Goal: Information Seeking & Learning: Learn about a topic

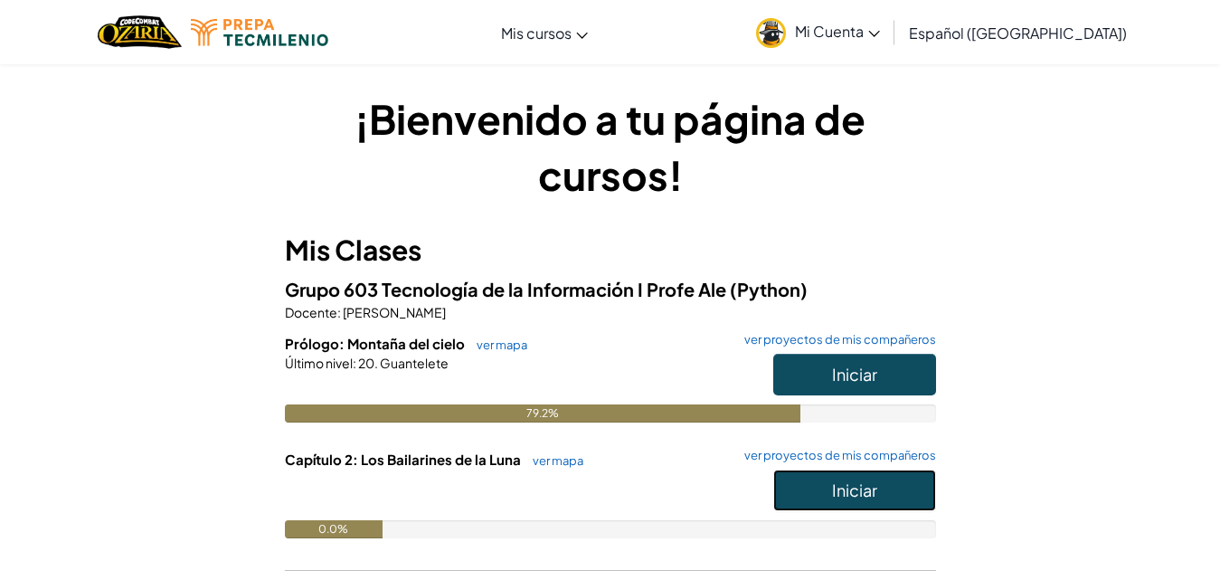
click at [826, 478] on button "Iniciar" at bounding box center [854, 490] width 163 height 42
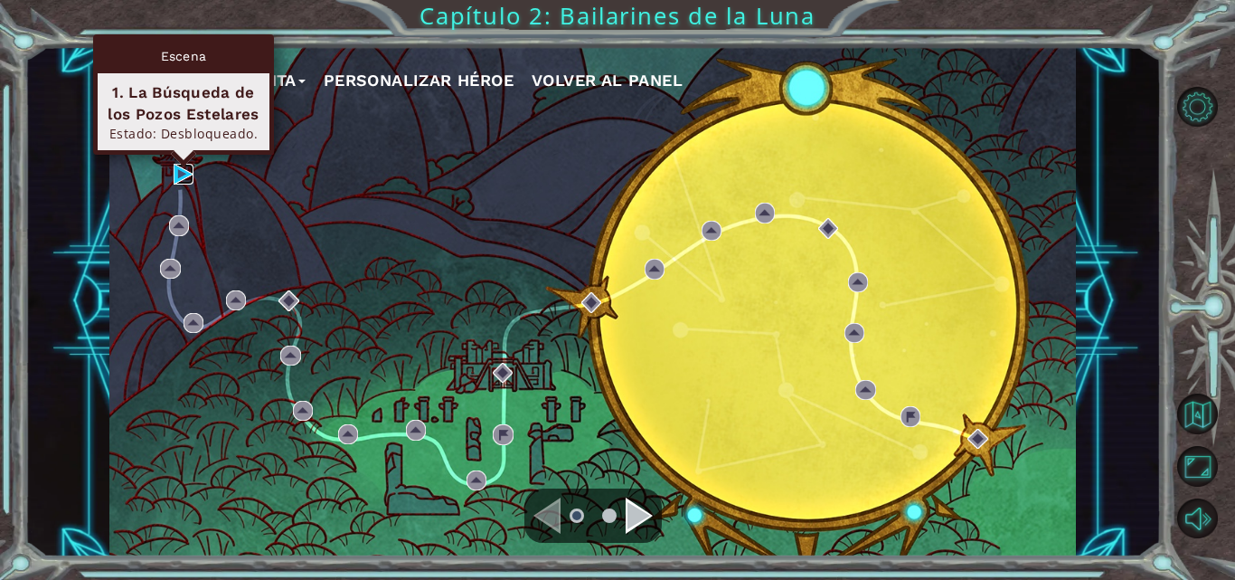
click at [193, 177] on img at bounding box center [184, 174] width 20 height 20
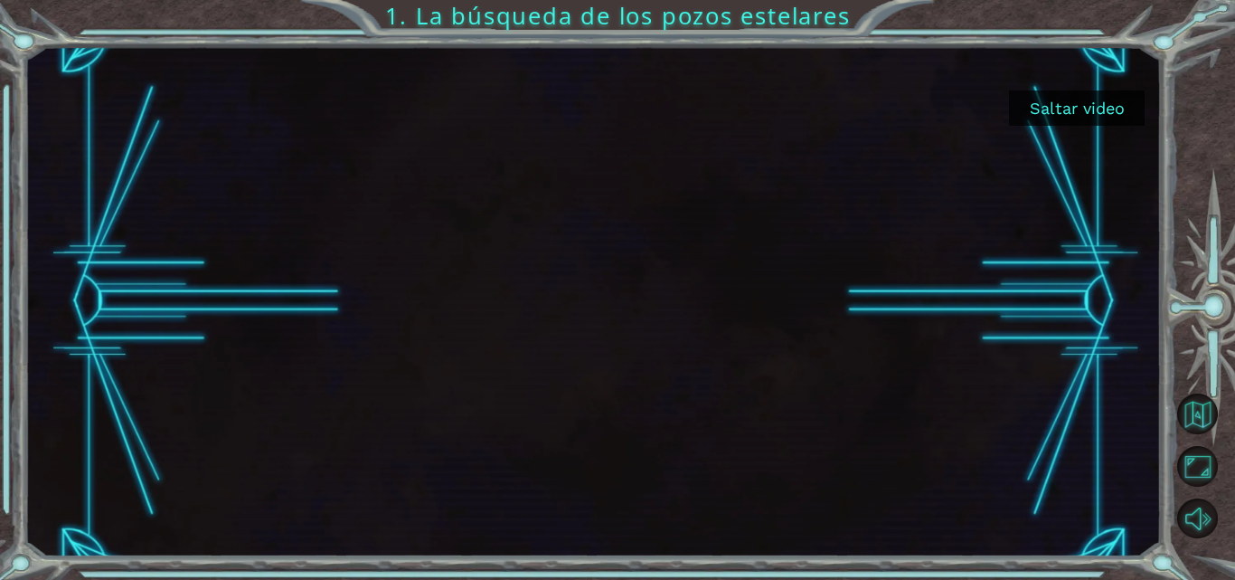
click at [1102, 120] on button "Saltar video" at bounding box center [1077, 107] width 136 height 35
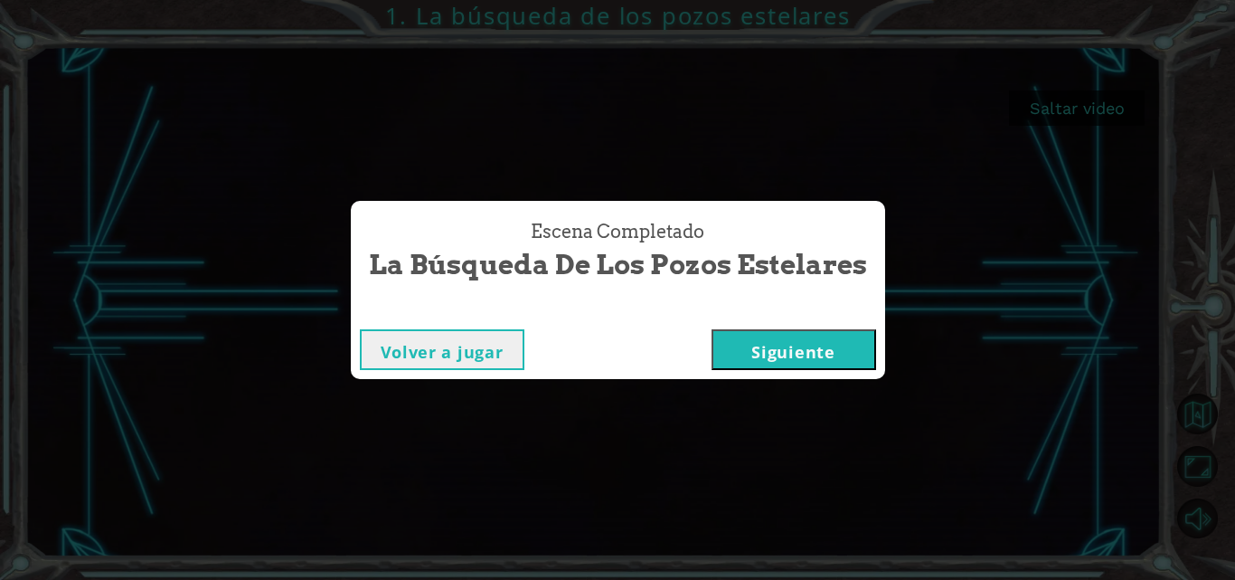
click at [779, 358] on button "Siguiente" at bounding box center [794, 349] width 165 height 41
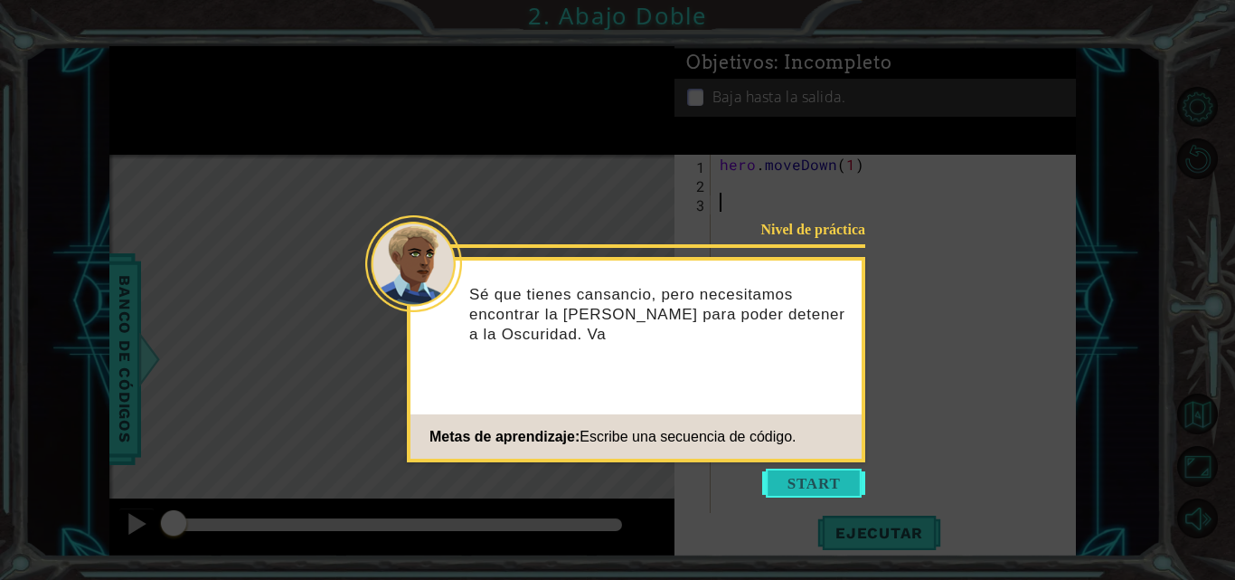
click at [794, 481] on button "Start" at bounding box center [813, 482] width 103 height 29
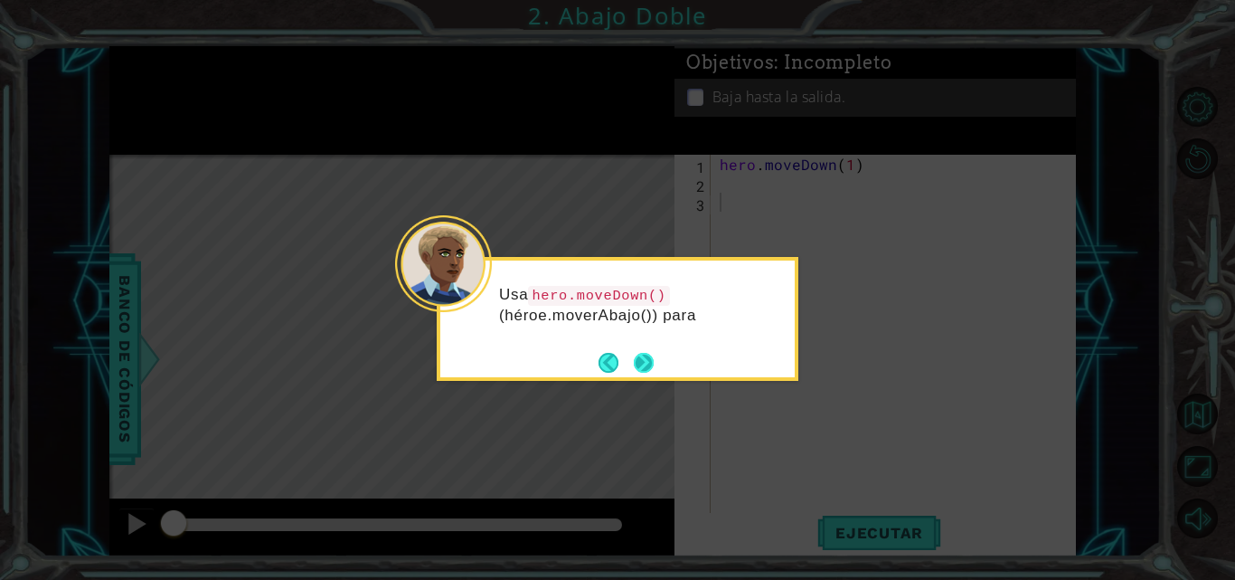
click at [642, 370] on button "Next" at bounding box center [644, 363] width 20 height 20
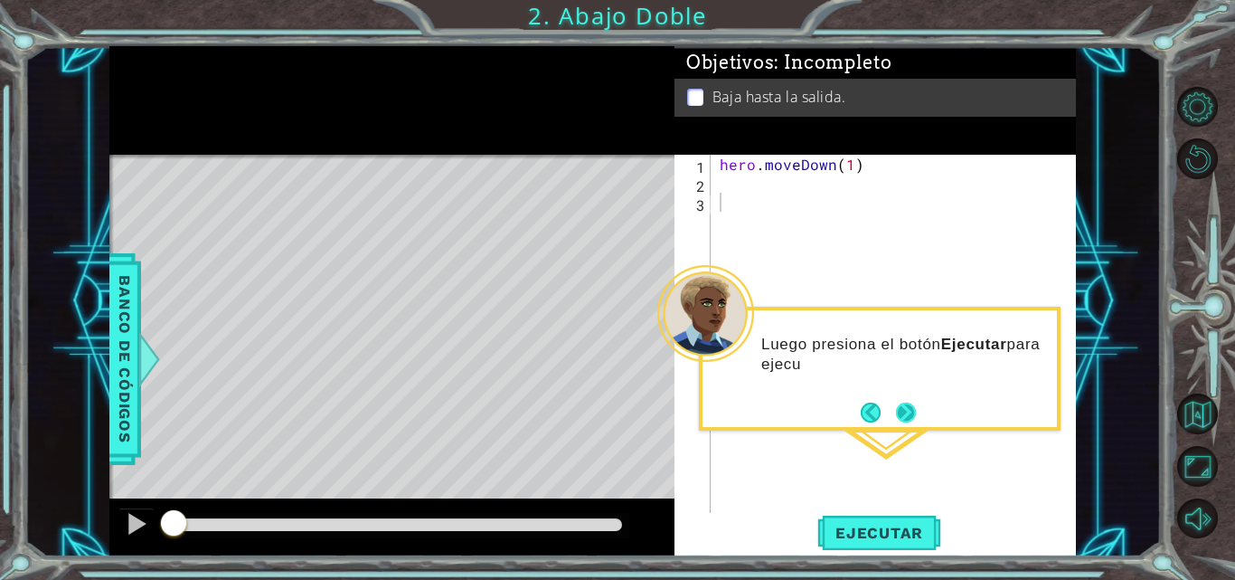
click at [907, 407] on button "Next" at bounding box center [906, 412] width 20 height 20
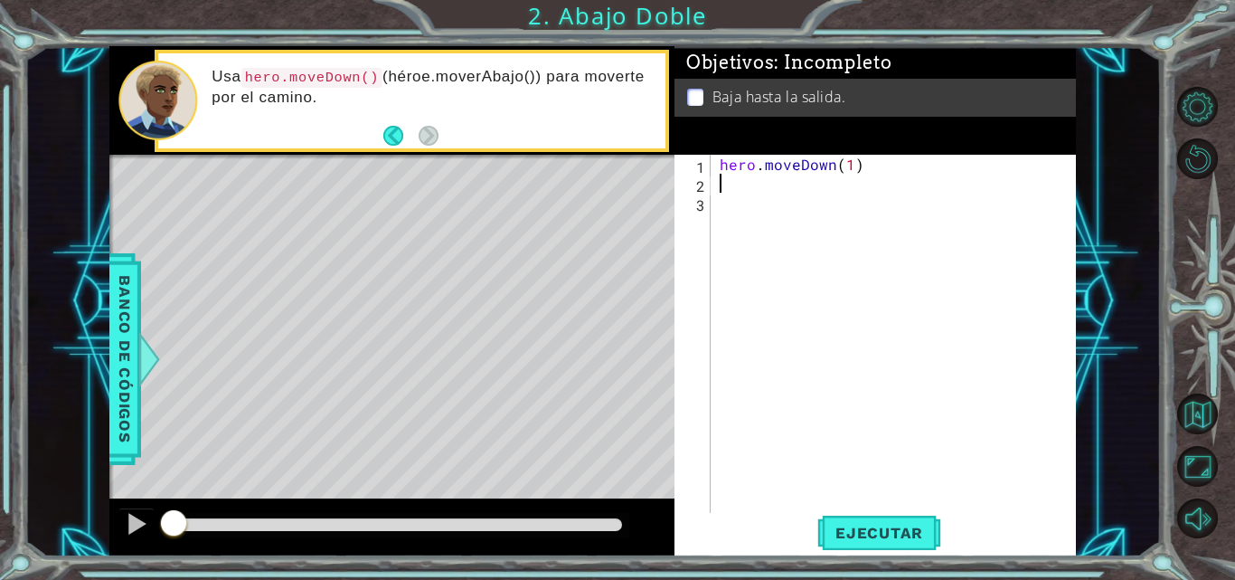
click at [784, 191] on div "hero . moveDown ( 1 )" at bounding box center [898, 354] width 365 height 399
click at [789, 203] on div "her o.moveDown Toca enter" at bounding box center [878, 226] width 342 height 65
type textarea "hero.moveDown(1)"
click at [855, 521] on button "Ejecutar" at bounding box center [879, 533] width 124 height 40
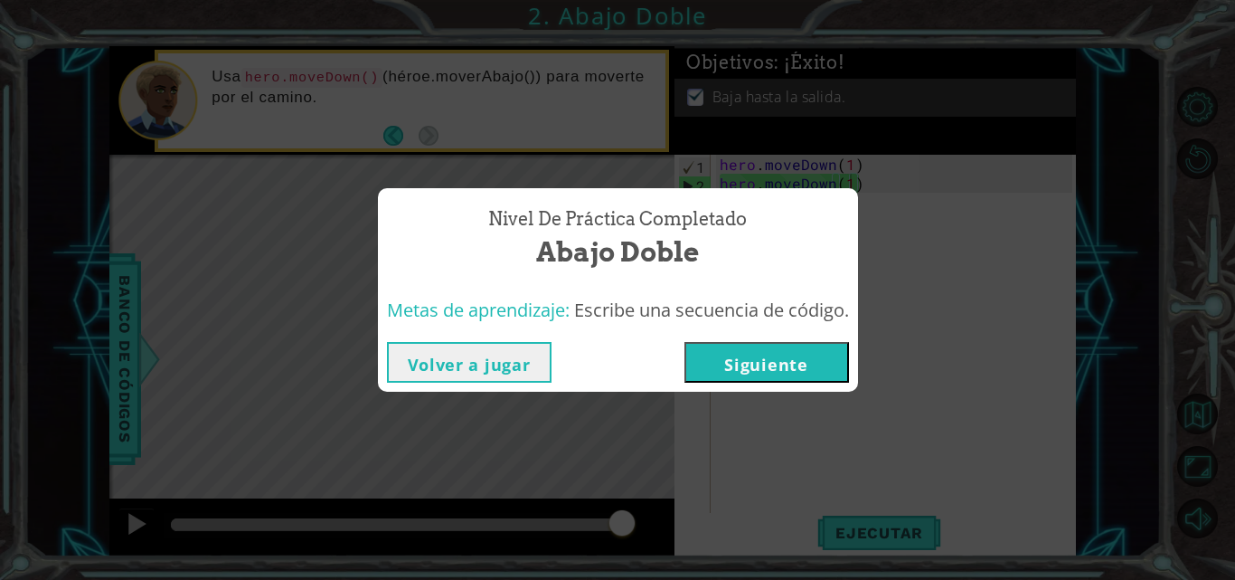
click at [760, 343] on button "Siguiente" at bounding box center [767, 362] width 165 height 41
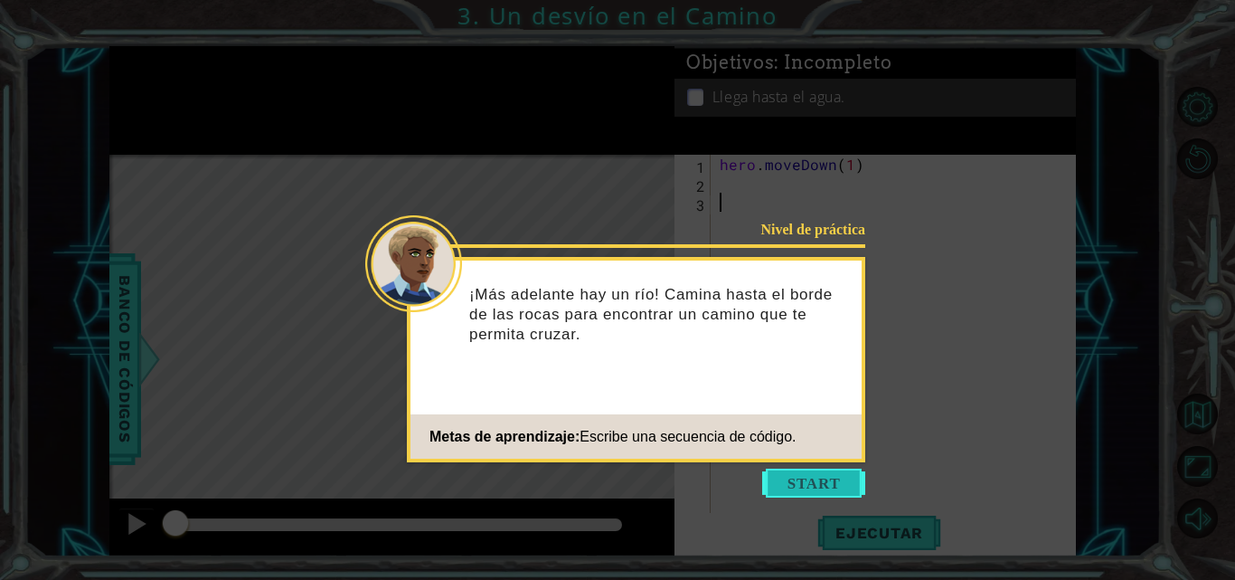
click at [807, 486] on button "Start" at bounding box center [813, 482] width 103 height 29
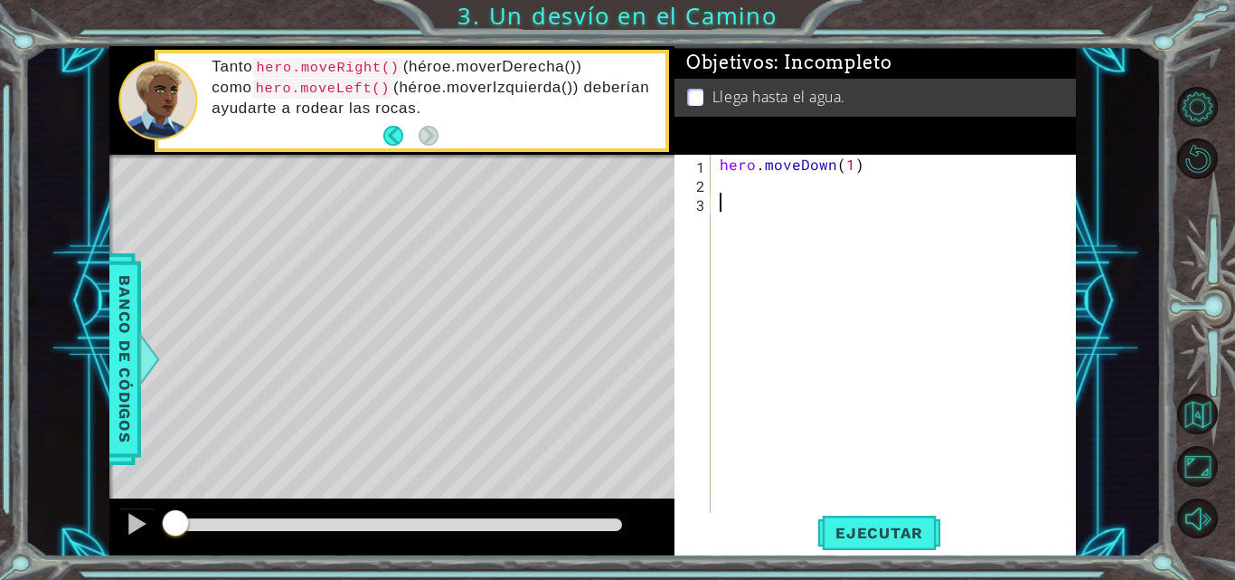
click at [732, 187] on div "hero . moveDown ( 1 )" at bounding box center [898, 354] width 365 height 399
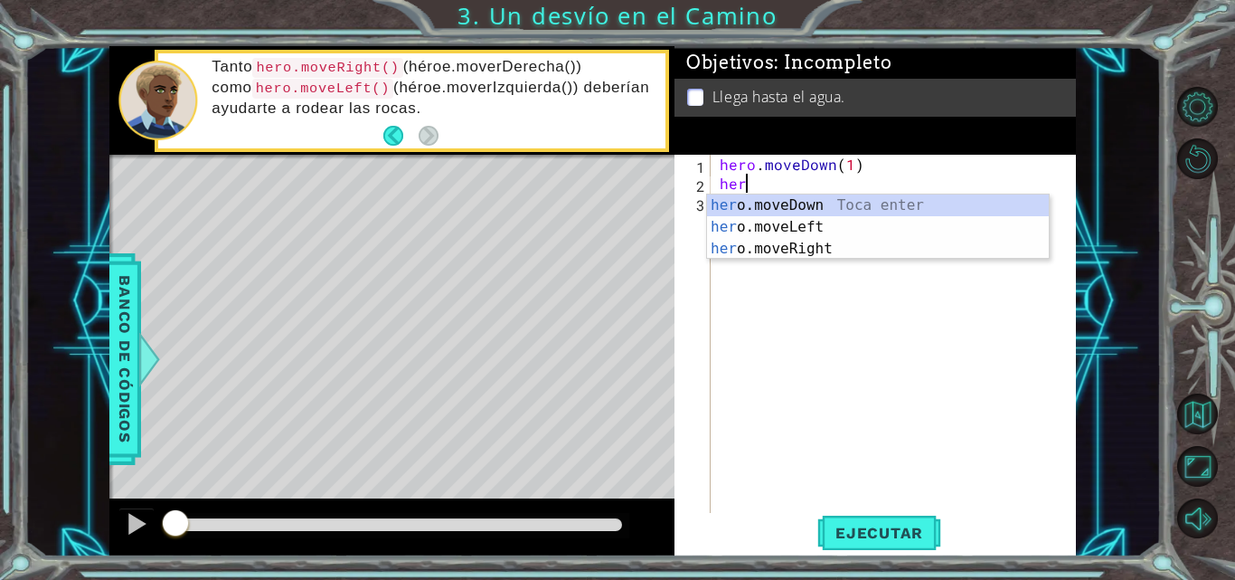
scroll to position [0, 1]
click at [788, 246] on div "hero .moveDown Toca enter hero .moveLeft Toca enter hero .moveRight Toca enter" at bounding box center [878, 248] width 342 height 109
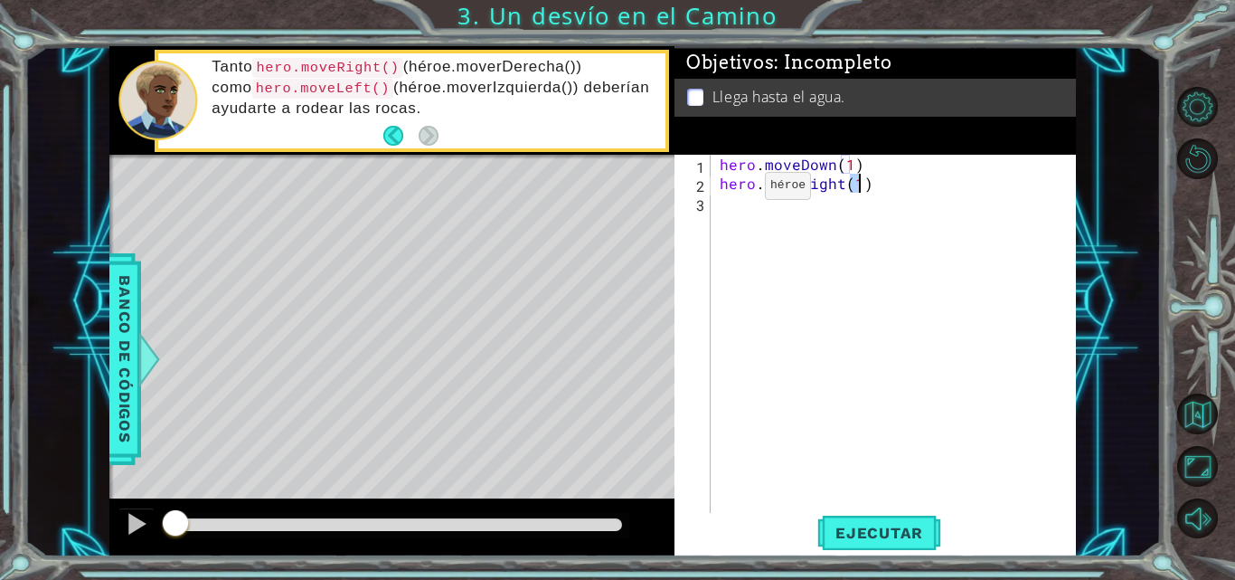
type textarea "hero.moveRight(1)"
click at [803, 218] on div "hero . moveDown ( 1 ) hero . moveRight ( 1 )" at bounding box center [898, 354] width 365 height 399
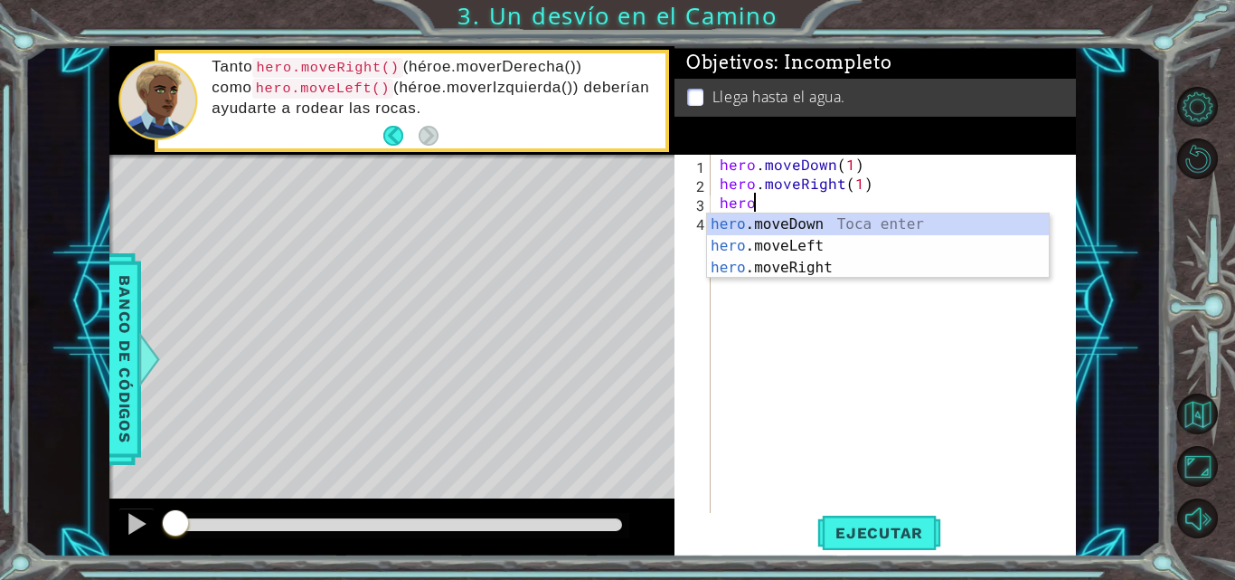
click at [803, 218] on div "hero .moveDown Toca enter hero .moveLeft Toca enter hero .moveRight Toca enter" at bounding box center [878, 267] width 342 height 109
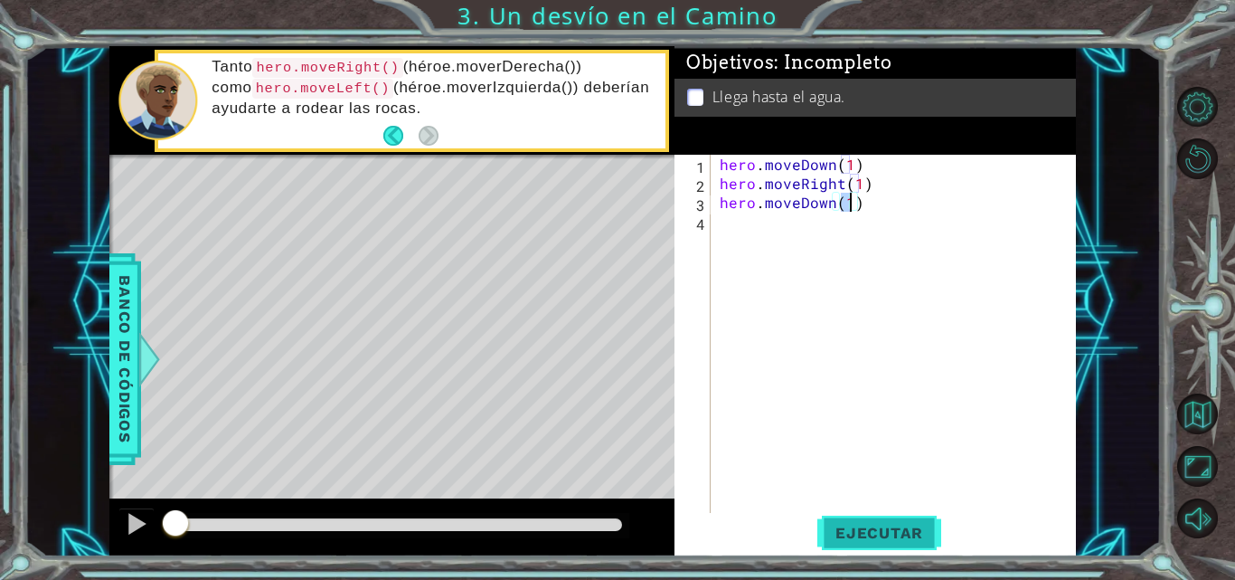
type textarea "hero.moveDown(1)"
click at [854, 523] on button "Ejecutar" at bounding box center [879, 533] width 124 height 40
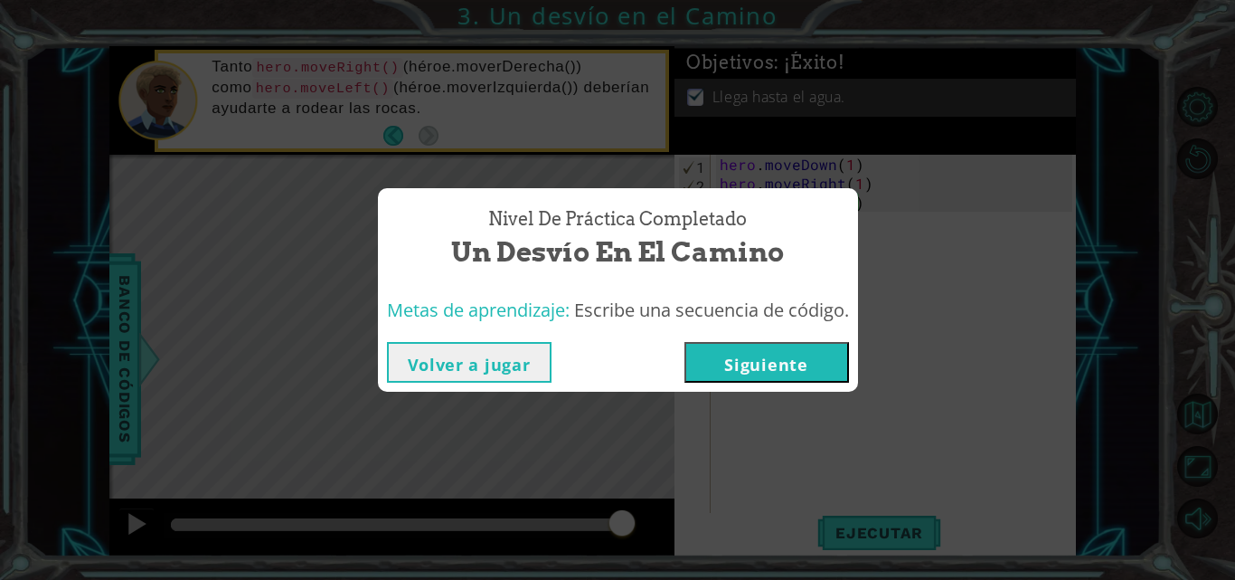
click at [823, 357] on button "Siguiente" at bounding box center [767, 362] width 165 height 41
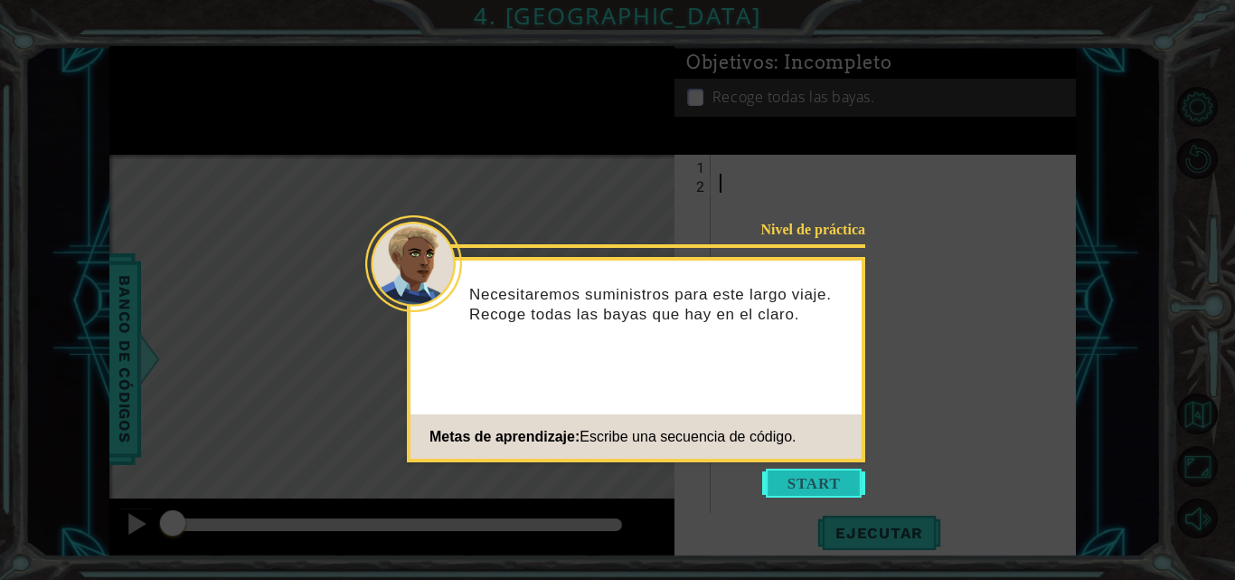
click at [821, 471] on button "Start" at bounding box center [813, 482] width 103 height 29
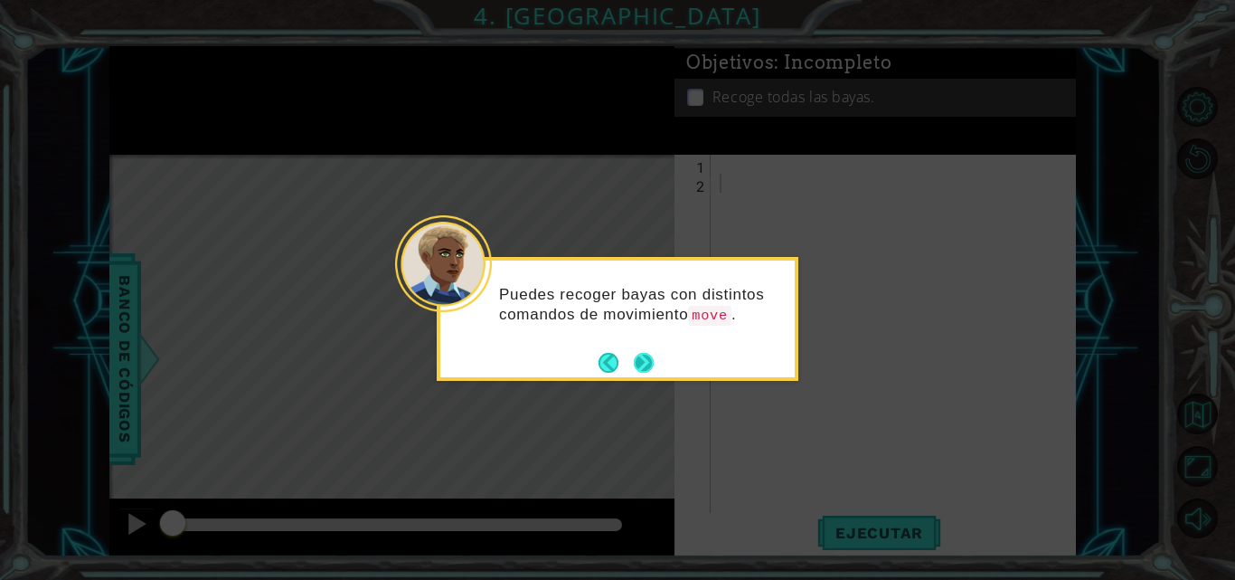
click at [646, 360] on button "Next" at bounding box center [644, 363] width 20 height 20
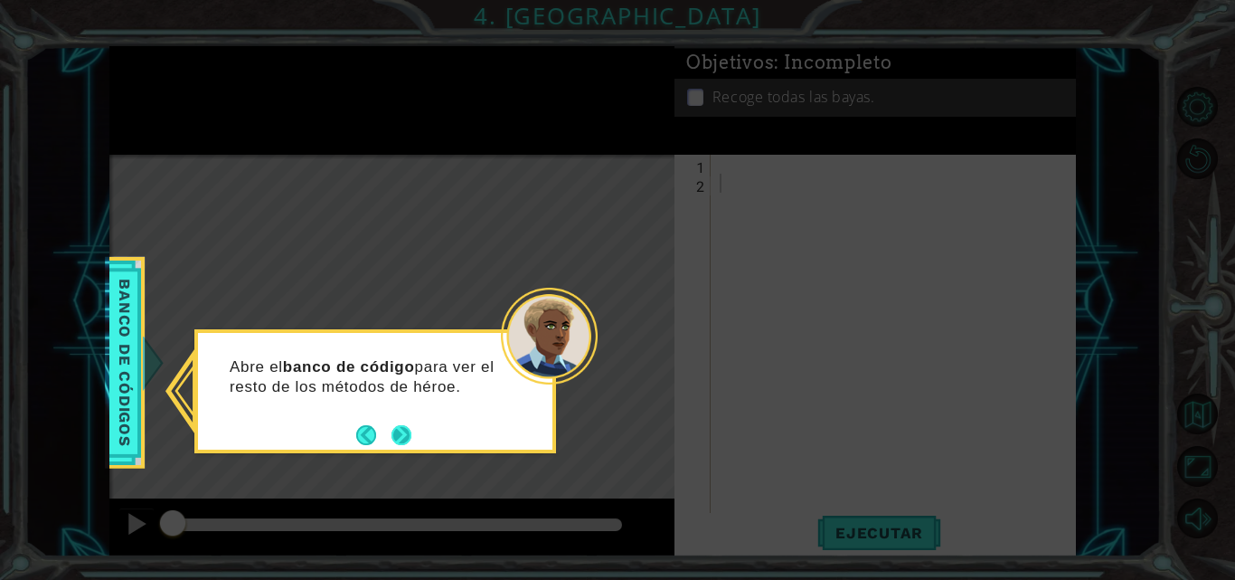
click at [395, 425] on button "Next" at bounding box center [402, 435] width 20 height 20
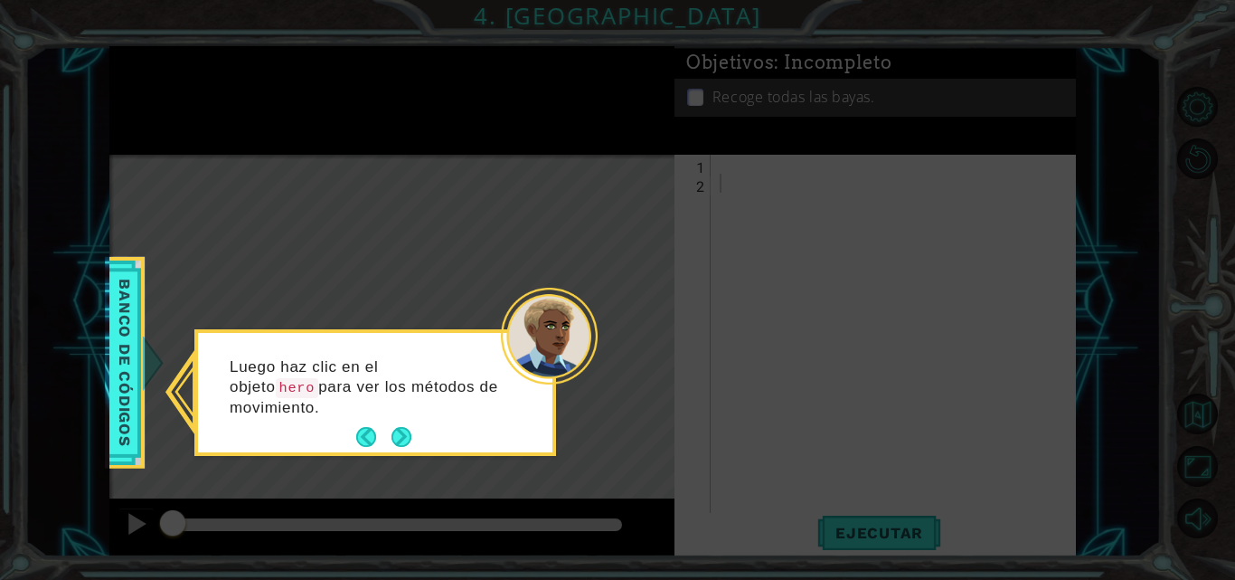
click at [395, 427] on button "Next" at bounding box center [402, 437] width 20 height 20
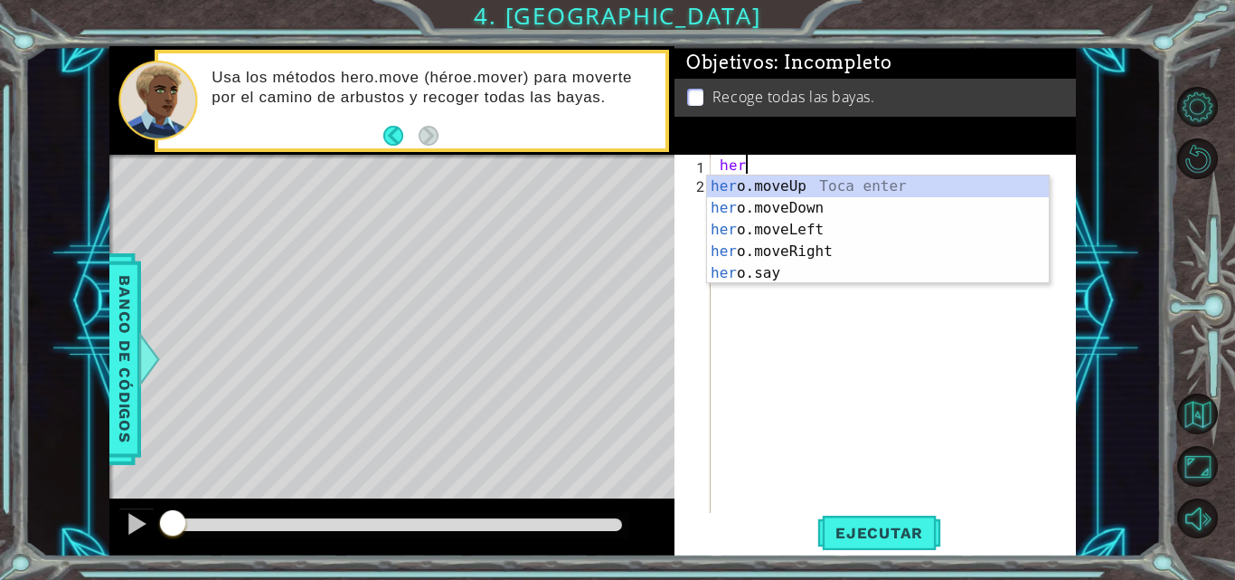
scroll to position [0, 1]
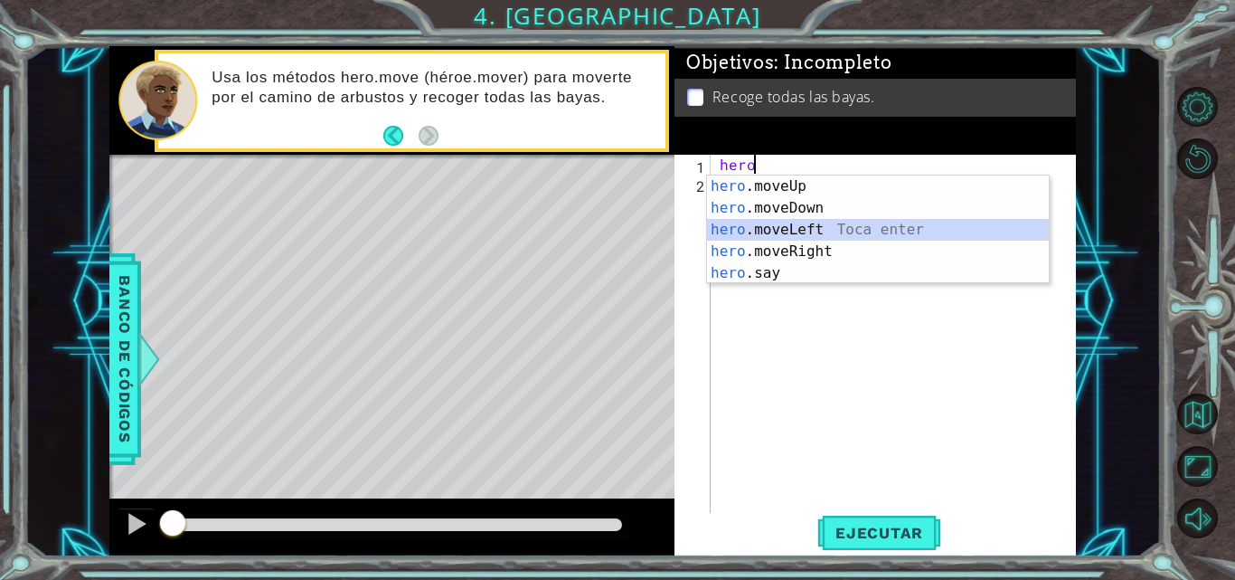
click at [811, 223] on div "hero .moveUp Toca enter hero .moveDown Toca enter hero .moveLeft Toca enter her…" at bounding box center [878, 251] width 342 height 152
type textarea "hero.moveLeft(1)"
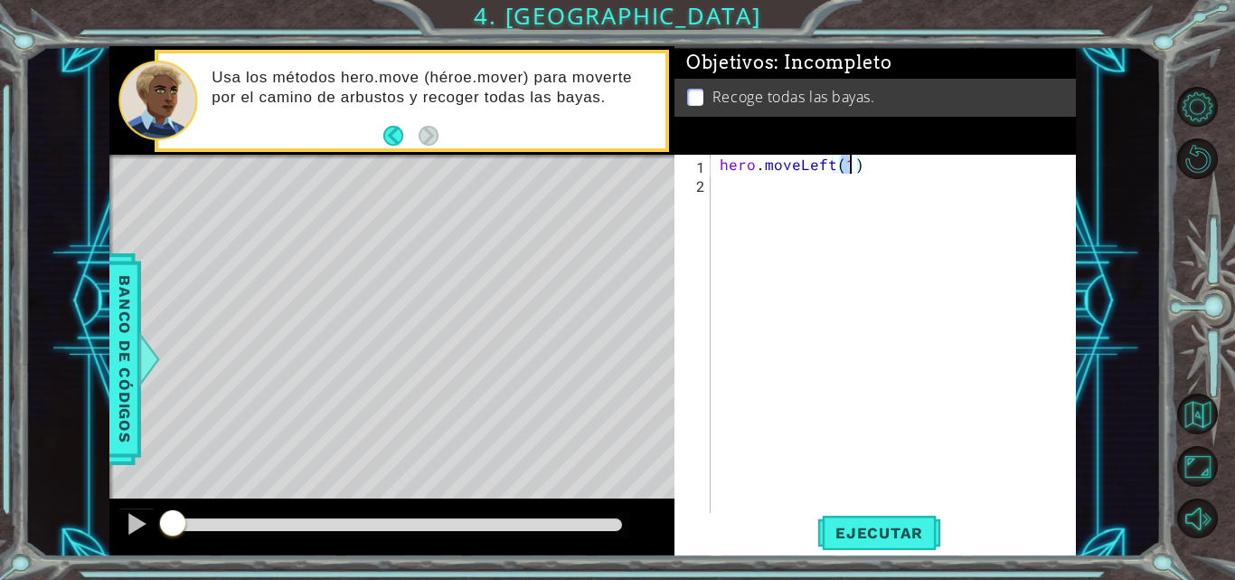
click at [811, 223] on div "hero . moveLeft ( 1 )" at bounding box center [898, 354] width 365 height 399
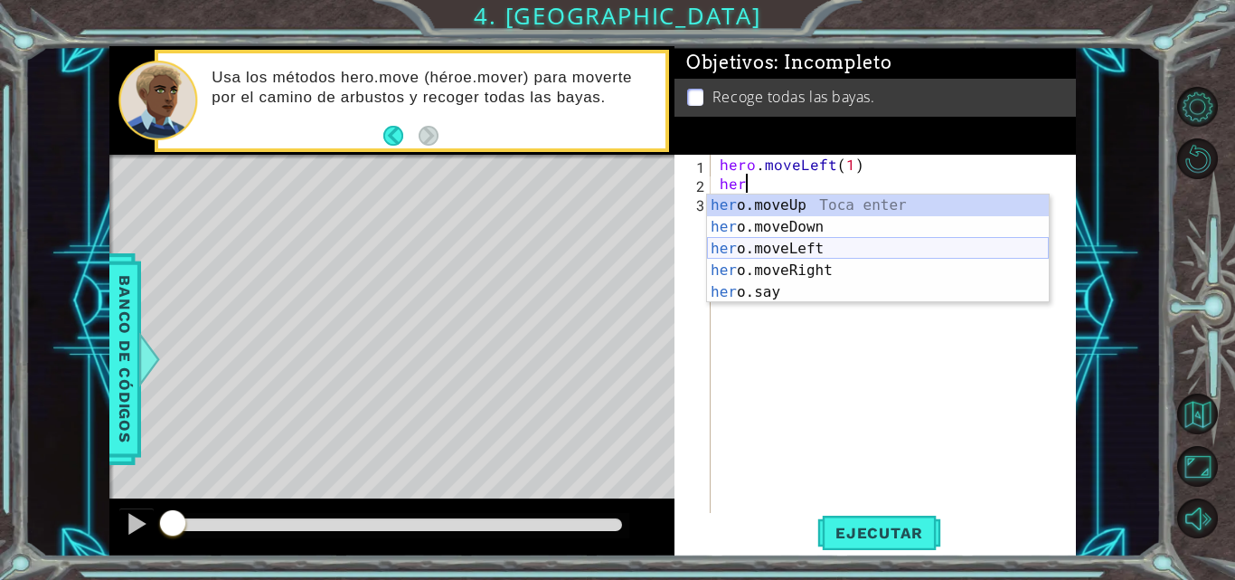
click at [760, 248] on div "her o.moveUp Toca enter her o.moveDown Toca enter her o.moveLeft [PERSON_NAME] …" at bounding box center [878, 270] width 342 height 152
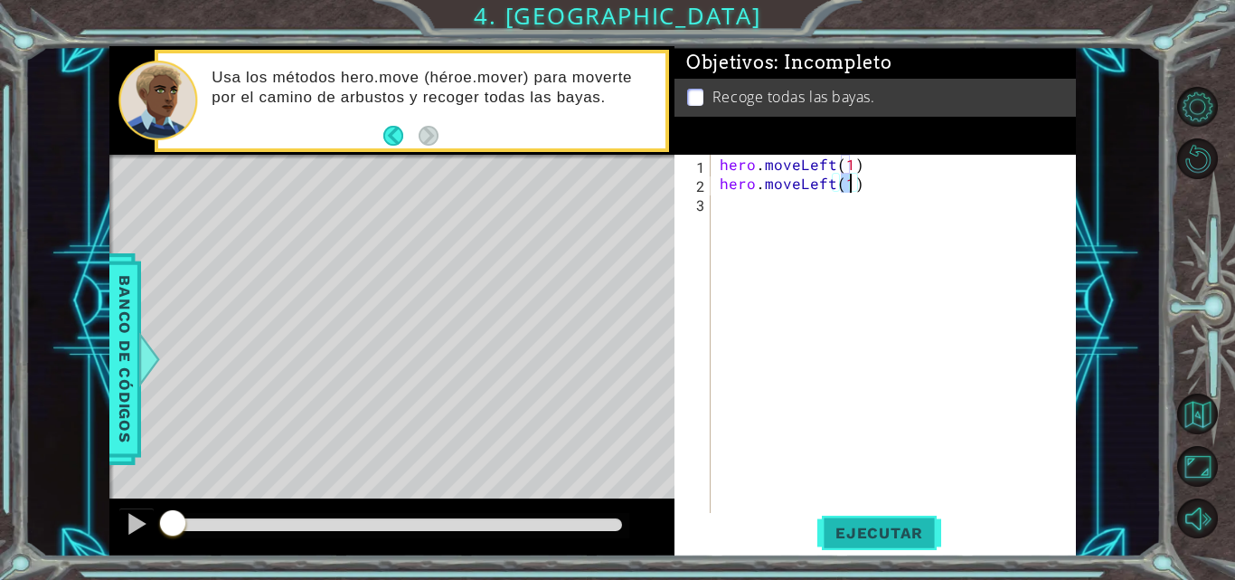
type textarea "hero.moveLeft(1)"
click at [843, 527] on span "Ejecutar" at bounding box center [879, 533] width 124 height 18
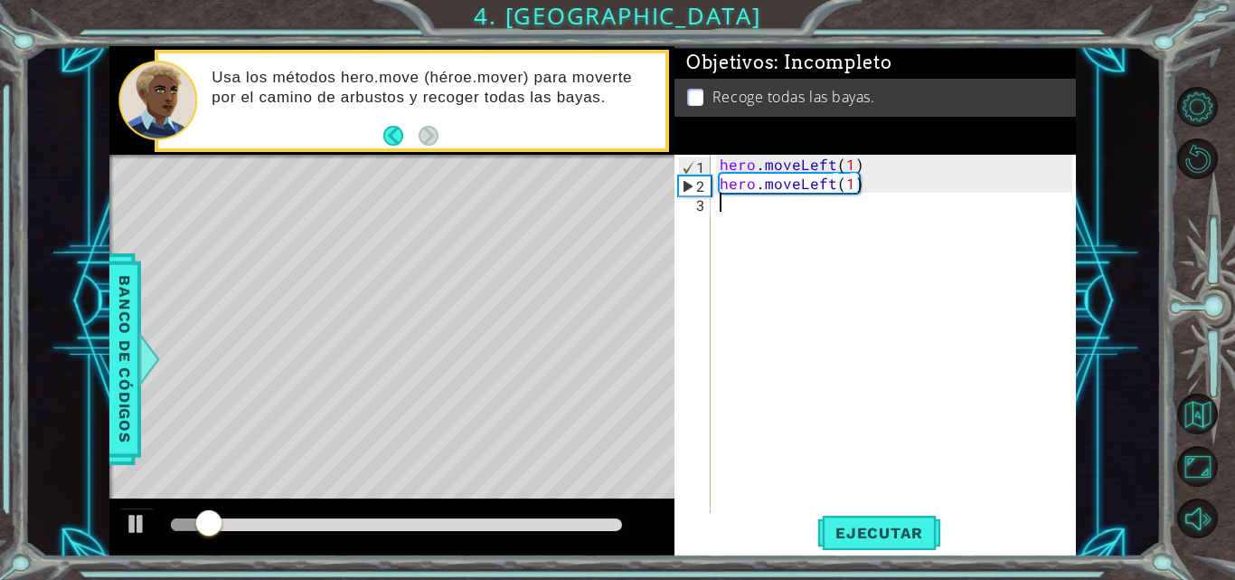
click at [854, 206] on div "hero . moveLeft ( 1 ) hero . moveLeft ( 1 )" at bounding box center [898, 354] width 365 height 399
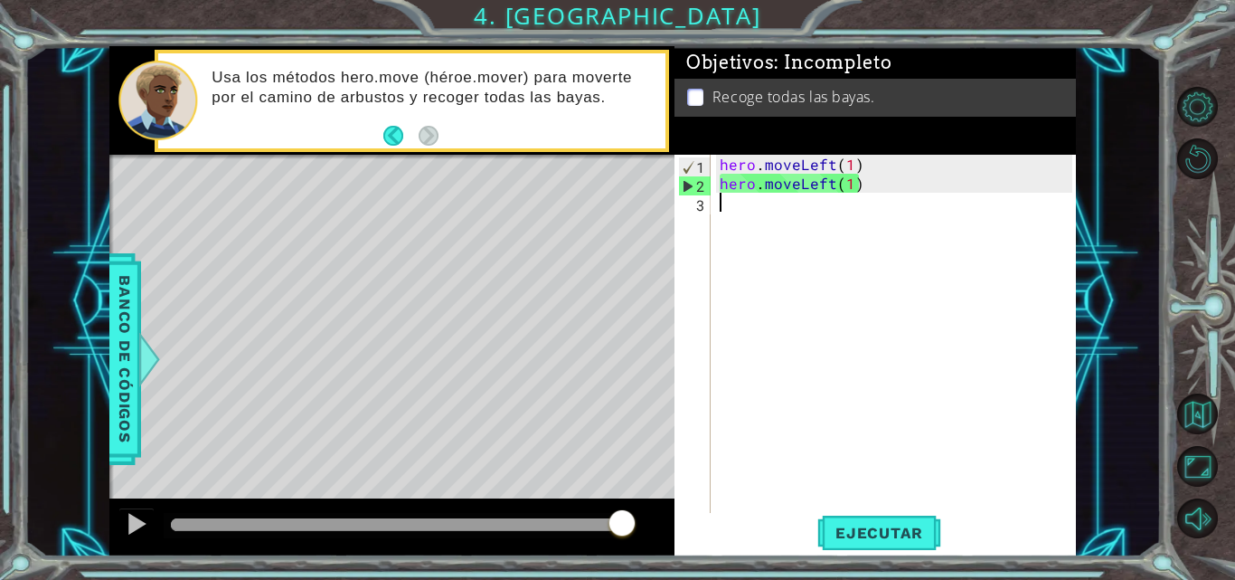
click at [854, 206] on div "hero . moveLeft ( 1 ) hero . moveLeft ( 1 )" at bounding box center [898, 354] width 365 height 399
click at [744, 201] on div "hero . moveLeft ( 1 ) hero . moveLeft ( 1 )" at bounding box center [898, 354] width 365 height 399
click at [744, 206] on div "hero . moveLeft ( 1 ) hero . moveLeft ( 1 )" at bounding box center [898, 354] width 365 height 399
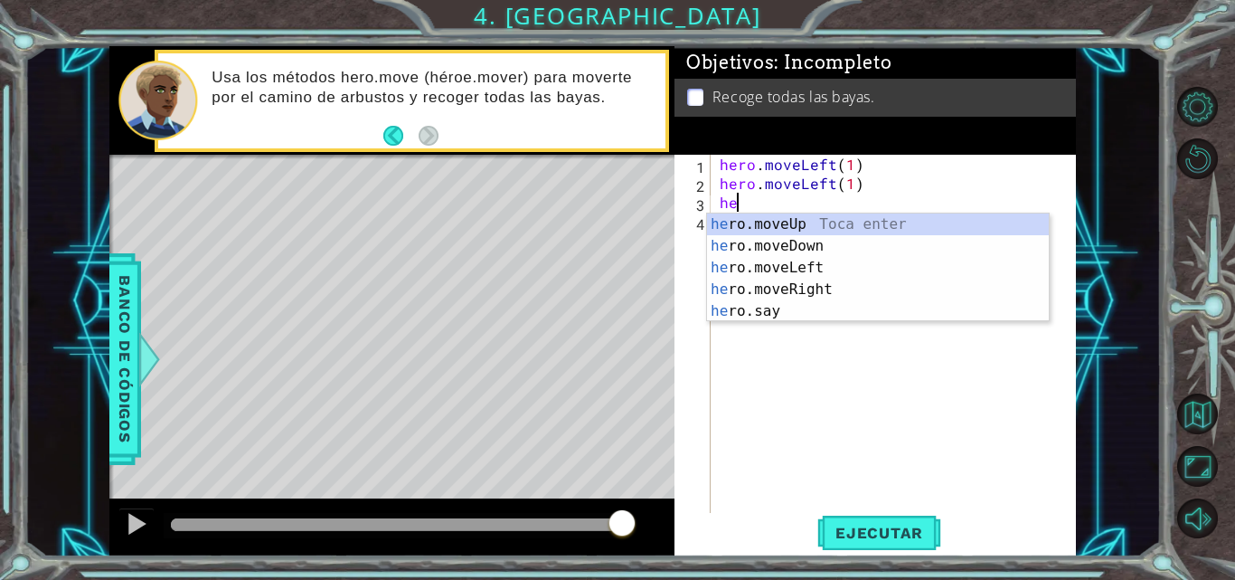
scroll to position [0, 1]
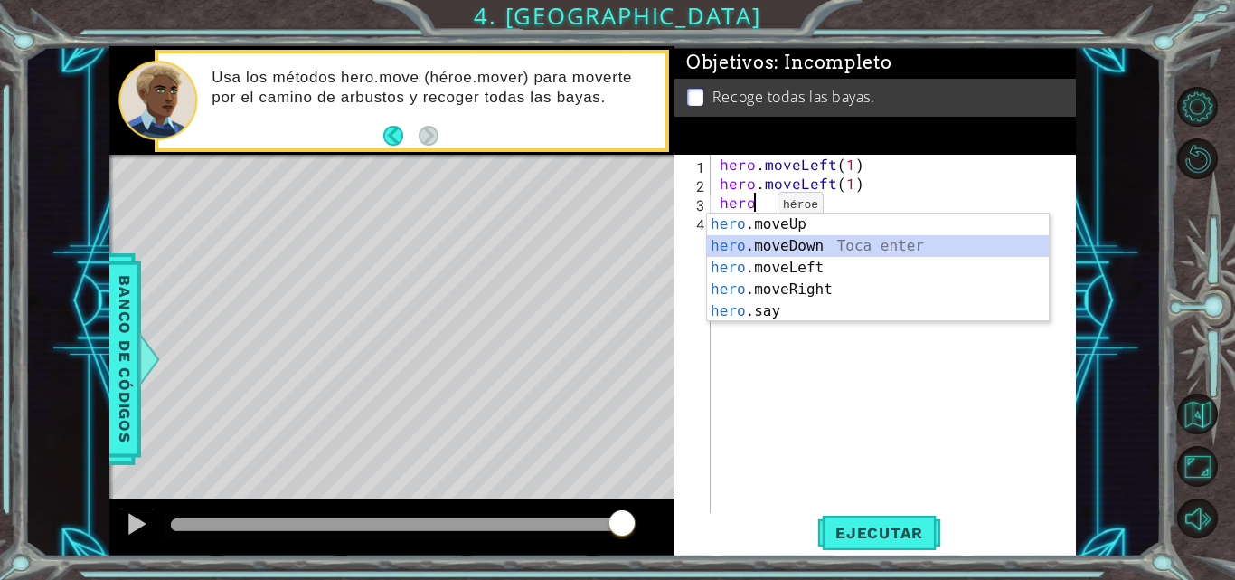
click at [799, 251] on div "hero .moveUp Toca enter hero .moveDown Toca enter hero .moveLeft Toca enter her…" at bounding box center [878, 289] width 342 height 152
type textarea "hero.moveDown(1)"
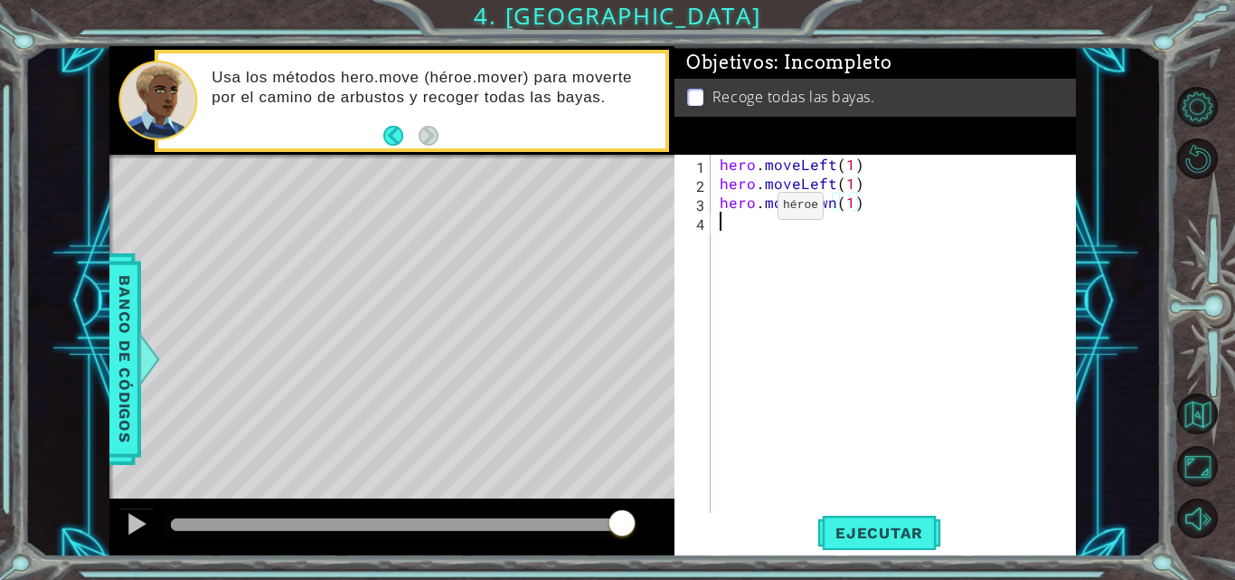
click at [799, 251] on div "hero . moveLeft ( 1 ) hero . moveLeft ( 1 ) hero . moveDown ( 1 )" at bounding box center [898, 354] width 365 height 399
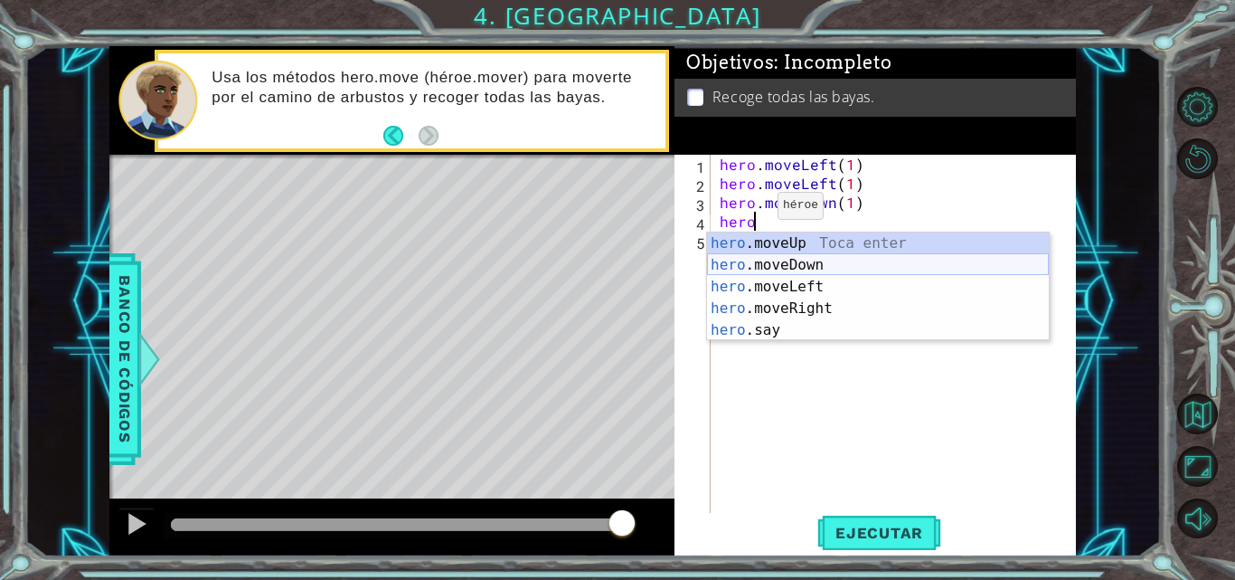
click at [813, 266] on div "hero .moveUp Toca enter hero .moveDown Toca enter hero .moveLeft Toca enter her…" at bounding box center [878, 308] width 342 height 152
type textarea "hero.moveDown(1)"
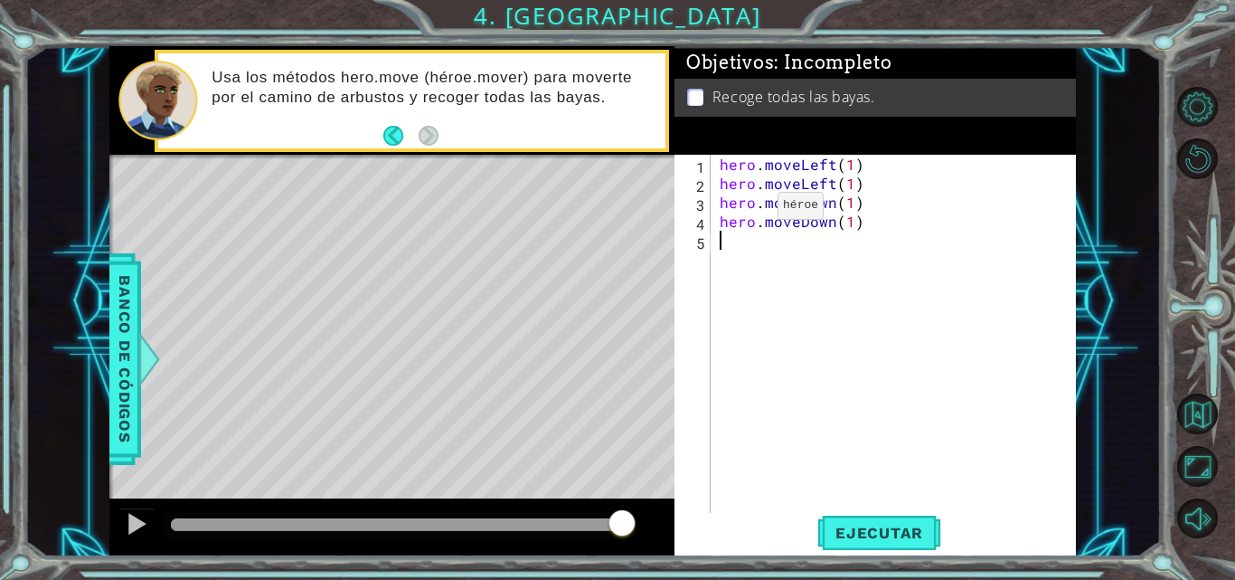
click at [813, 266] on div "hero . moveLeft ( 1 ) hero . moveLeft ( 1 ) hero . moveDown ( 1 ) hero . moveDo…" at bounding box center [898, 354] width 365 height 399
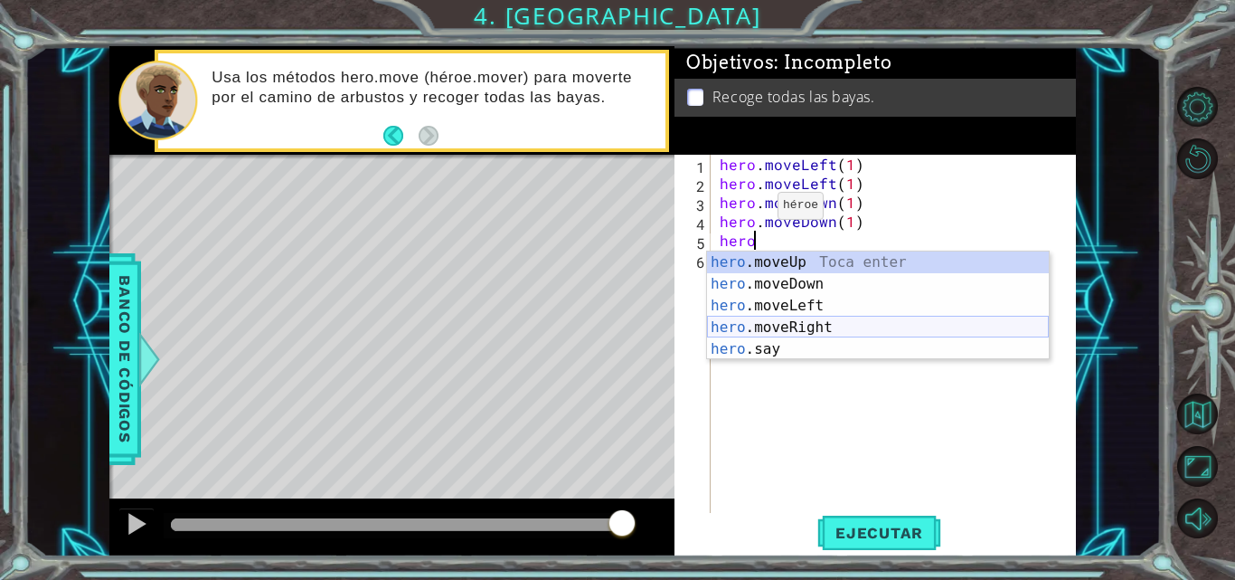
click at [791, 334] on div "hero .moveUp Toca enter hero .moveDown Toca enter hero .moveLeft Toca enter her…" at bounding box center [878, 327] width 342 height 152
type textarea "hero.moveRight(1)"
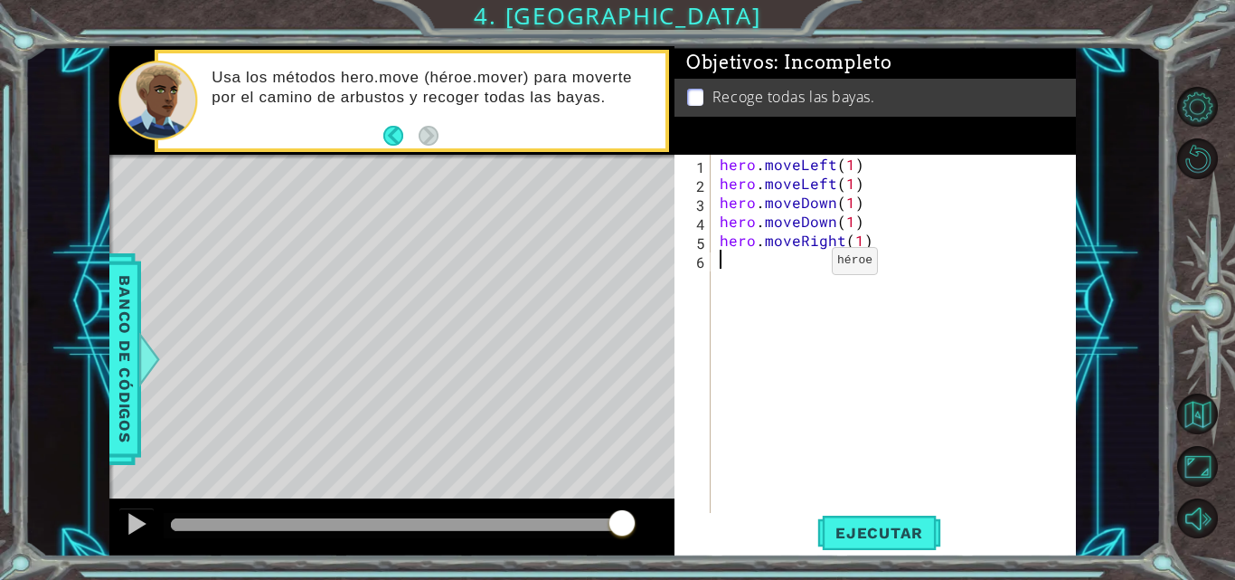
click at [801, 265] on div "hero . moveLeft ( 1 ) hero . moveLeft ( 1 ) hero . moveDown ( 1 ) hero . moveDo…" at bounding box center [898, 354] width 365 height 399
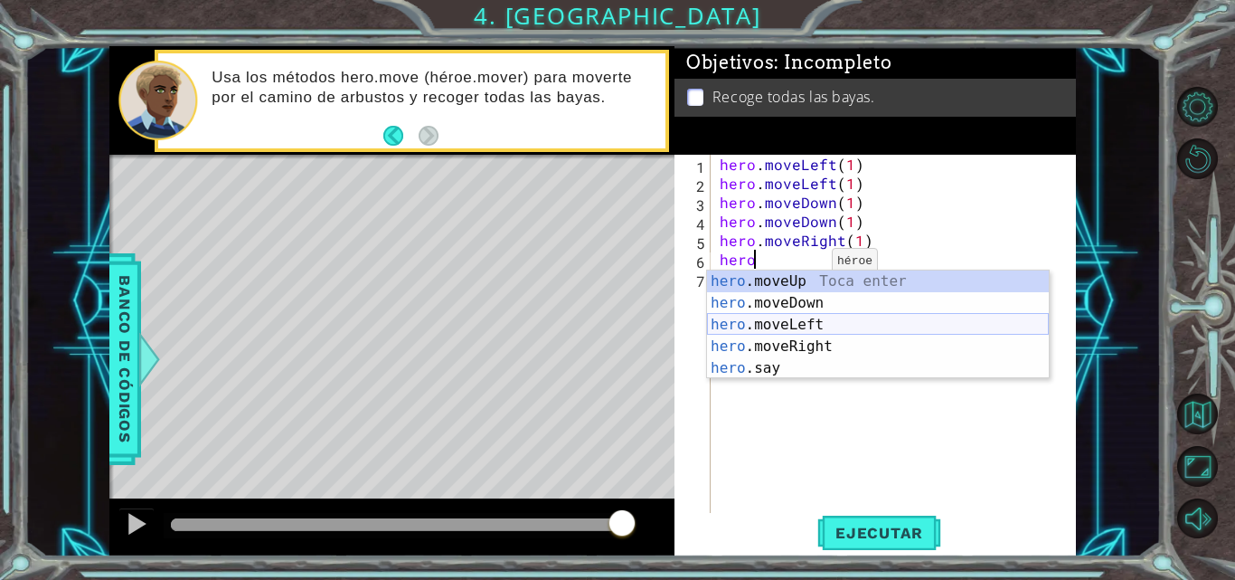
click at [798, 335] on div "hero .moveUp Toca enter hero .moveDown Toca enter hero .moveLeft Toca enter her…" at bounding box center [878, 346] width 342 height 152
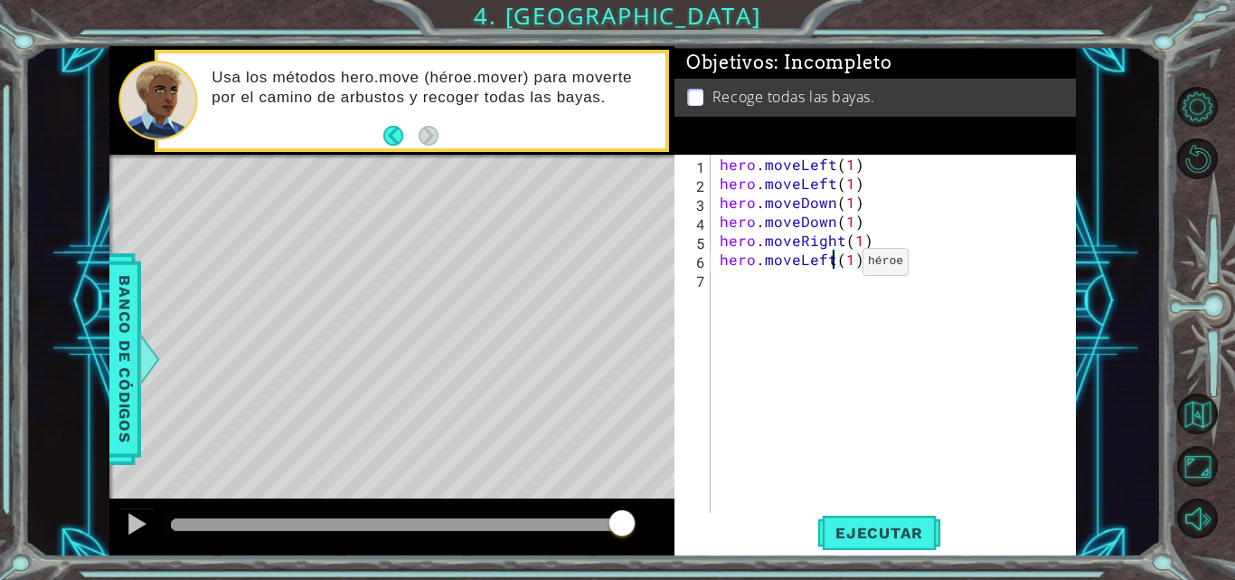
click at [832, 266] on div "hero . moveLeft ( 1 ) hero . moveLeft ( 1 ) hero . moveDown ( 1 ) hero . moveDo…" at bounding box center [898, 354] width 365 height 399
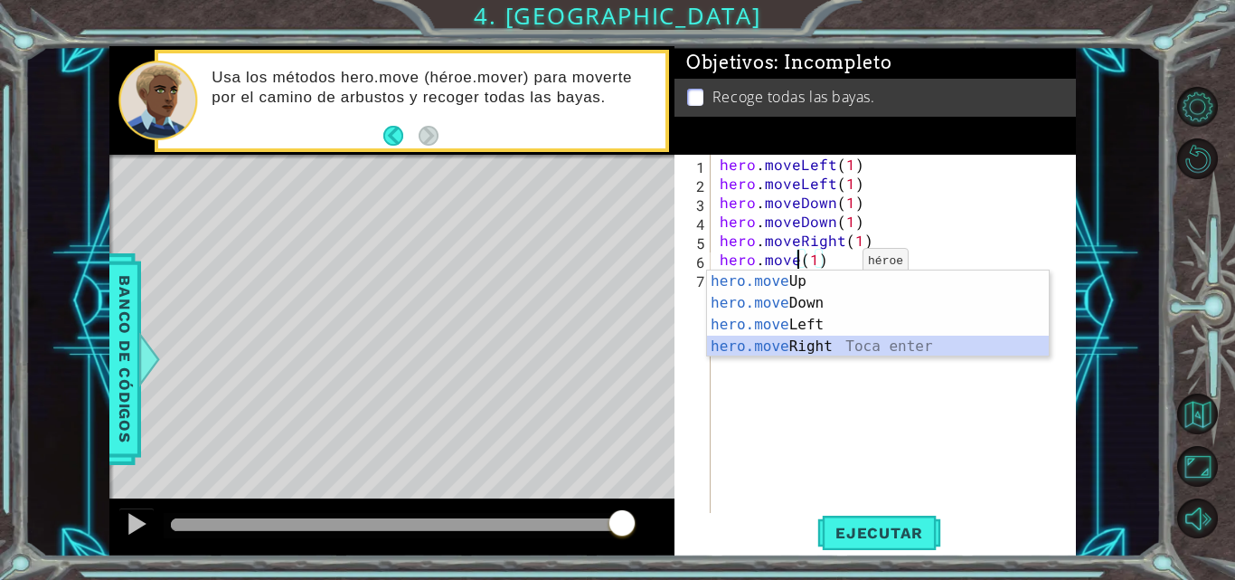
click at [787, 344] on div "hero.move Up Toca enter hero.move Down Toca enter hero.move Left Toca enter her…" at bounding box center [878, 335] width 342 height 130
type textarea "hero.moveRight(1)(1)"
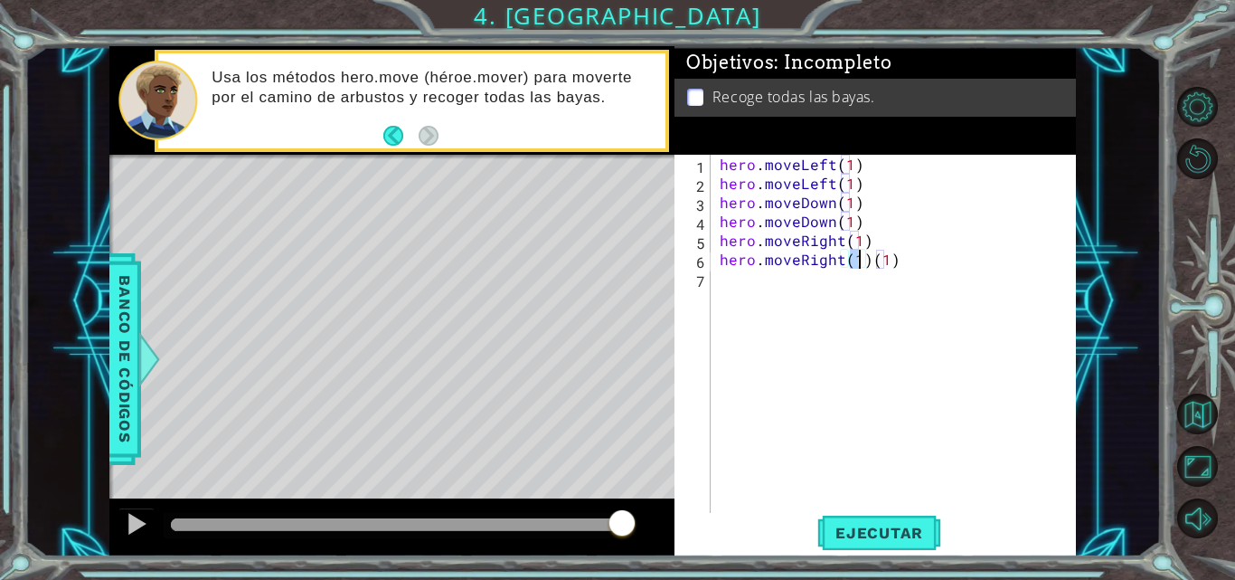
click at [786, 284] on div "hero . moveLeft ( 1 ) hero . moveLeft ( 1 ) hero . moveDown ( 1 ) hero . moveDo…" at bounding box center [898, 354] width 365 height 399
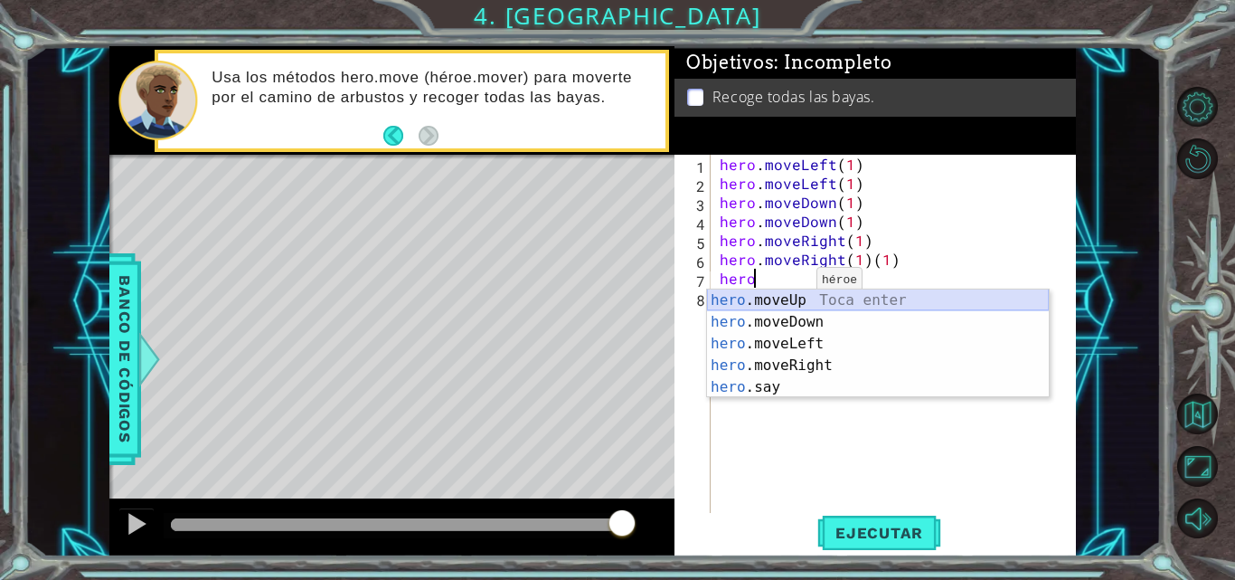
click at [788, 297] on div "hero .moveUp Toca enter hero .moveDown Toca enter hero .moveLeft Toca enter her…" at bounding box center [878, 365] width 342 height 152
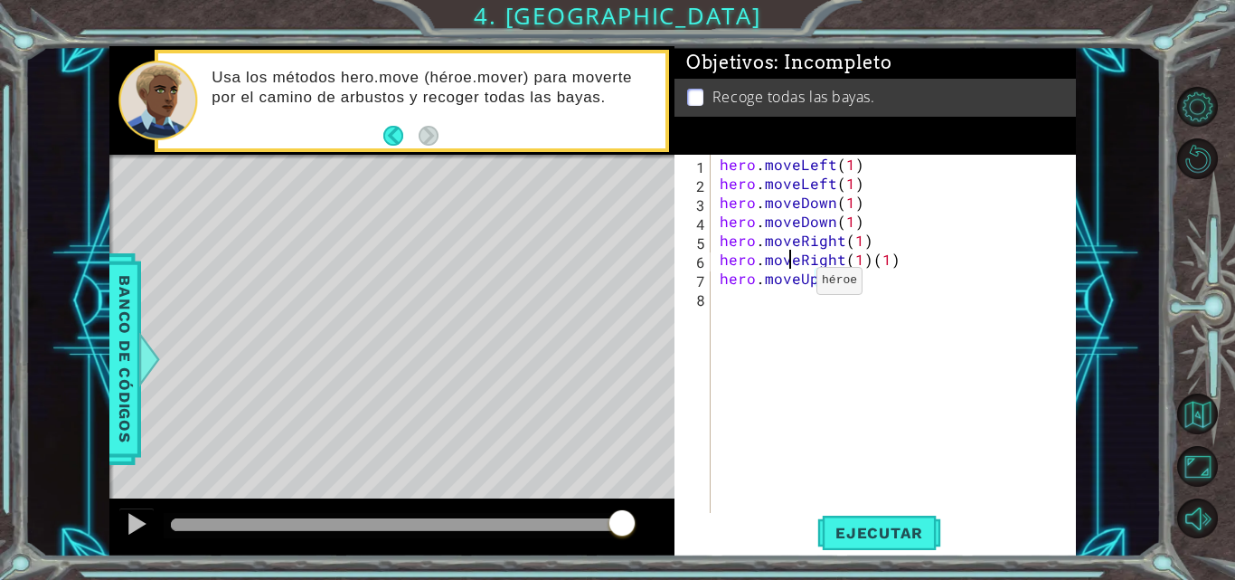
click at [788, 297] on div "hero . moveLeft ( 1 ) hero . moveLeft ( 1 ) hero . moveDown ( 1 ) hero . moveDo…" at bounding box center [898, 354] width 365 height 399
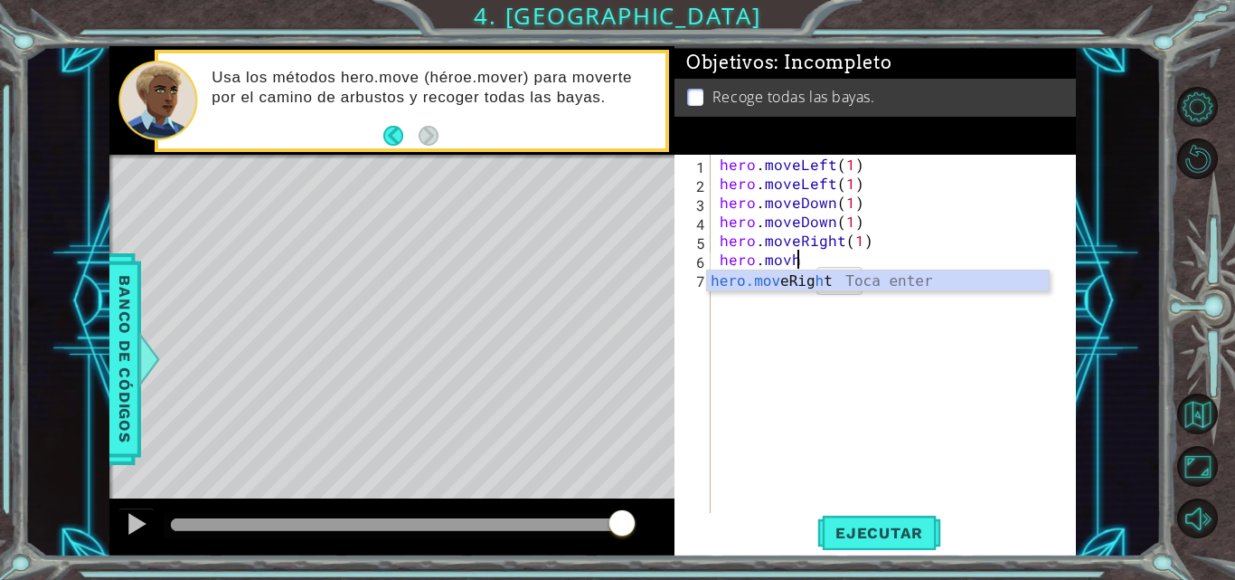
scroll to position [0, 4]
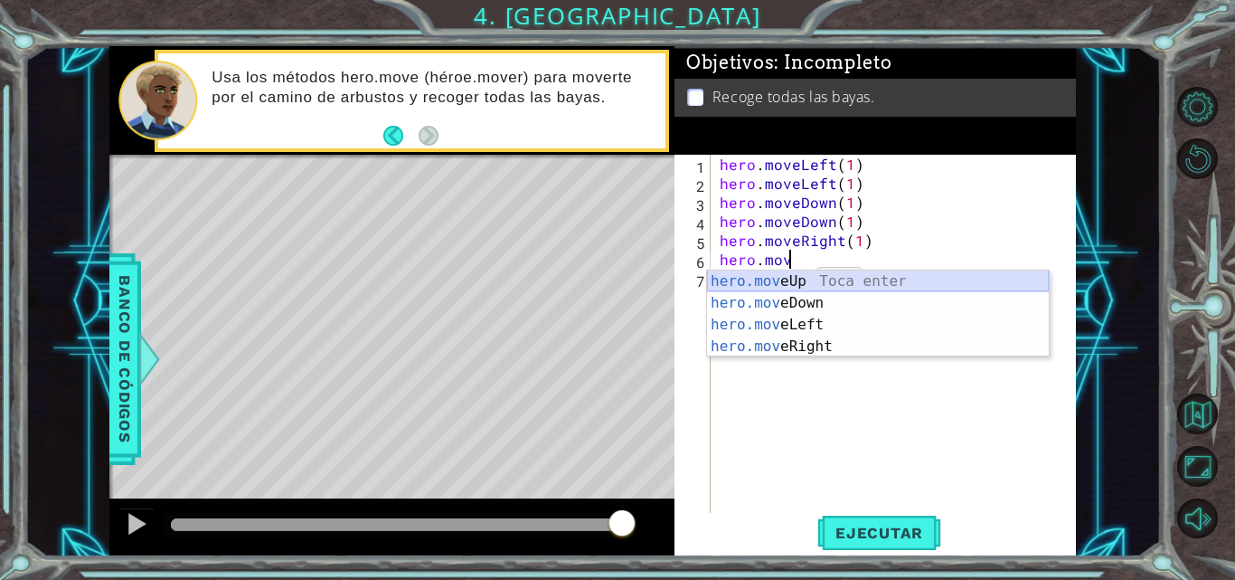
click at [797, 275] on div "hero.mov eUp Toca enter hero.mov eDown Toca enter hero.mov eLeft Toca enter her…" at bounding box center [878, 335] width 342 height 130
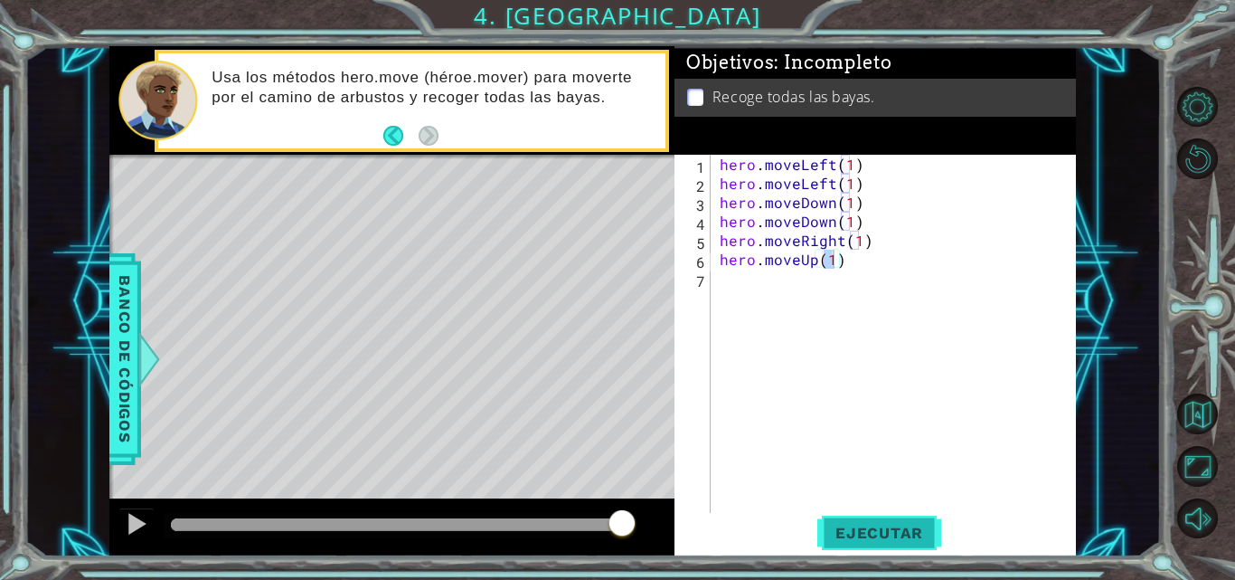
click at [865, 543] on button "Ejecutar" at bounding box center [879, 533] width 124 height 40
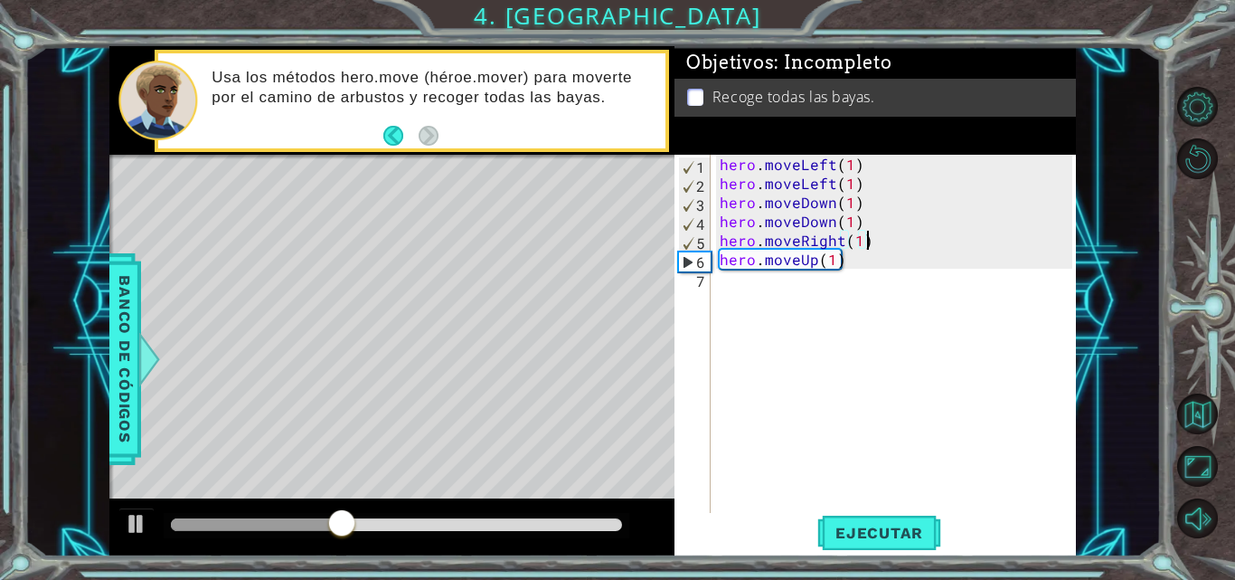
click at [881, 250] on div "hero . moveLeft ( 1 ) hero . moveLeft ( 1 ) hero . moveDown ( 1 ) hero . moveDo…" at bounding box center [898, 354] width 365 height 399
type textarea "hero.moveRight(1)"
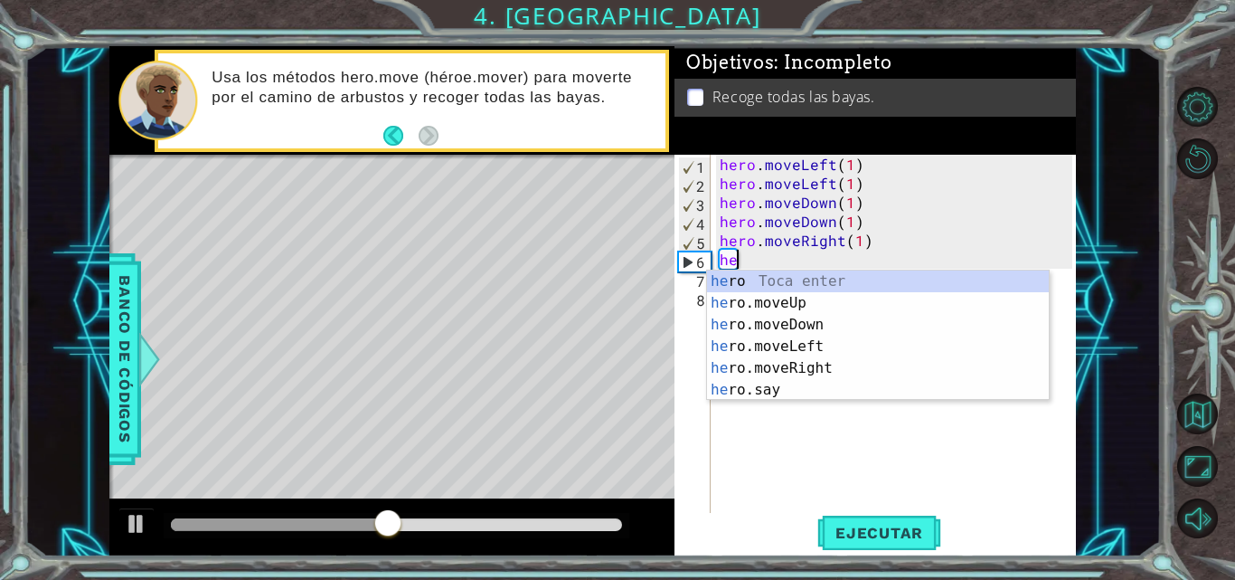
scroll to position [0, 1]
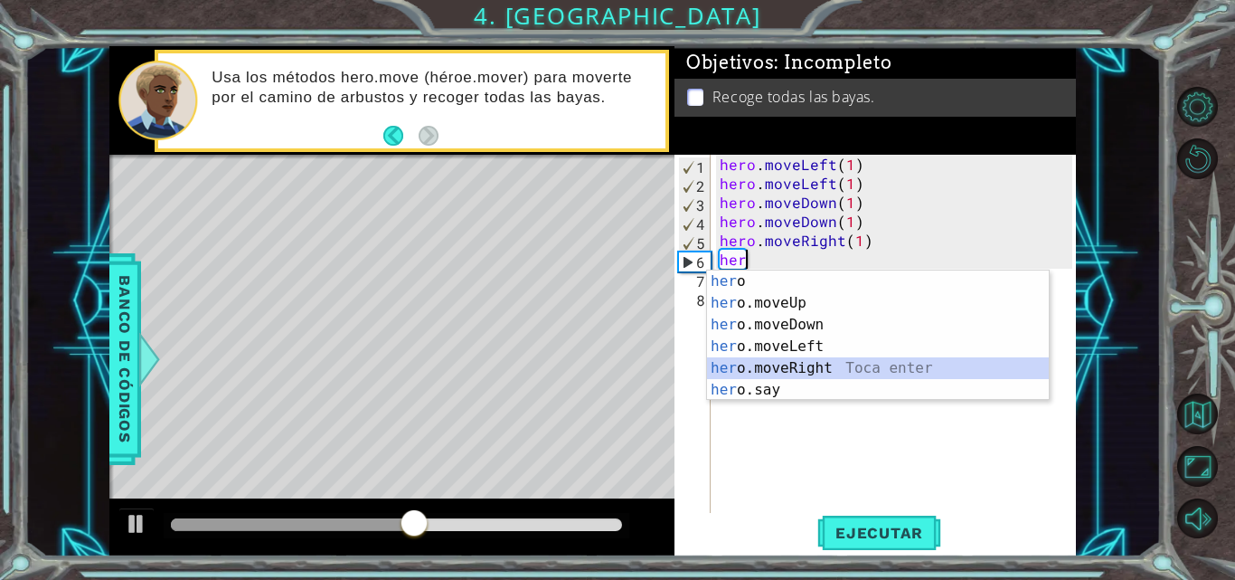
click at [787, 364] on div "her o Toca enter her o.moveUp Toca enter her o.moveDown Toca enter her o.moveLe…" at bounding box center [878, 357] width 342 height 174
type textarea "hero.moveRight(1)"
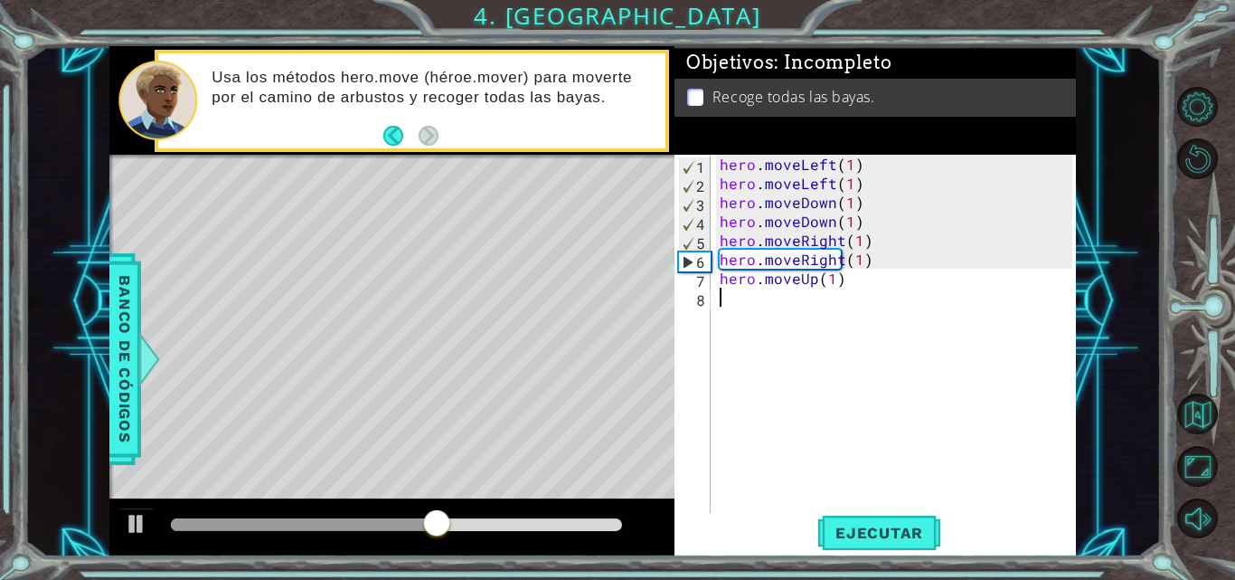
click at [726, 297] on div "hero . moveLeft ( 1 ) hero . moveLeft ( 1 ) hero . moveDown ( 1 ) hero . moveDo…" at bounding box center [898, 354] width 365 height 399
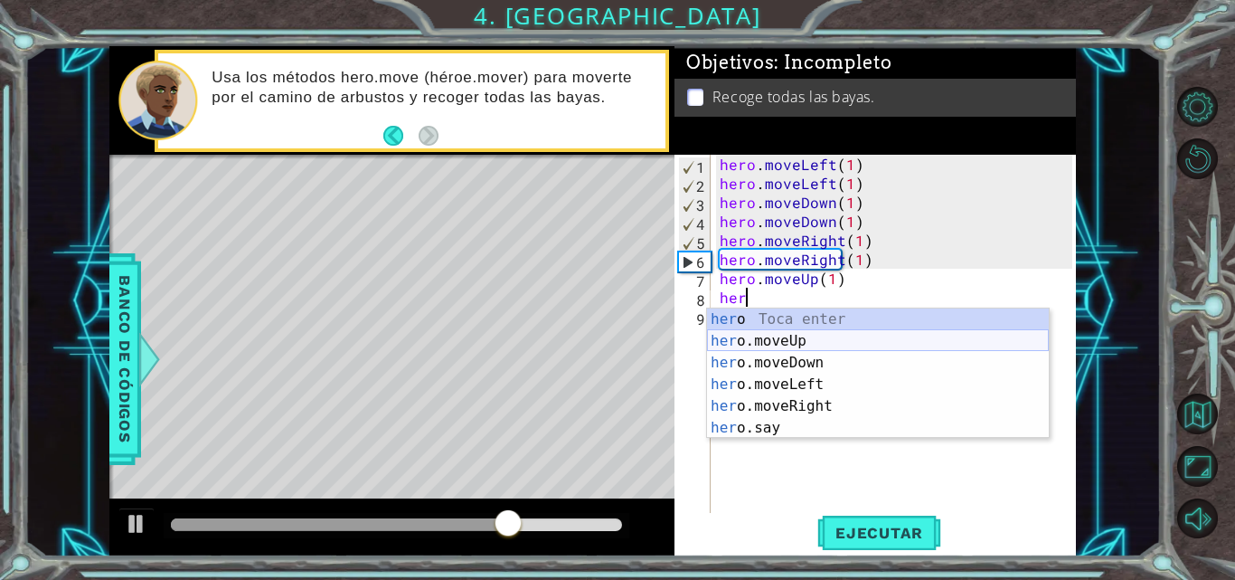
click at [767, 335] on div "her o Toca enter her o.moveUp Toca enter her o.moveDown Toca enter her o.moveLe…" at bounding box center [878, 395] width 342 height 174
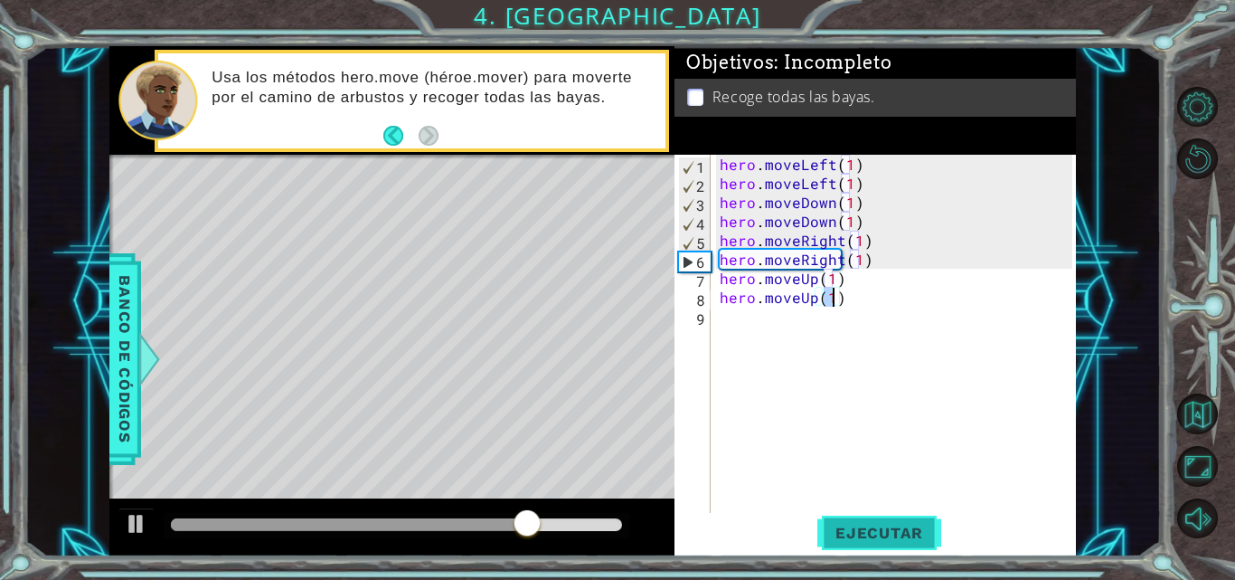
type textarea "hero.moveUp(1)"
click at [895, 530] on span "Ejecutar" at bounding box center [879, 533] width 124 height 18
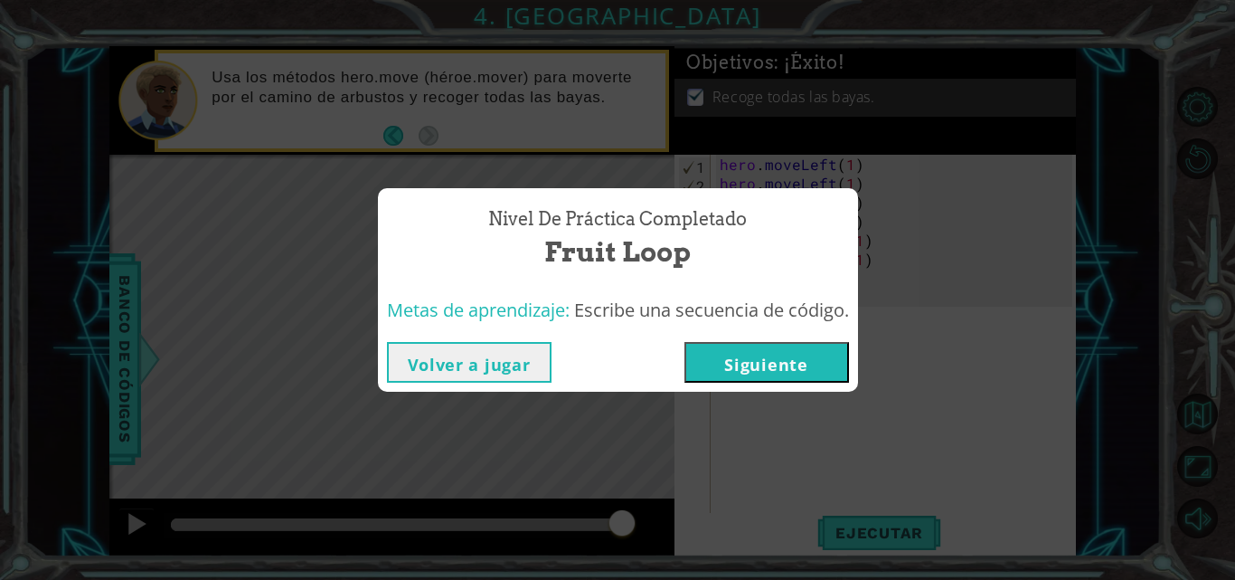
click at [832, 369] on button "Siguiente" at bounding box center [767, 362] width 165 height 41
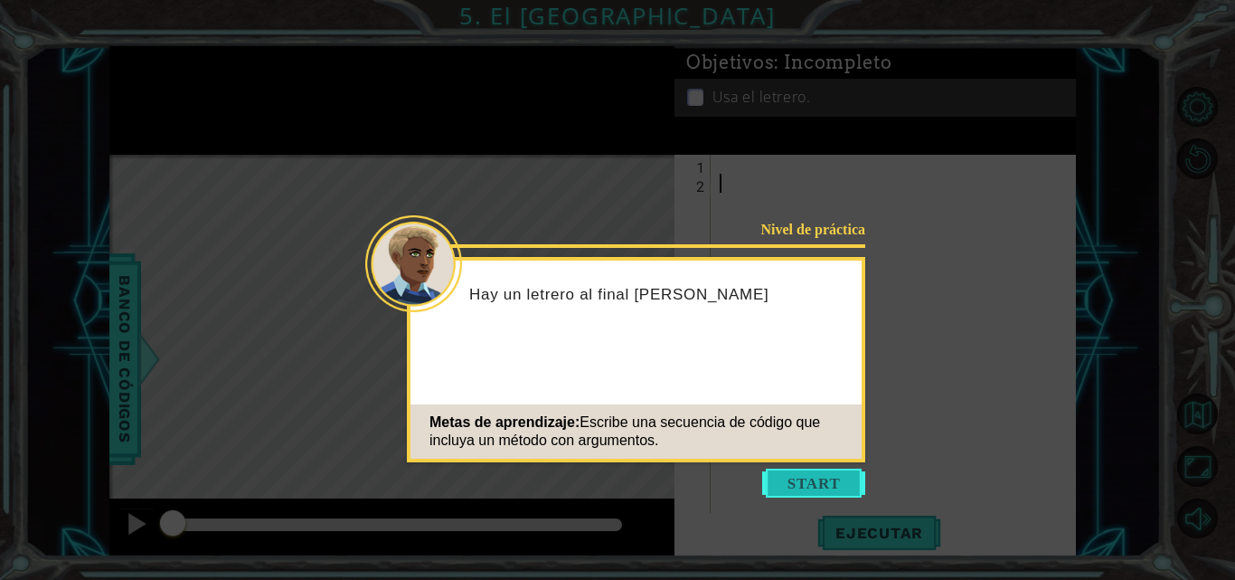
click at [819, 474] on button "Start" at bounding box center [813, 482] width 103 height 29
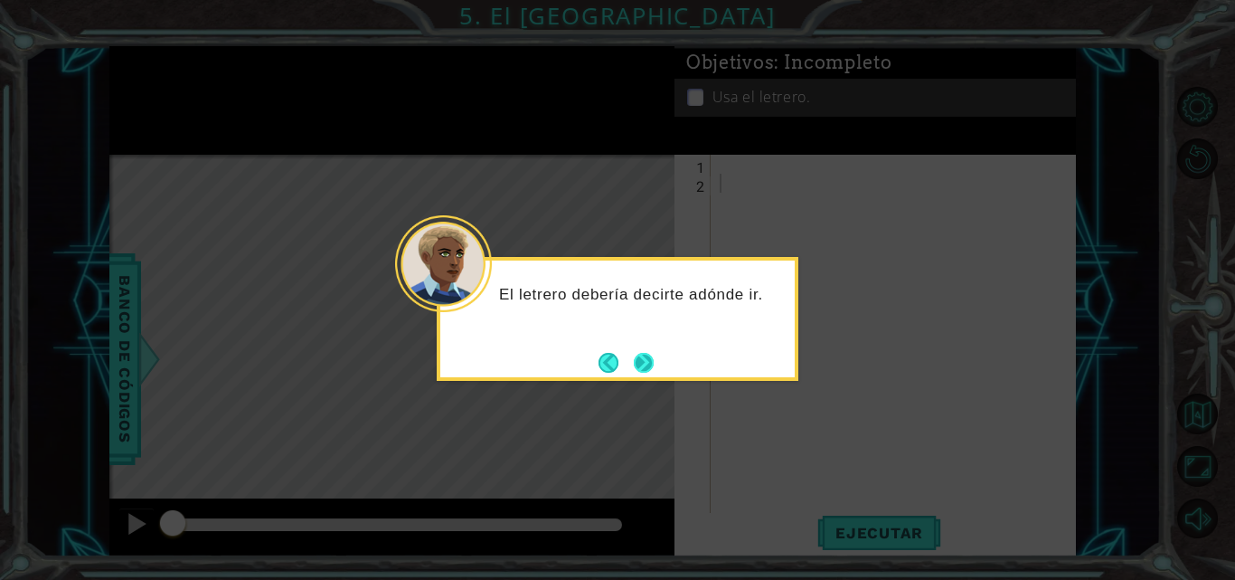
click at [653, 358] on button "Next" at bounding box center [644, 363] width 20 height 20
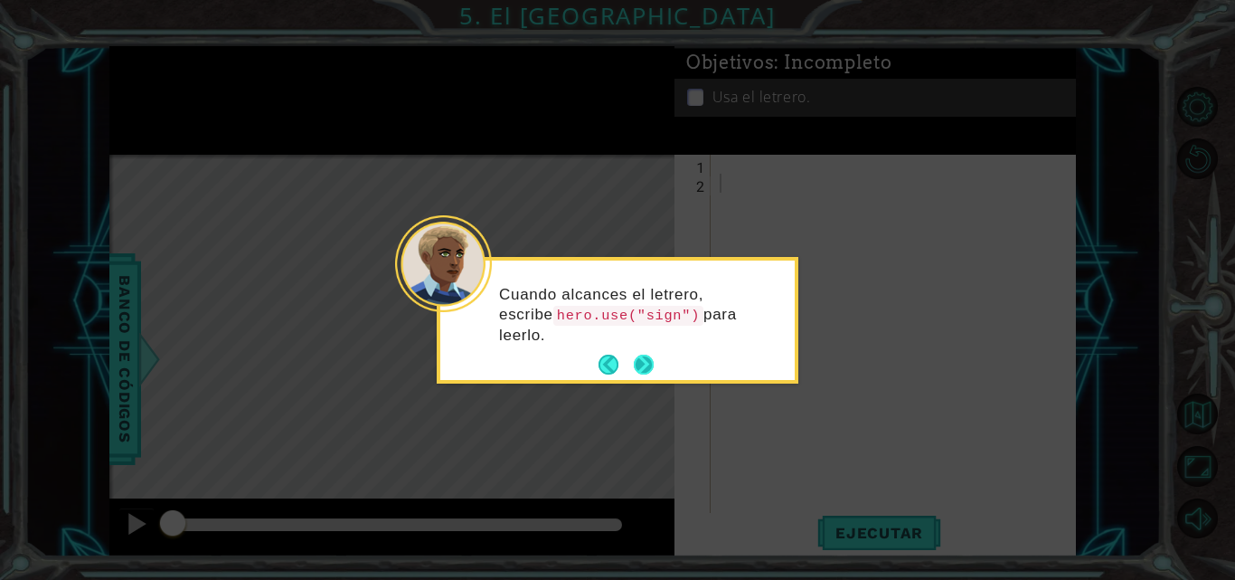
click at [641, 359] on button "Next" at bounding box center [644, 364] width 20 height 20
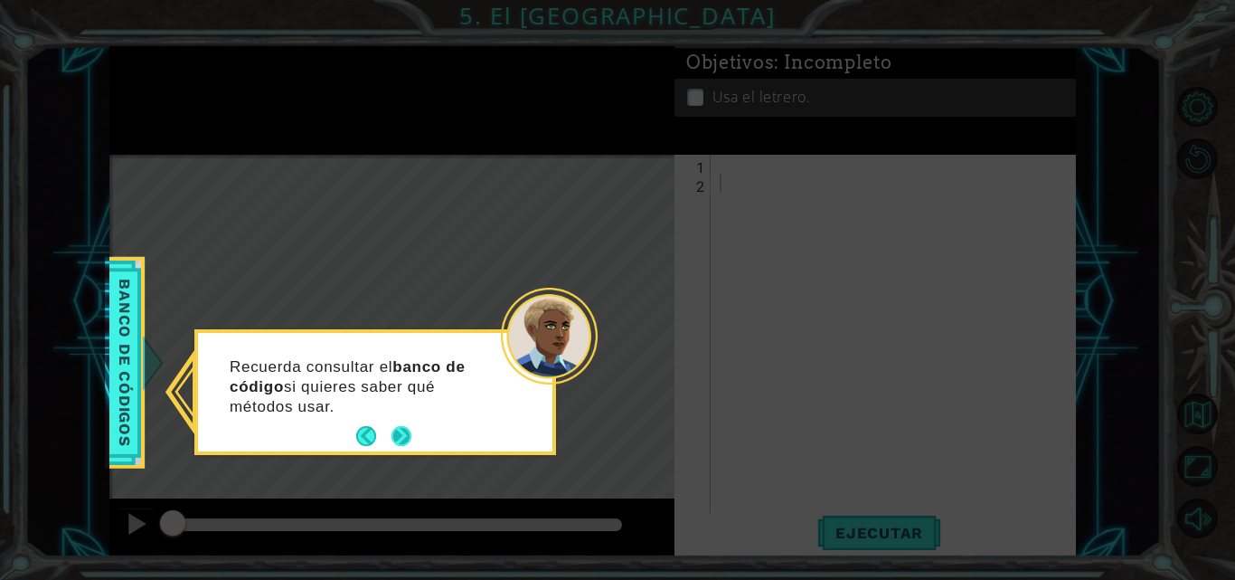
click at [403, 433] on button "Next" at bounding box center [402, 436] width 20 height 20
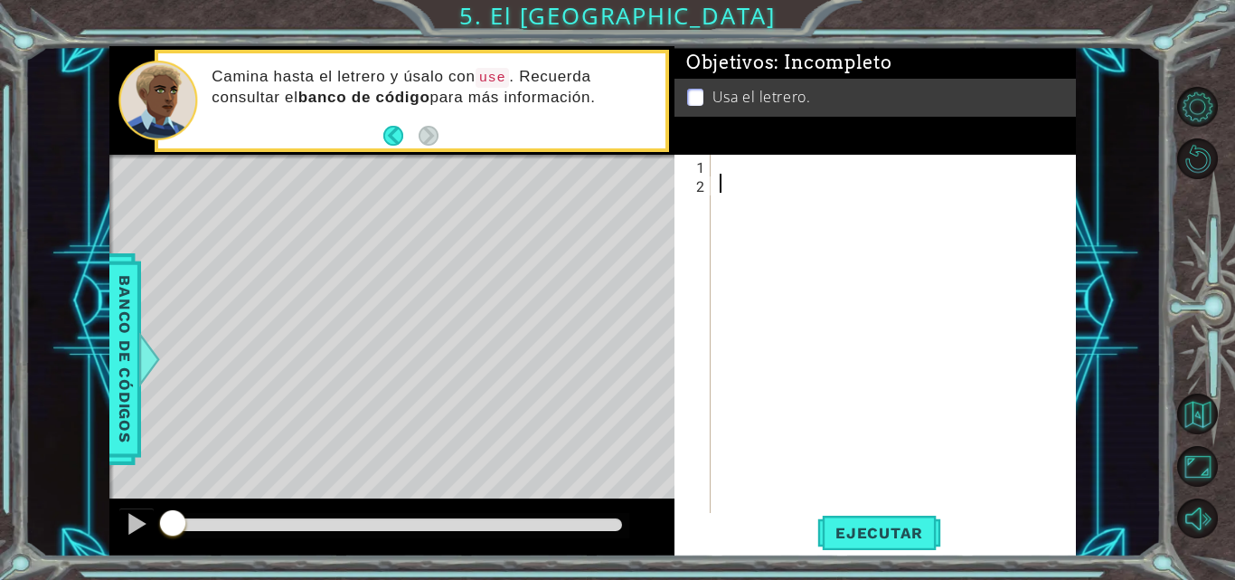
click at [727, 170] on div at bounding box center [898, 354] width 365 height 399
click at [727, 184] on div at bounding box center [898, 354] width 365 height 399
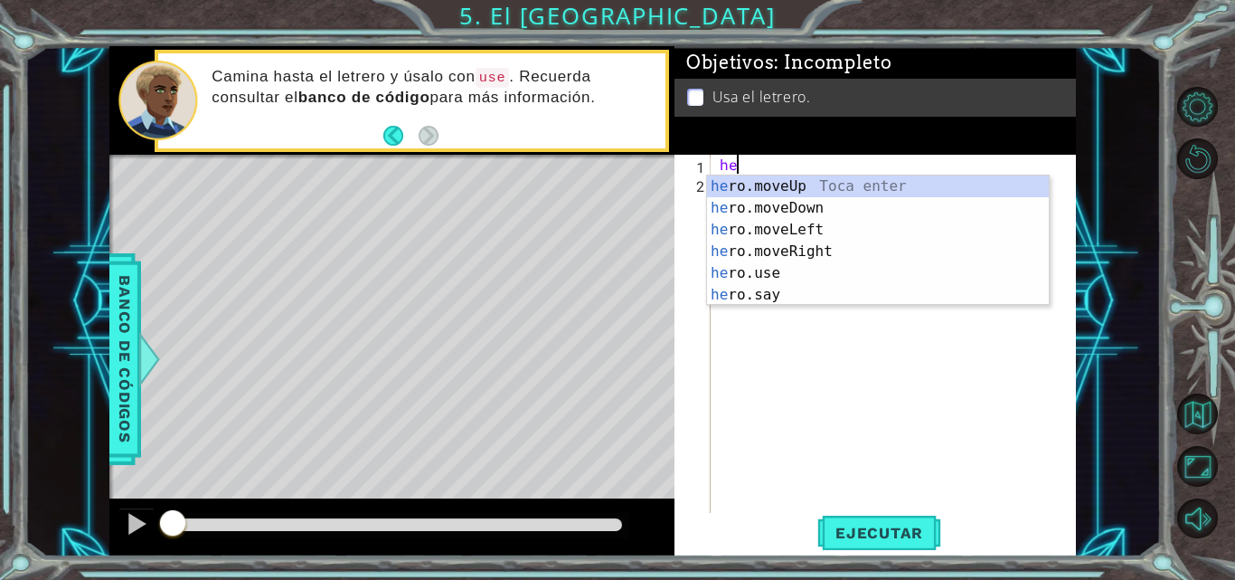
scroll to position [0, 1]
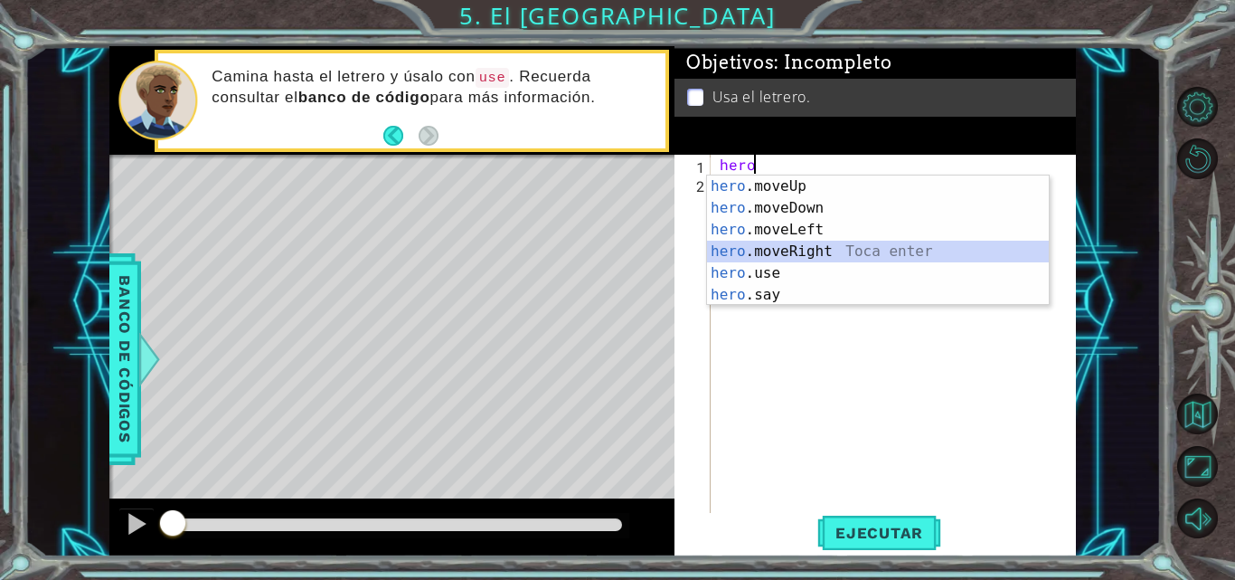
click at [795, 250] on div "hero .moveUp Toca enter hero .moveDown Toca enter hero .moveLeft Toca enter her…" at bounding box center [878, 262] width 342 height 174
type textarea "hero.moveRight(1)"
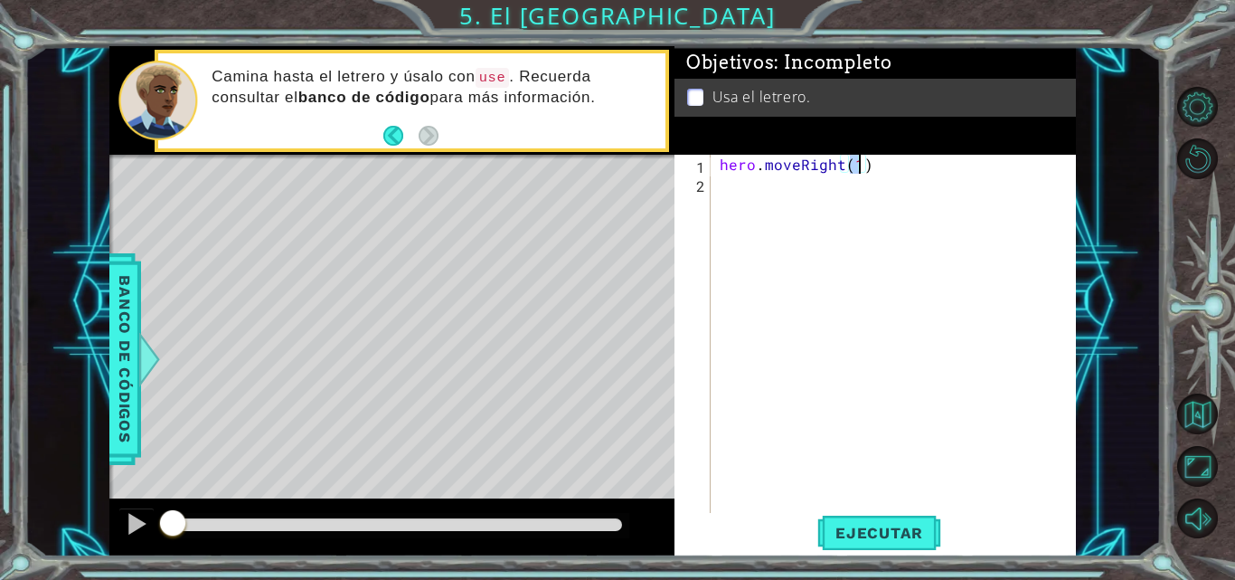
click at [773, 194] on div "hero . moveRight ( 1 )" at bounding box center [898, 354] width 365 height 399
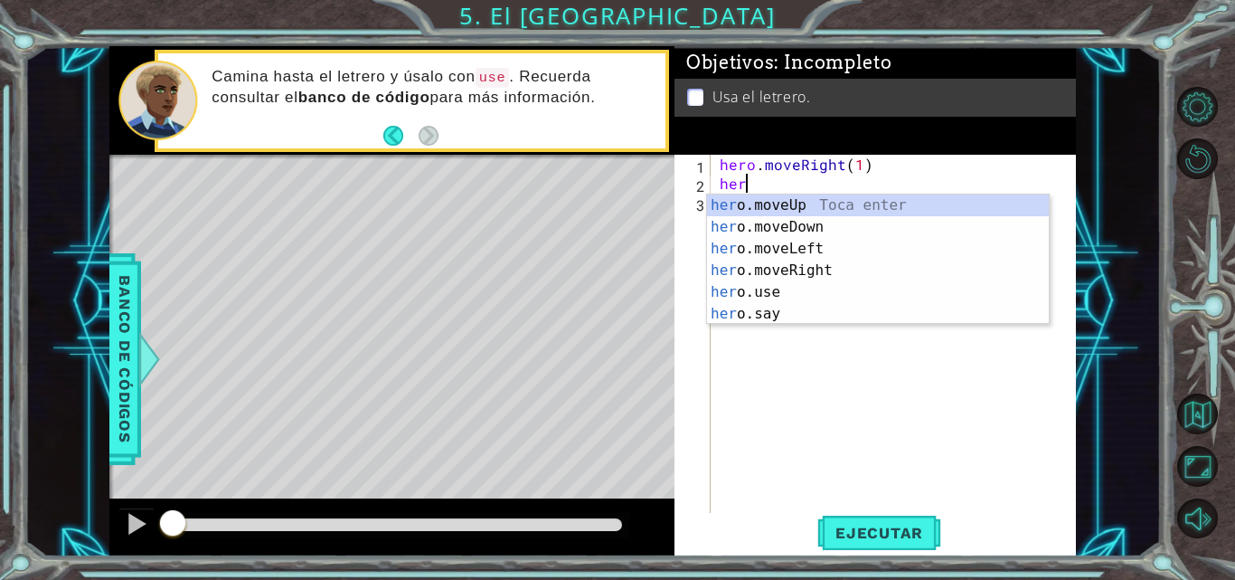
scroll to position [0, 1]
click at [829, 201] on div "hero .moveUp Toca enter hero .moveDown Toca enter hero .moveLeft Toca enter her…" at bounding box center [878, 281] width 342 height 174
type textarea "hero.moveUp(1)"
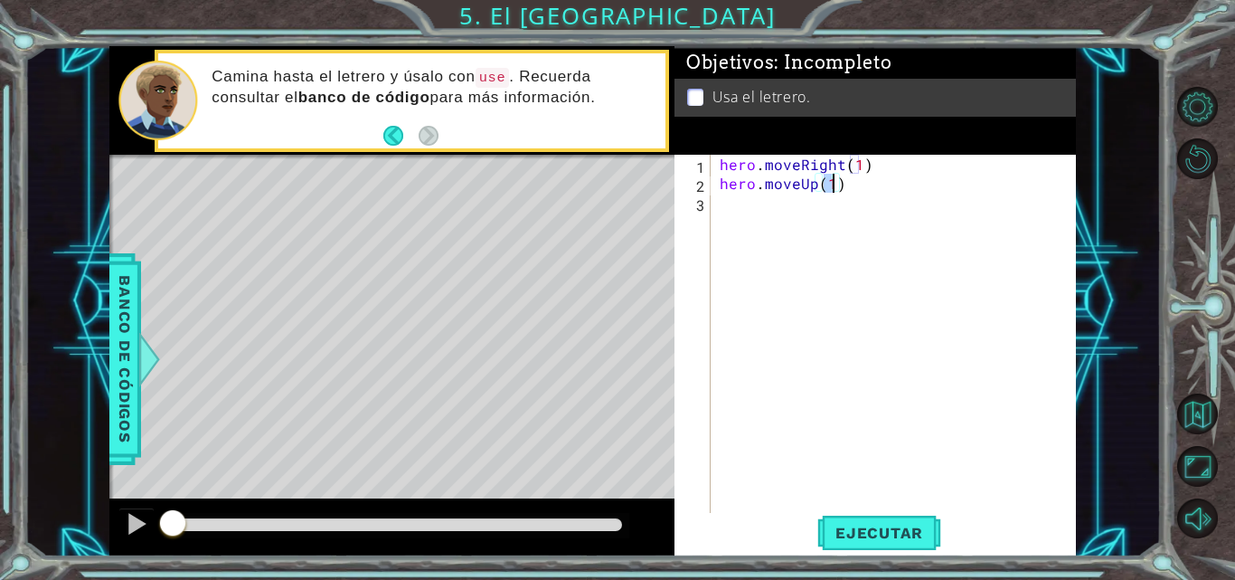
click at [757, 211] on div "hero . moveRight ( 1 ) hero . moveUp ( 1 )" at bounding box center [898, 354] width 365 height 399
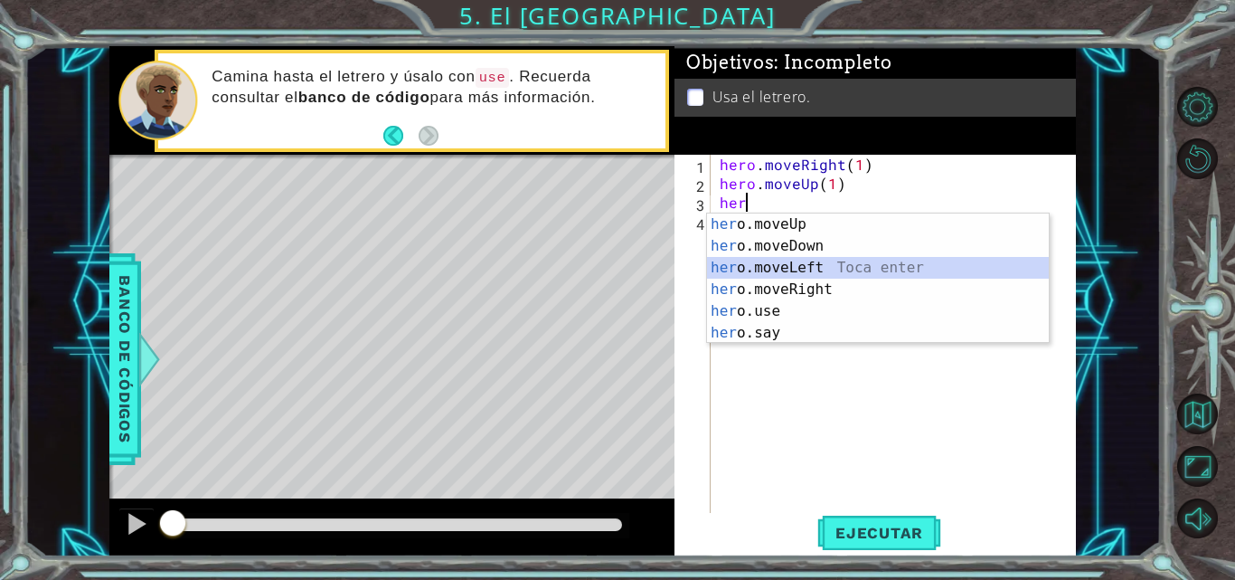
click at [775, 258] on div "her o.moveUp Toca enter her o.moveDown Toca enter her o.moveLeft [PERSON_NAME] …" at bounding box center [878, 300] width 342 height 174
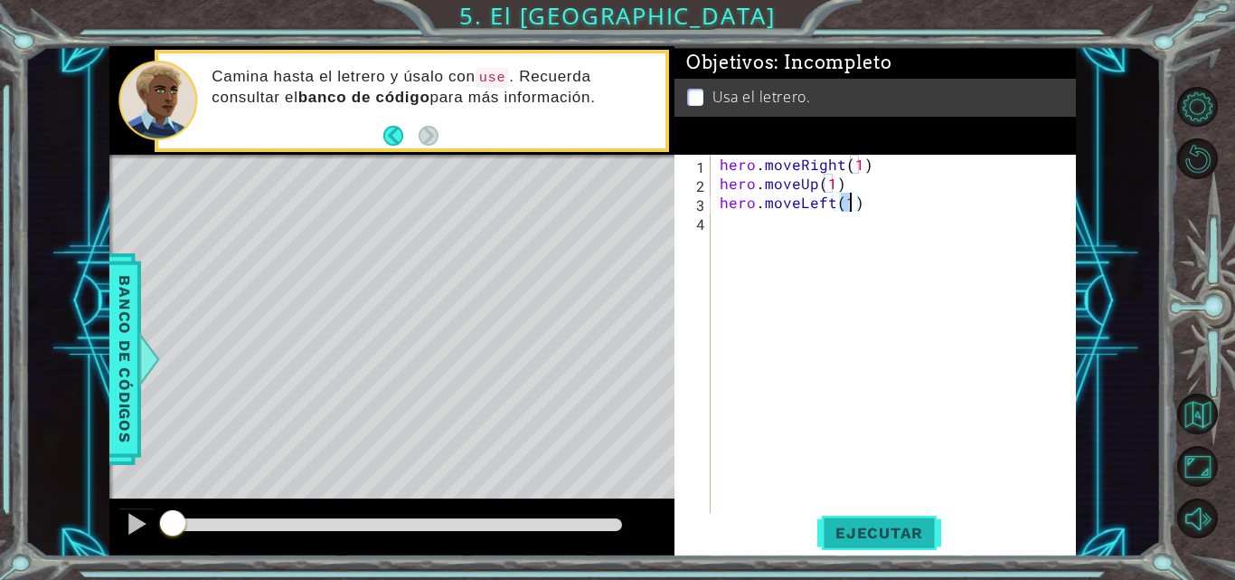
type textarea "hero.moveLeft(1)"
click at [841, 523] on button "Ejecutar" at bounding box center [879, 533] width 124 height 40
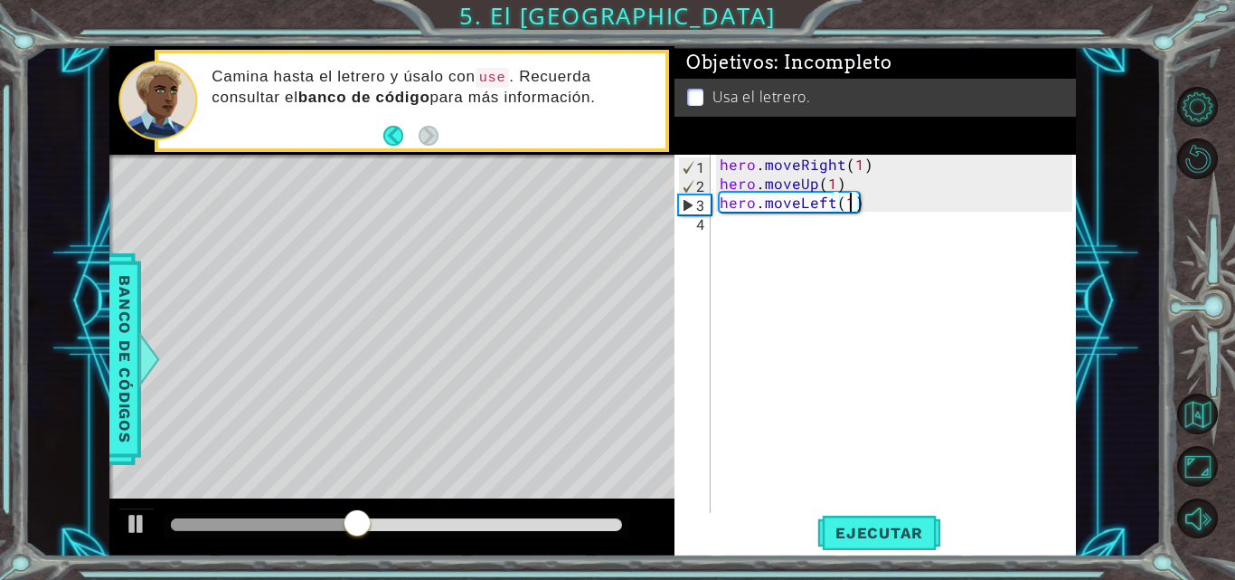
click at [803, 233] on div "hero . moveRight ( 1 ) hero . moveUp ( 1 ) hero . moveLeft ( 1 )" at bounding box center [898, 354] width 365 height 399
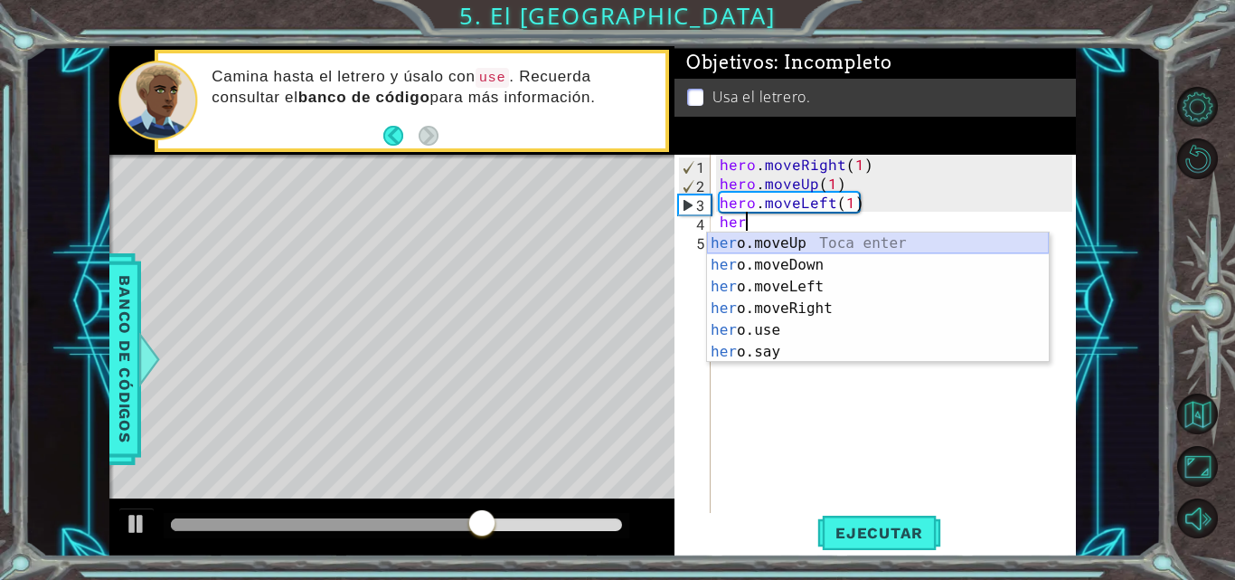
click at [801, 238] on div "her o.moveUp Toca enter her o.moveDown Toca enter her o.moveLeft [PERSON_NAME] …" at bounding box center [878, 319] width 342 height 174
type textarea "hero.moveUp(1)"
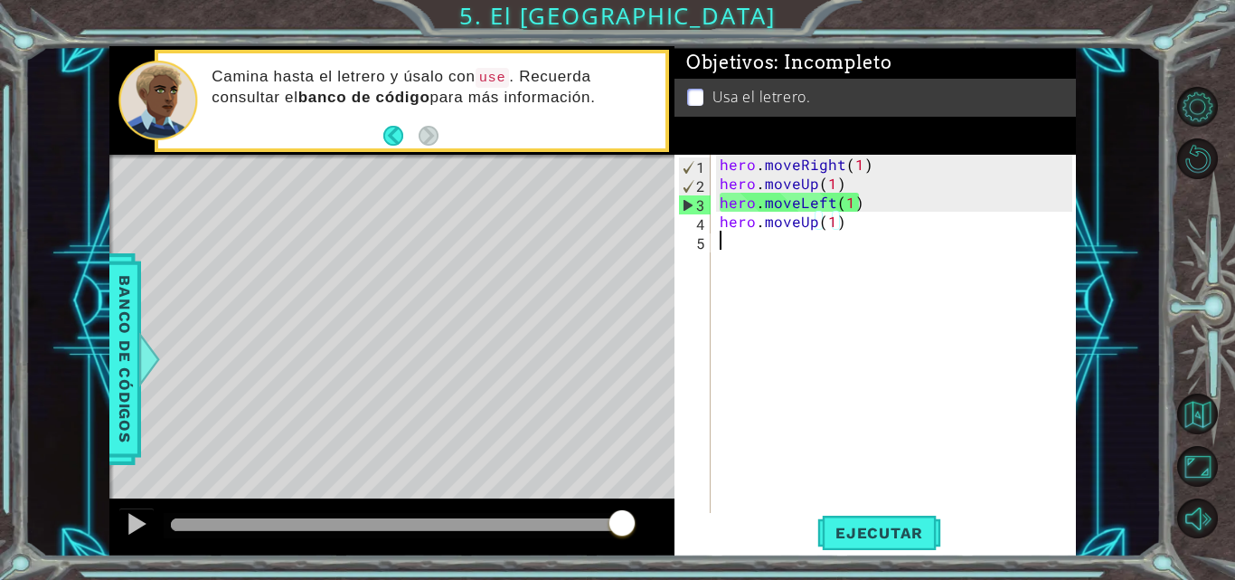
click at [801, 238] on div "hero . moveRight ( 1 ) hero . moveUp ( 1 ) hero . moveLeft ( 1 ) hero . moveUp …" at bounding box center [898, 354] width 365 height 399
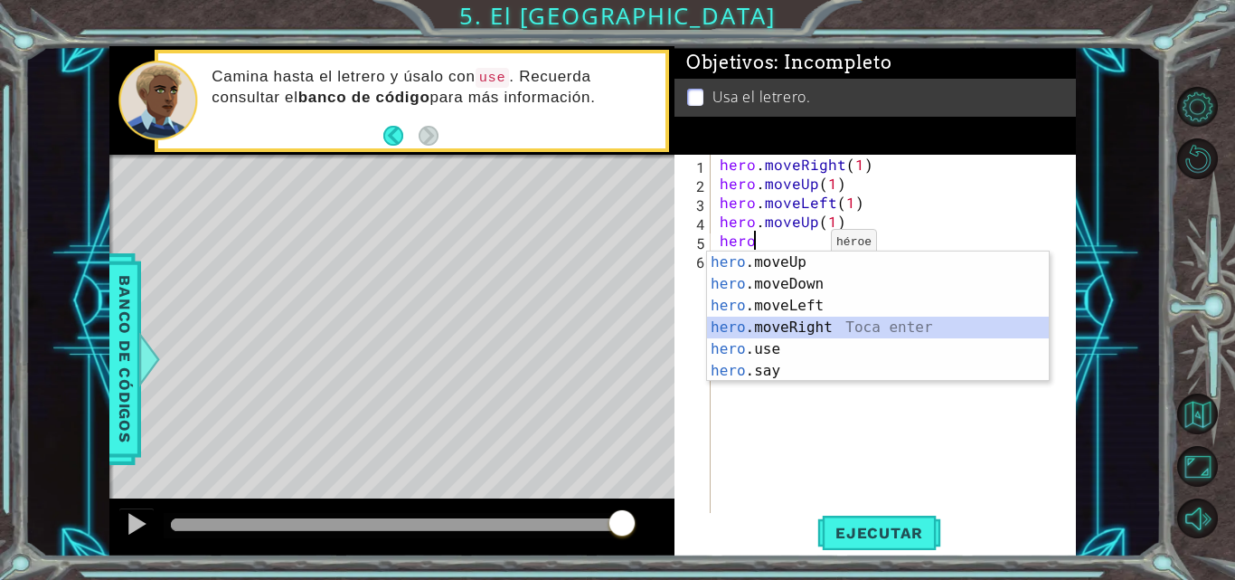
click at [787, 330] on div "hero .moveUp Toca enter hero .moveDown Toca enter hero .moveLeft Toca enter her…" at bounding box center [878, 338] width 342 height 174
type textarea "hero.moveRight(1)"
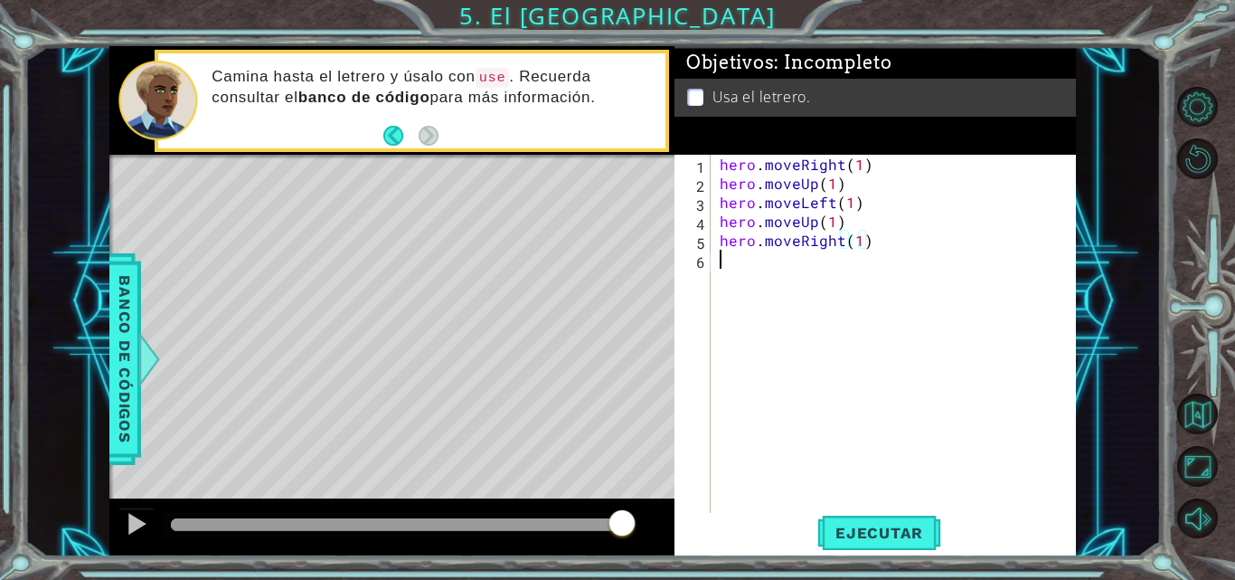
click at [783, 276] on div "hero . moveRight ( 1 ) hero . moveUp ( 1 ) hero . moveLeft ( 1 ) hero . moveUp …" at bounding box center [898, 354] width 365 height 399
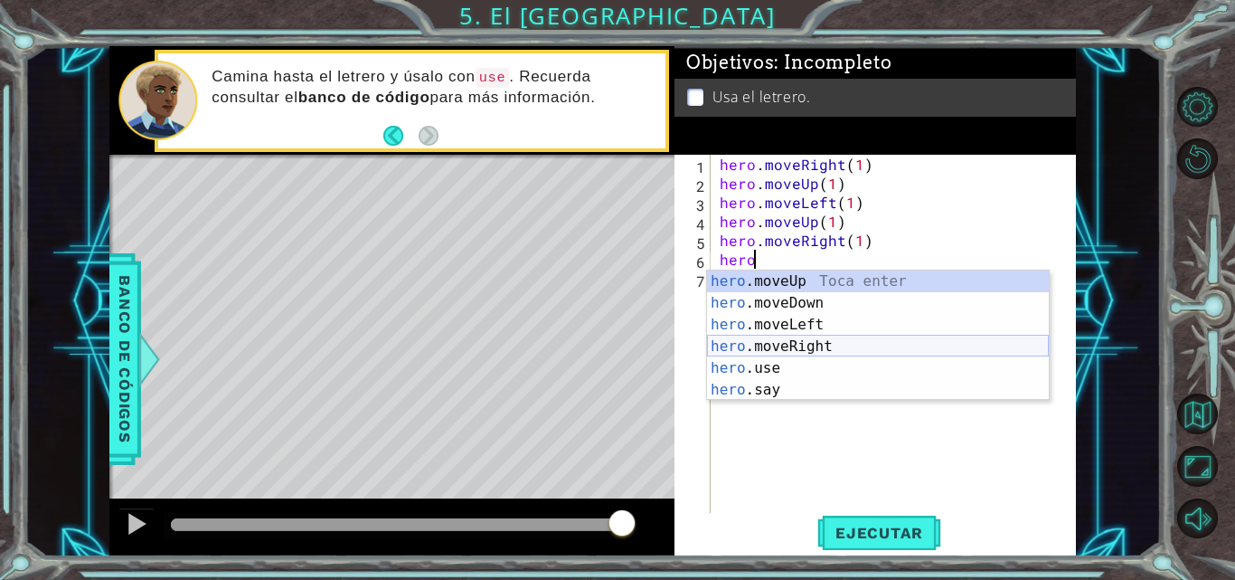
click at [793, 340] on div "hero .moveUp Toca enter hero .moveDown Toca enter hero .moveLeft Toca enter her…" at bounding box center [878, 357] width 342 height 174
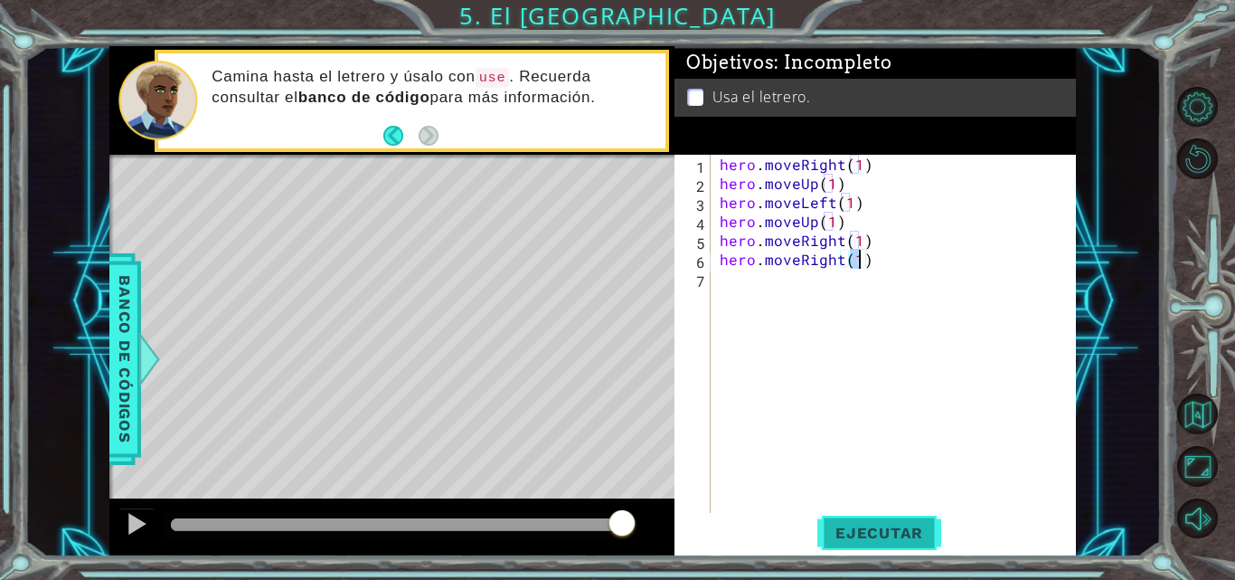
type textarea "hero.moveRight(1)"
click at [839, 527] on span "Ejecutar" at bounding box center [879, 533] width 124 height 18
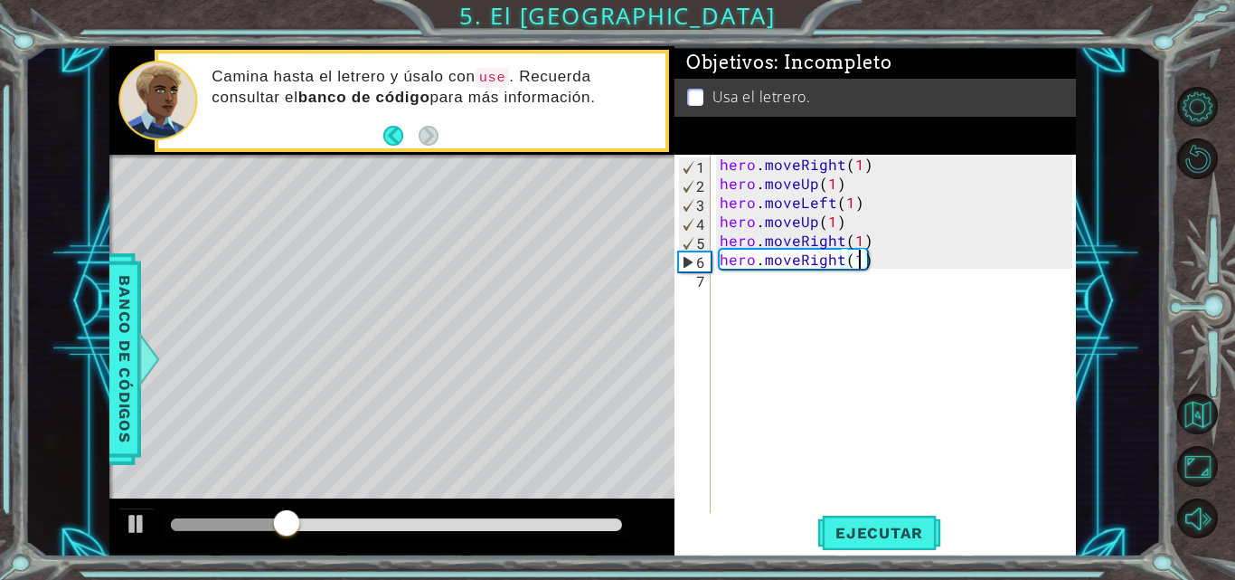
click at [793, 288] on div "hero . moveRight ( 1 ) hero . moveUp ( 1 ) hero . moveLeft ( 1 ) hero . moveUp …" at bounding box center [898, 354] width 365 height 399
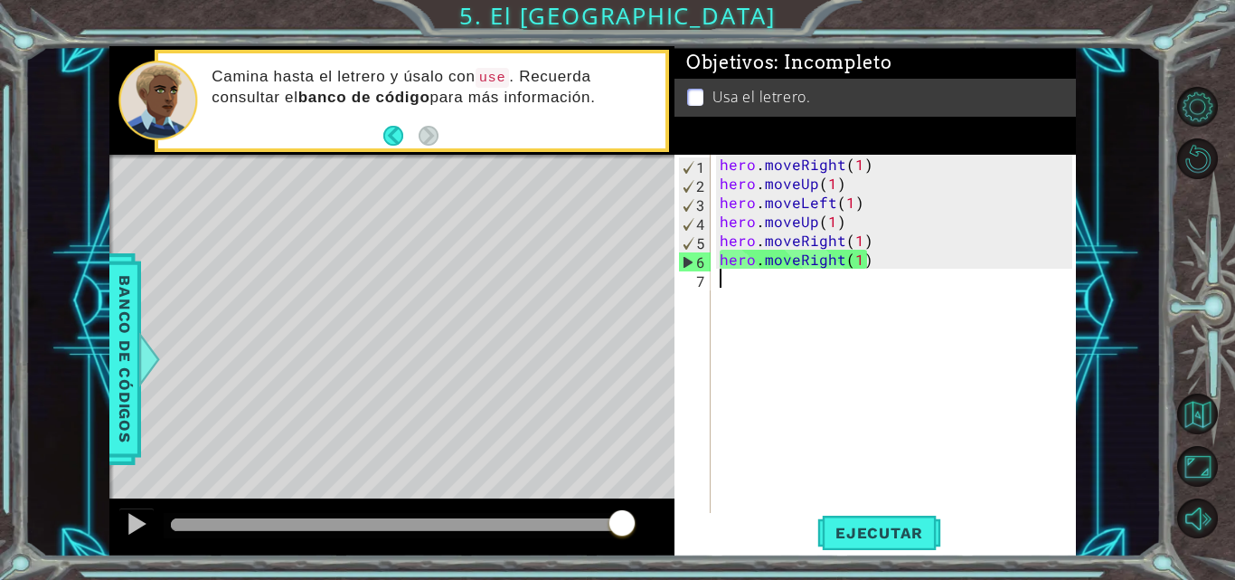
click at [793, 288] on div "hero . moveRight ( 1 ) hero . moveUp ( 1 ) hero . moveLeft ( 1 ) hero . moveUp …" at bounding box center [898, 354] width 365 height 399
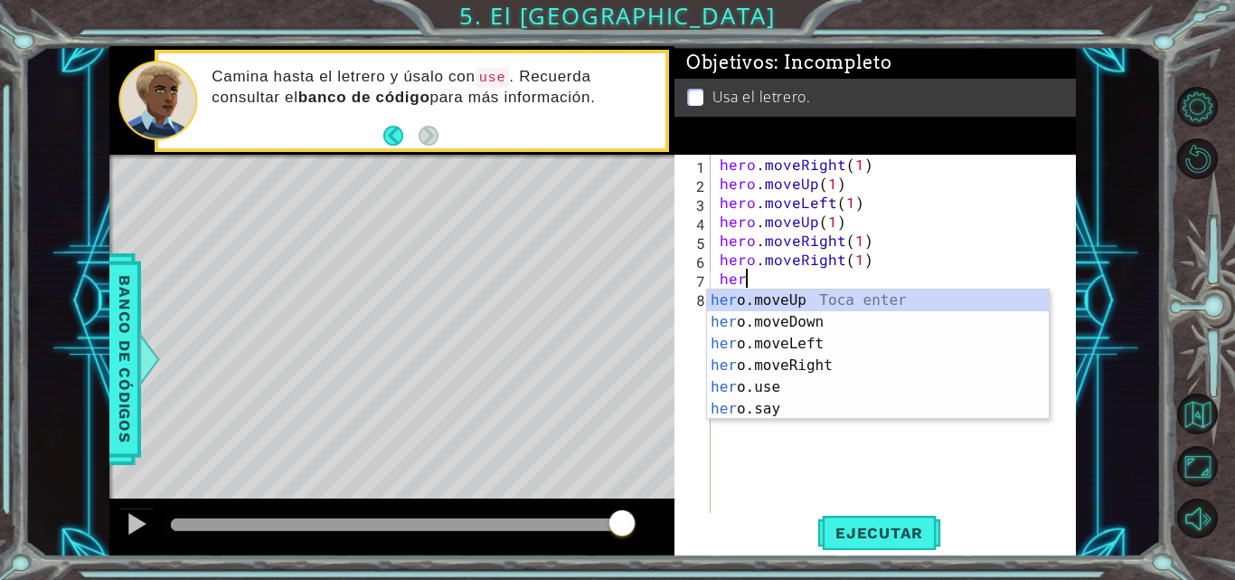
scroll to position [0, 1]
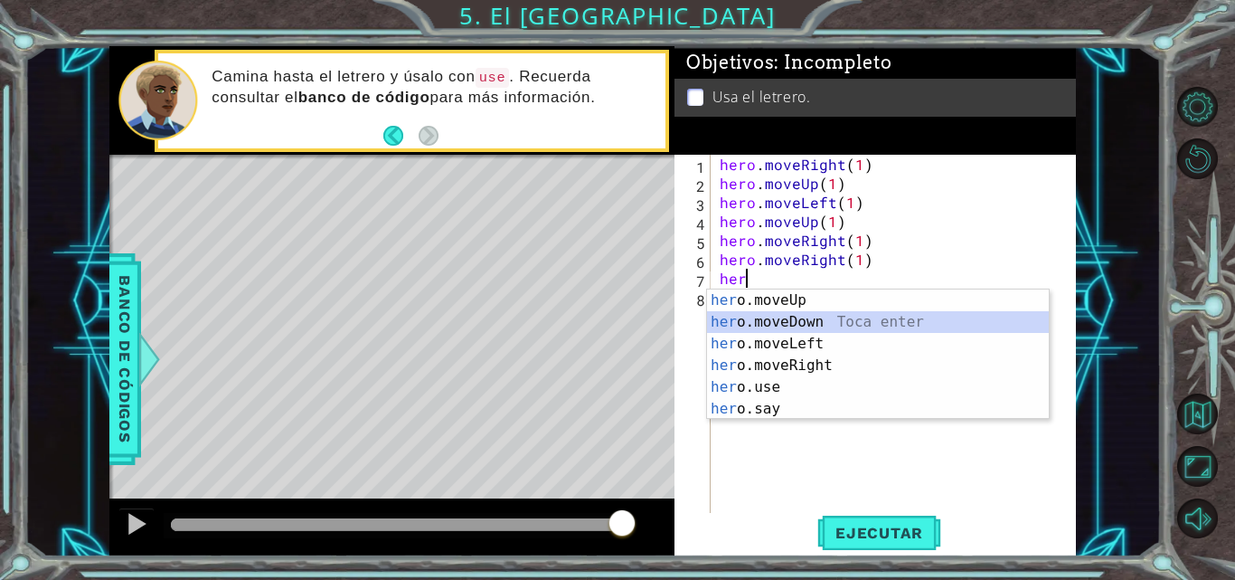
click at [783, 317] on div "her o.moveUp Toca enter her o.moveDown Toca enter her o.moveLeft [PERSON_NAME] …" at bounding box center [878, 376] width 342 height 174
type textarea "hero.moveDown(1)"
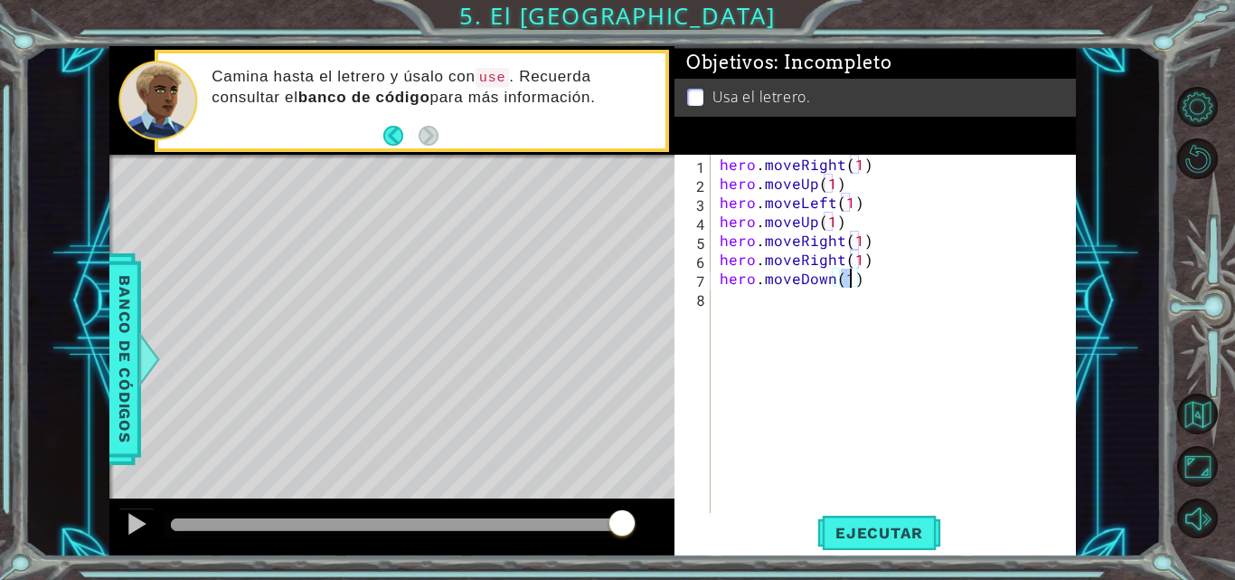
click at [780, 293] on div "hero . moveRight ( 1 ) hero . moveUp ( 1 ) hero . moveLeft ( 1 ) hero . moveUp …" at bounding box center [898, 354] width 365 height 399
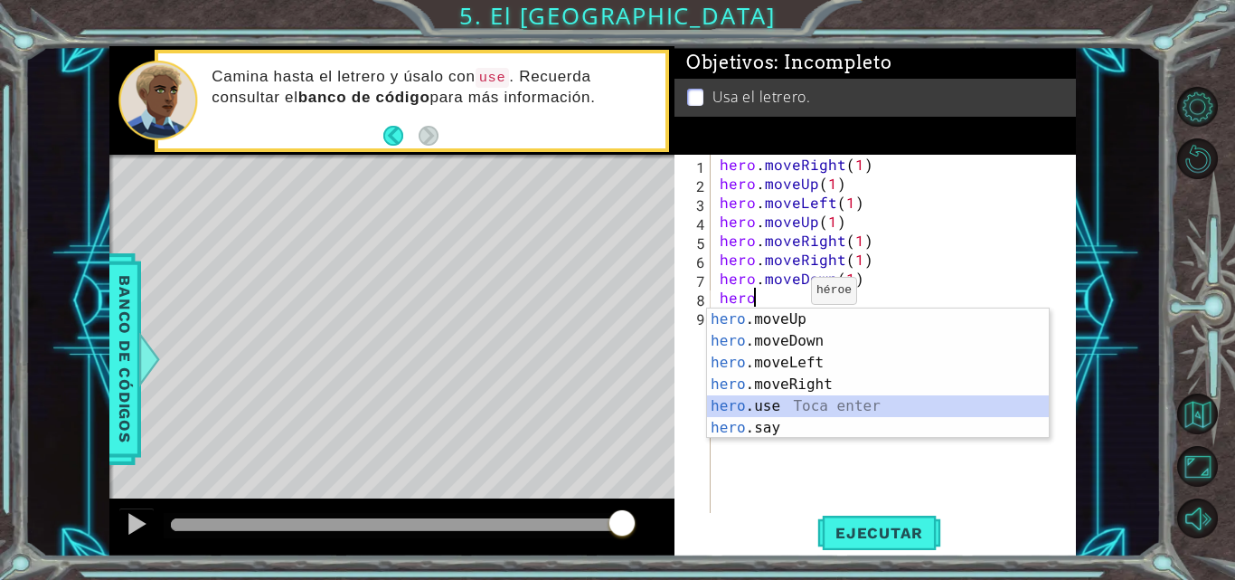
click at [785, 401] on div "hero .moveUp Toca enter hero .moveDown Toca enter hero .moveLeft Toca enter her…" at bounding box center [878, 395] width 342 height 174
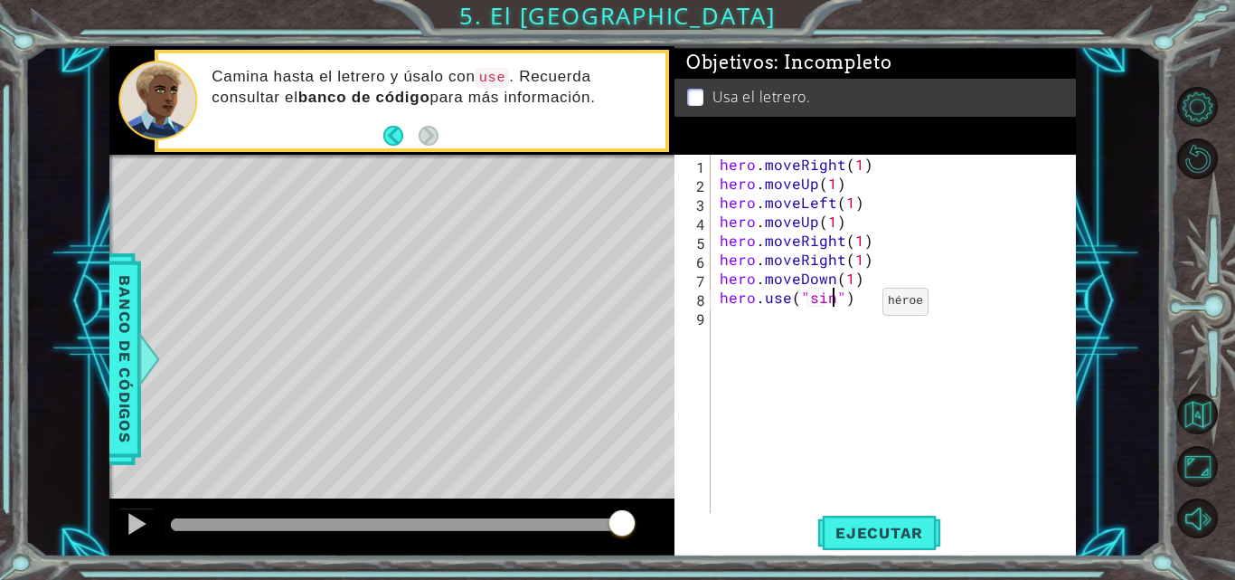
scroll to position [0, 8]
type textarea "hero.use("sing")"
click at [724, 322] on div "hero . moveRight ( 1 ) hero . moveUp ( 1 ) hero . moveLeft ( 1 ) hero . moveUp …" at bounding box center [898, 354] width 365 height 399
click at [881, 537] on span "Ejecutar" at bounding box center [879, 533] width 124 height 18
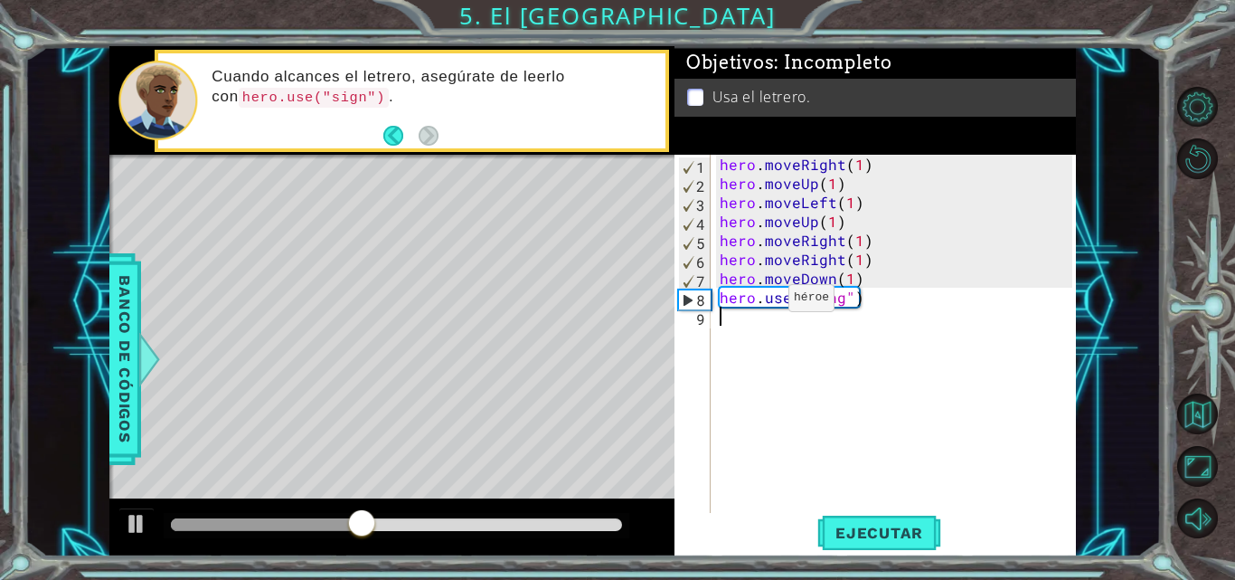
click at [758, 302] on div "hero . moveRight ( 1 ) hero . moveUp ( 1 ) hero . moveLeft ( 1 ) hero . moveUp …" at bounding box center [898, 354] width 365 height 399
click at [841, 529] on span "Ejecutar" at bounding box center [879, 533] width 124 height 18
click at [837, 299] on div "hero . moveRight ( 1 ) hero . moveUp ( 1 ) hero . moveLeft ( 1 ) hero . moveUp …" at bounding box center [898, 354] width 365 height 399
type textarea "hero.use("sign")"
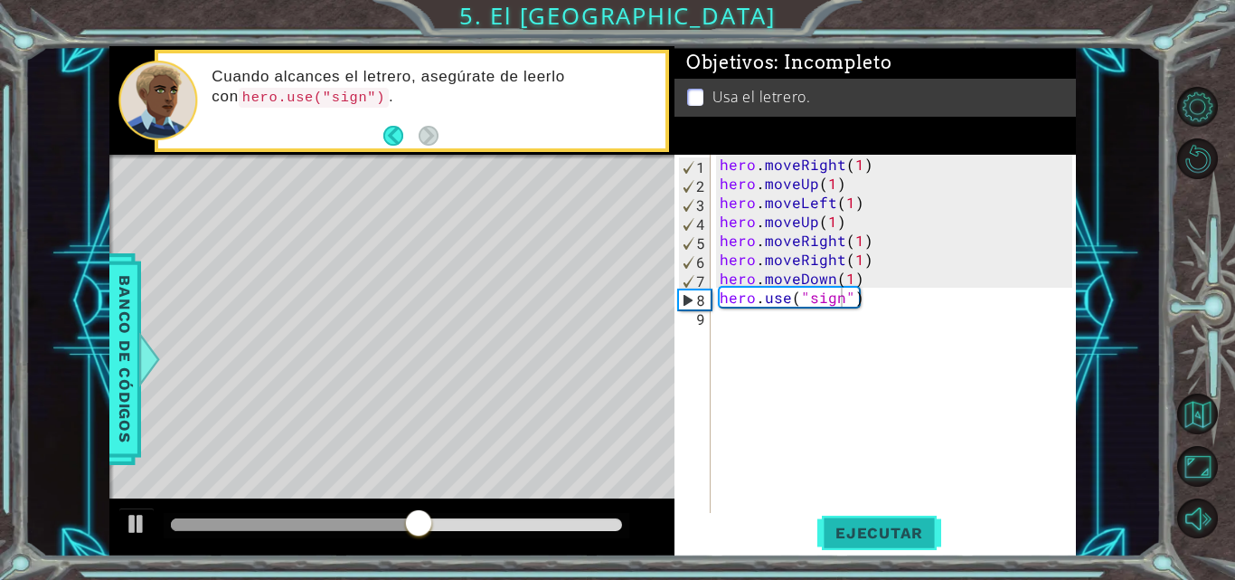
click at [842, 531] on span "Ejecutar" at bounding box center [879, 533] width 124 height 18
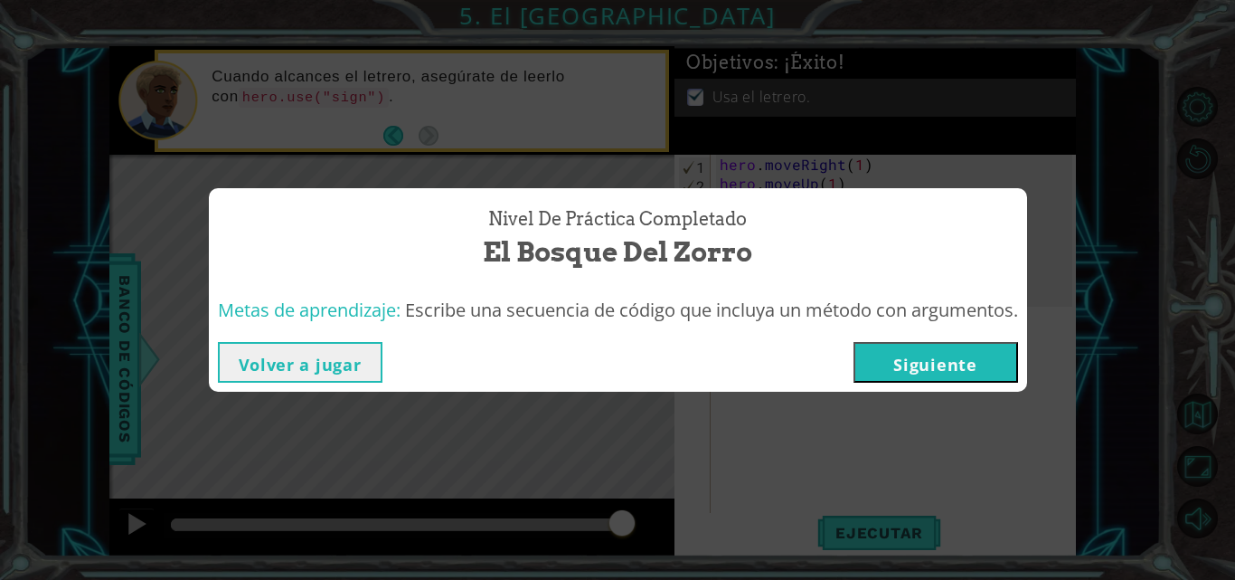
click at [913, 364] on button "Siguiente" at bounding box center [936, 362] width 165 height 41
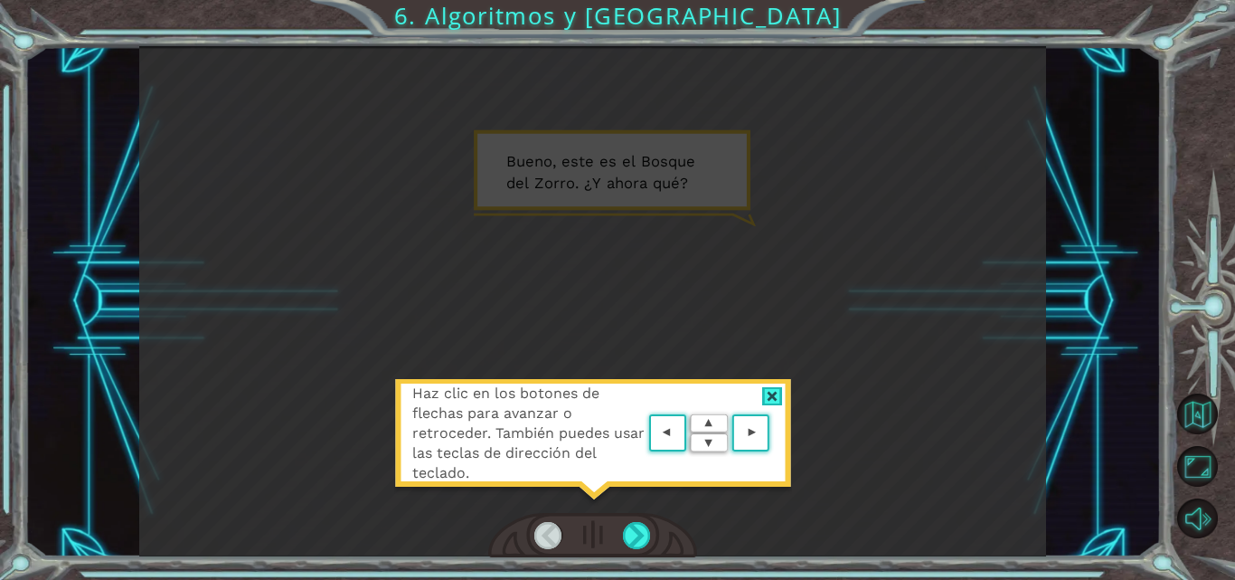
click at [774, 433] on area at bounding box center [774, 433] width 0 height 0
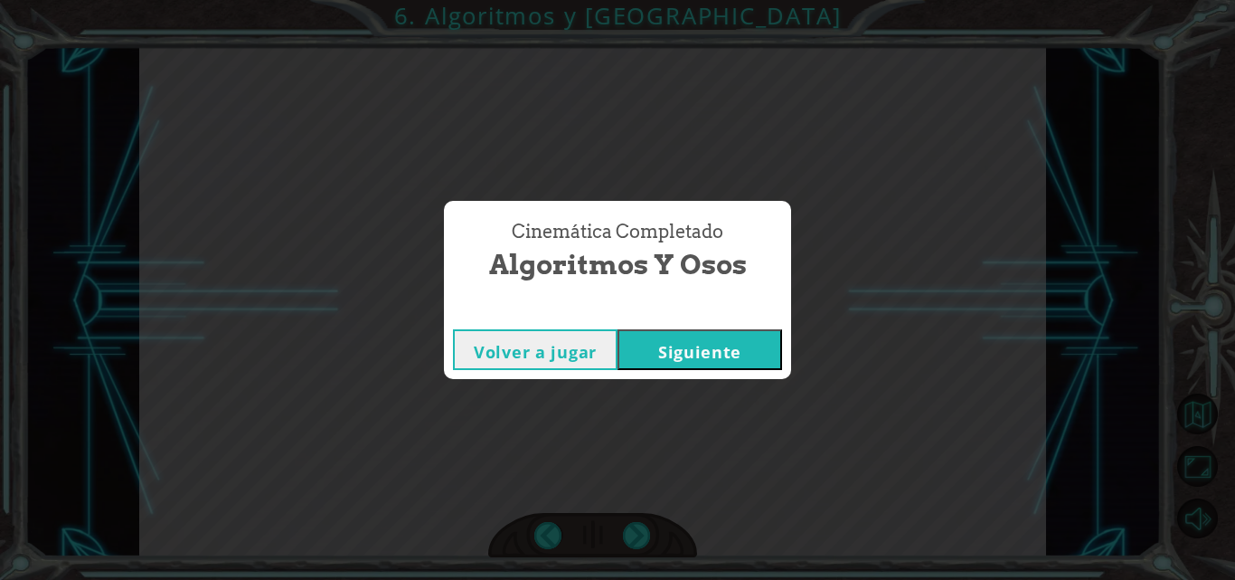
click at [728, 349] on button "Siguiente" at bounding box center [700, 349] width 165 height 41
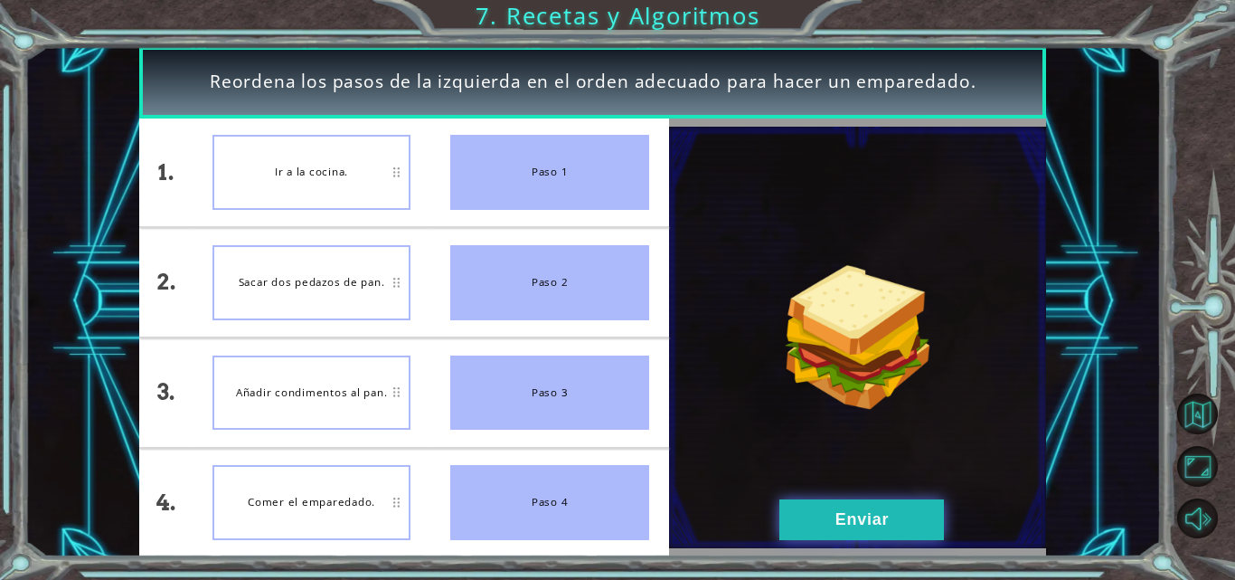
click at [855, 527] on button "Enviar" at bounding box center [861, 519] width 165 height 41
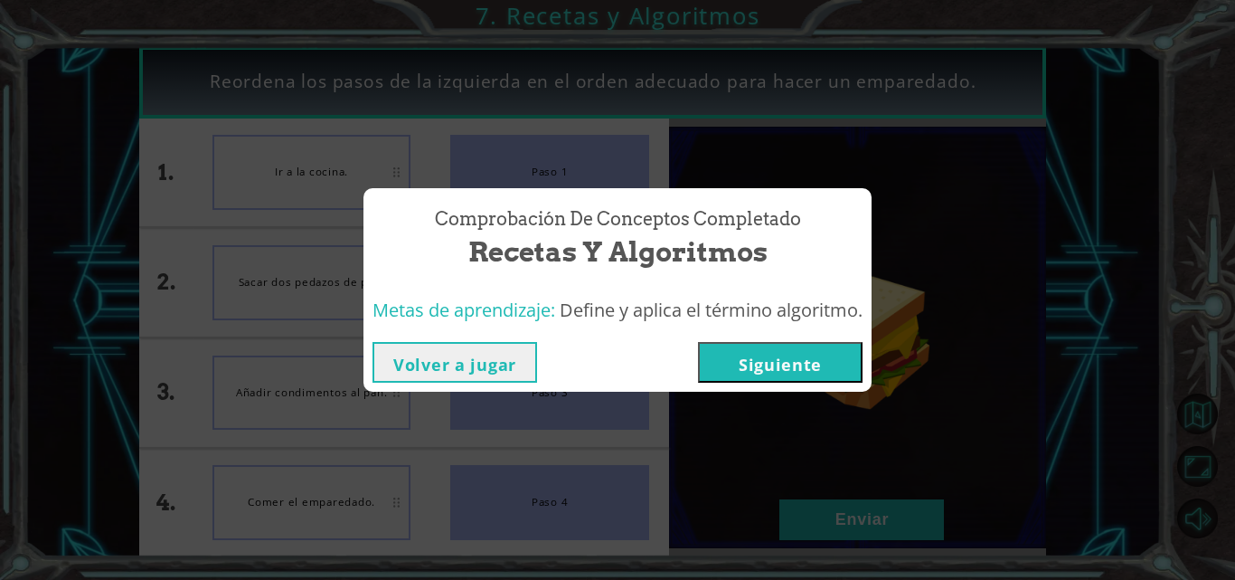
click at [858, 370] on button "Siguiente" at bounding box center [780, 362] width 165 height 41
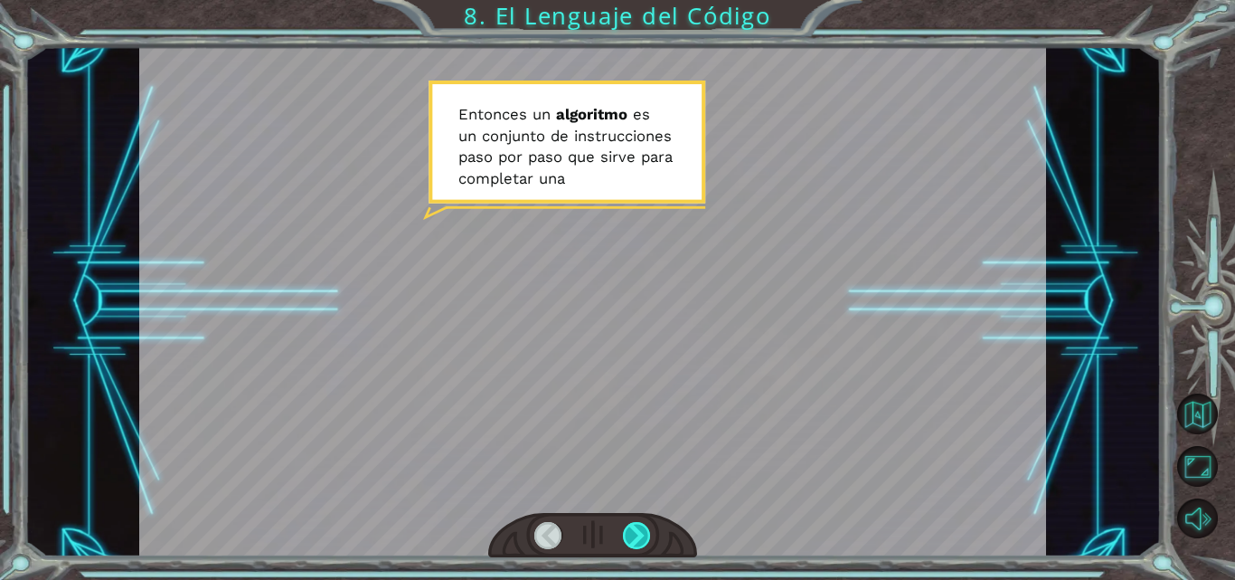
click at [628, 535] on div at bounding box center [637, 535] width 28 height 27
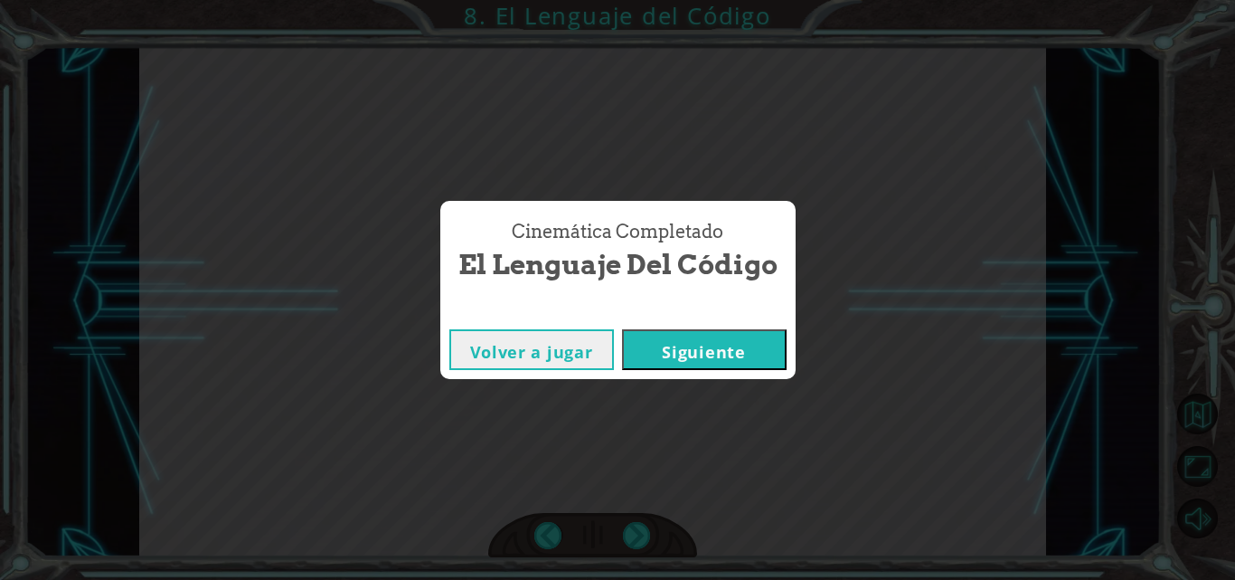
click at [694, 345] on button "Siguiente" at bounding box center [704, 349] width 165 height 41
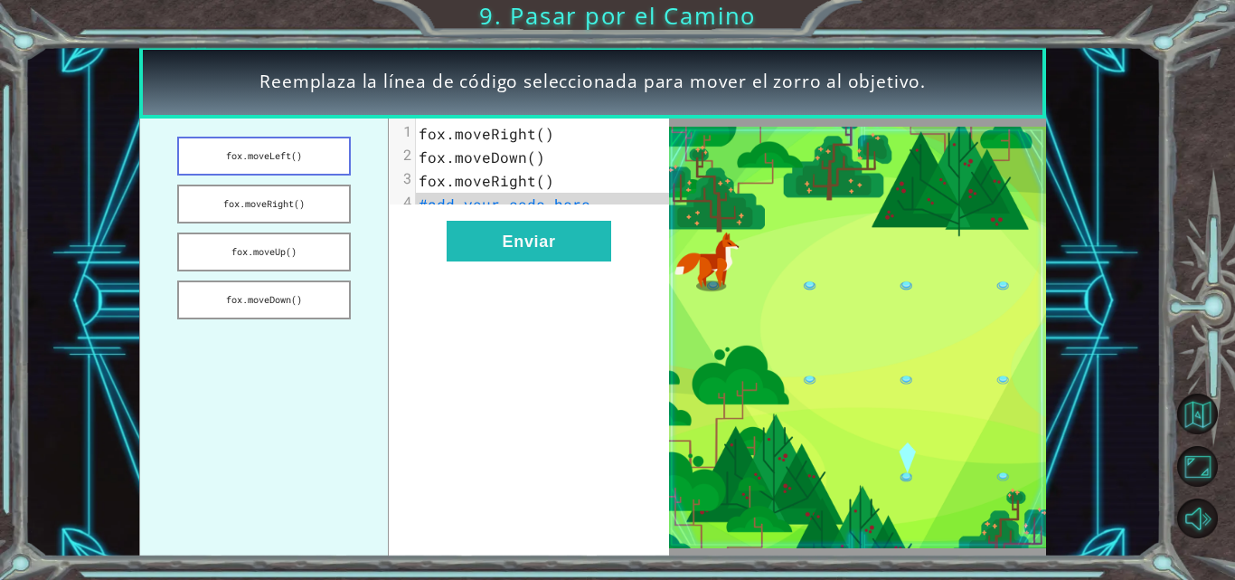
drag, startPoint x: 292, startPoint y: 196, endPoint x: 294, endPoint y: 152, distance: 44.3
click at [294, 152] on ul "[PERSON_NAME].moveLeft() [PERSON_NAME].moveRight() [PERSON_NAME].moveUp() [PERS…" at bounding box center [264, 337] width 250 height 439
drag, startPoint x: 294, startPoint y: 152, endPoint x: 294, endPoint y: 206, distance: 54.3
click at [294, 206] on ul "[PERSON_NAME].moveLeft() [PERSON_NAME].moveRight() [PERSON_NAME].moveUp() [PERS…" at bounding box center [264, 337] width 250 height 439
drag, startPoint x: 294, startPoint y: 206, endPoint x: 338, endPoint y: 146, distance: 75.1
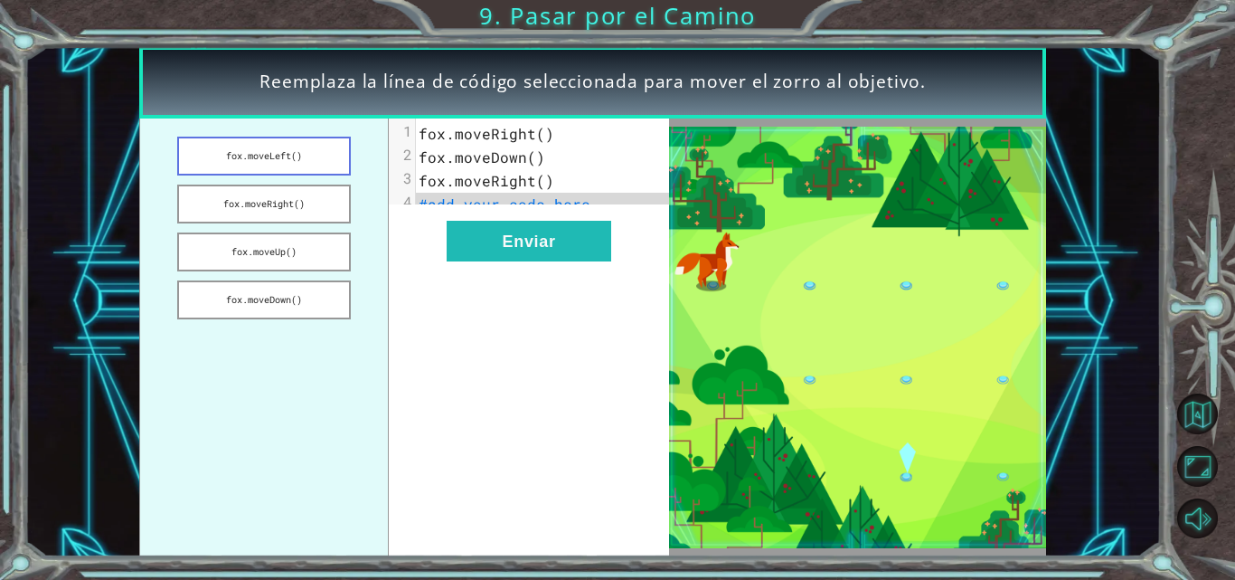
click at [338, 146] on ul "[PERSON_NAME].moveLeft() [PERSON_NAME].moveRight() [PERSON_NAME].moveUp() [PERS…" at bounding box center [264, 337] width 250 height 439
drag, startPoint x: 338, startPoint y: 146, endPoint x: 351, endPoint y: 266, distance: 120.9
click at [351, 266] on ul "[PERSON_NAME].moveLeft() [PERSON_NAME].moveRight() [PERSON_NAME].moveUp() [PERS…" at bounding box center [264, 337] width 250 height 439
click at [601, 203] on pre "#add your code here" at bounding box center [550, 205] width 269 height 24
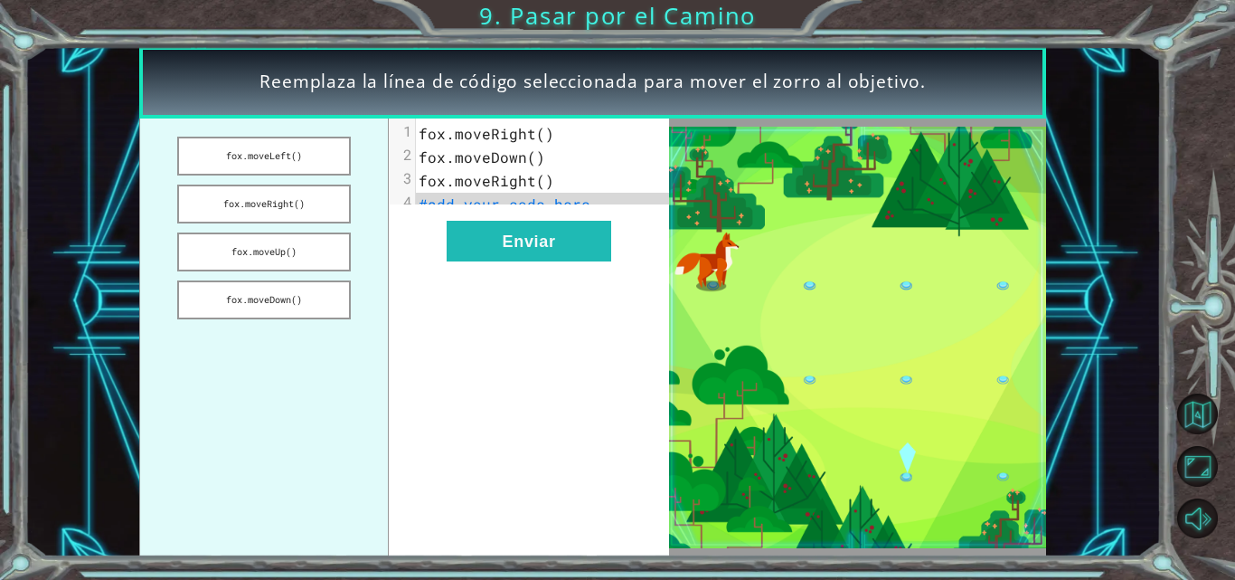
click at [450, 208] on span "#add your code here" at bounding box center [505, 203] width 172 height 19
click at [535, 210] on span "#add your code here" at bounding box center [505, 203] width 172 height 19
click at [288, 300] on button "fox.moveDown()" at bounding box center [264, 299] width 174 height 39
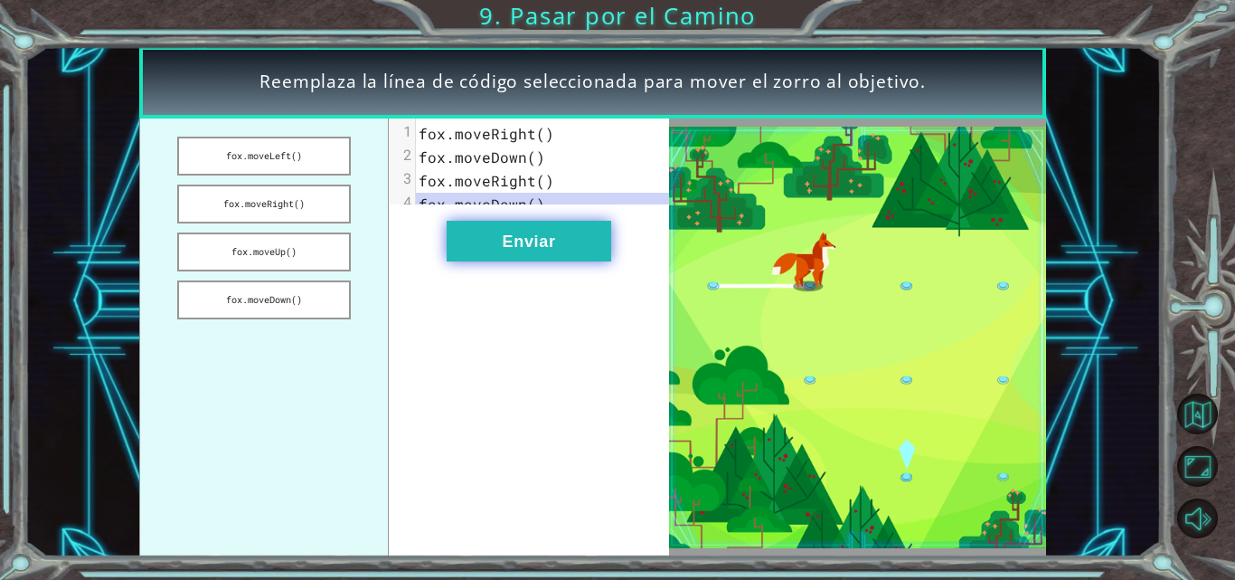
click at [562, 255] on button "Enviar" at bounding box center [529, 241] width 165 height 41
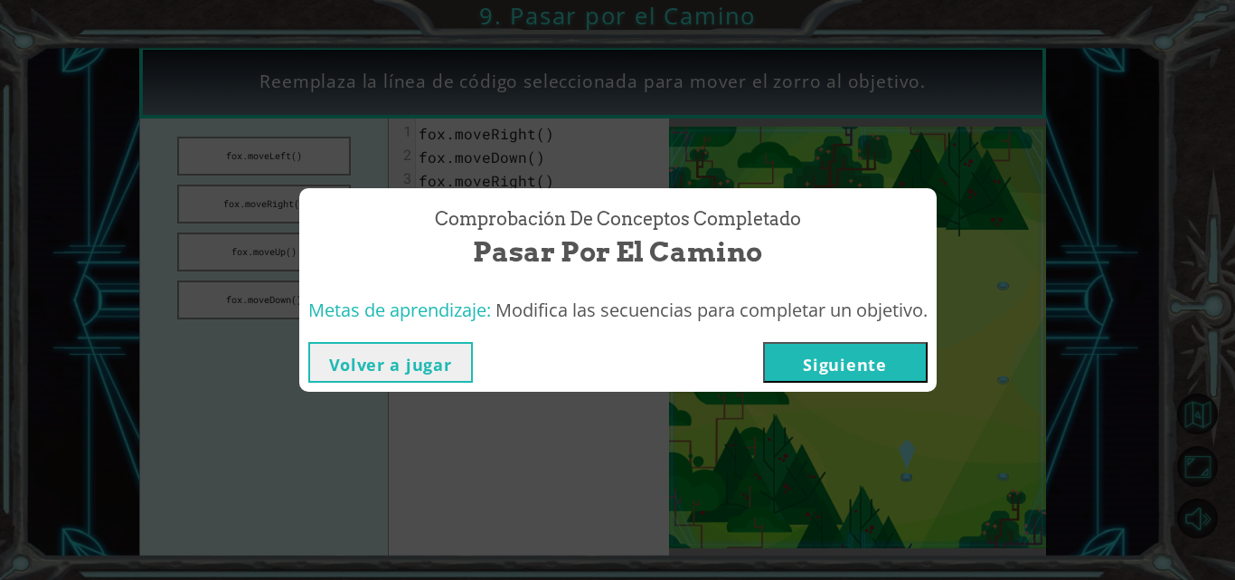
click at [449, 359] on button "Volver a jugar" at bounding box center [390, 362] width 165 height 41
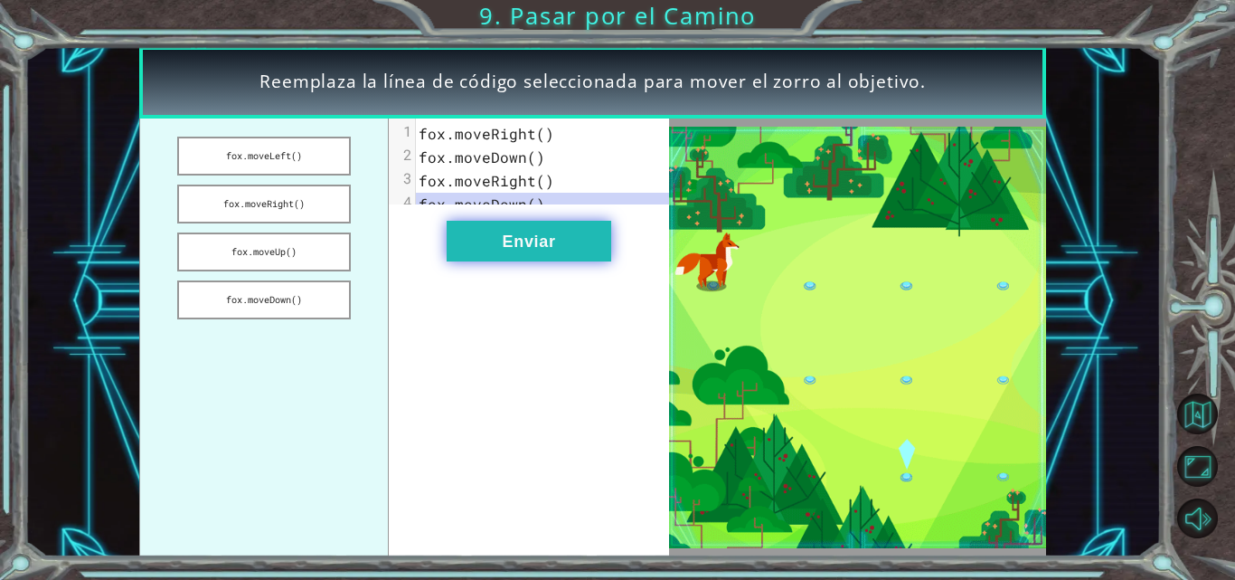
click at [535, 259] on button "Enviar" at bounding box center [529, 241] width 165 height 41
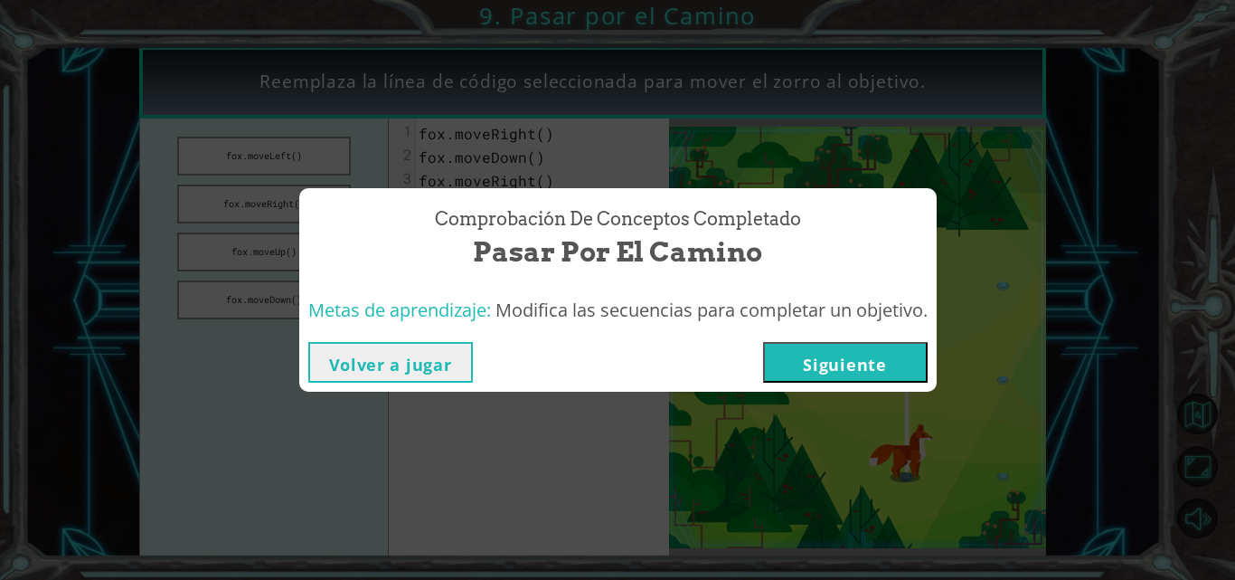
click at [892, 357] on button "Siguiente" at bounding box center [845, 362] width 165 height 41
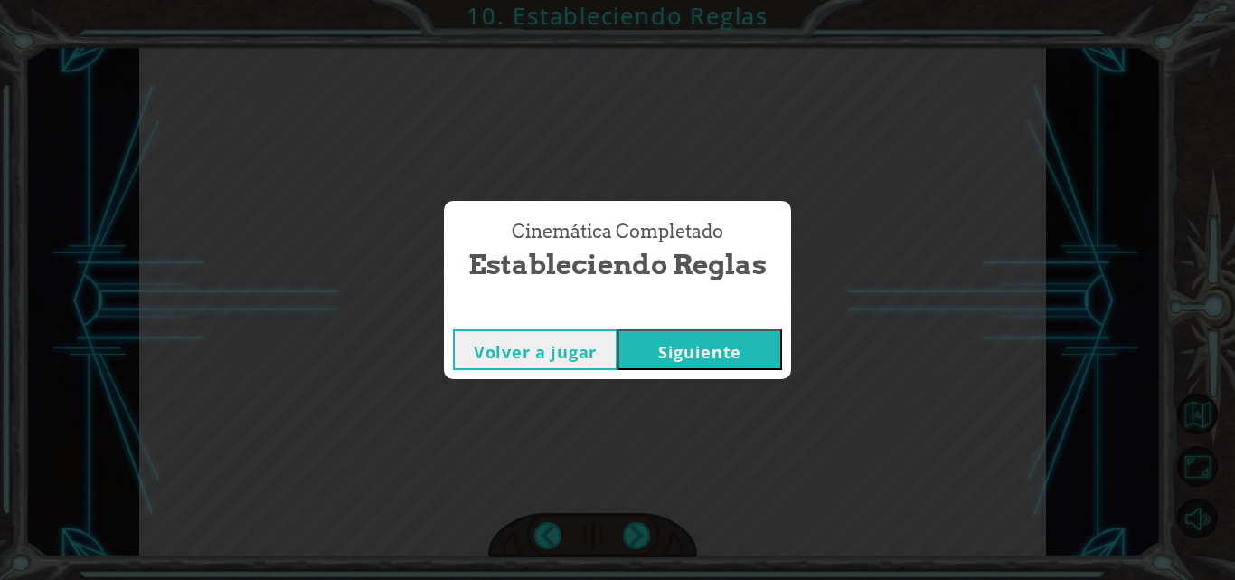
click at [717, 346] on button "Siguiente" at bounding box center [700, 349] width 165 height 41
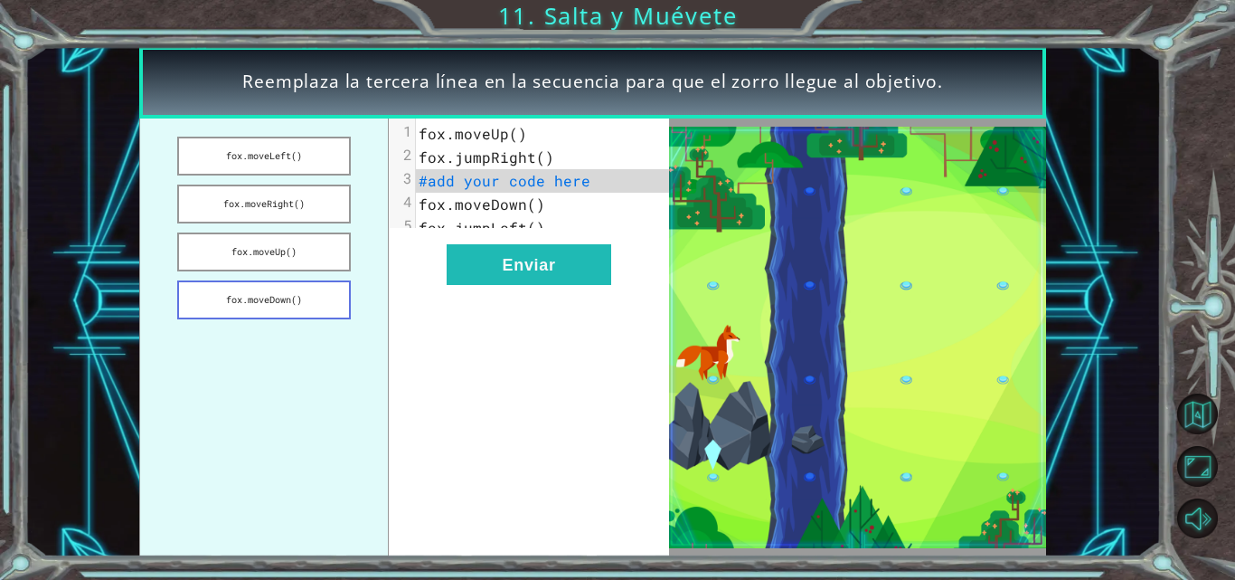
click at [253, 298] on button "fox.moveDown()" at bounding box center [264, 299] width 174 height 39
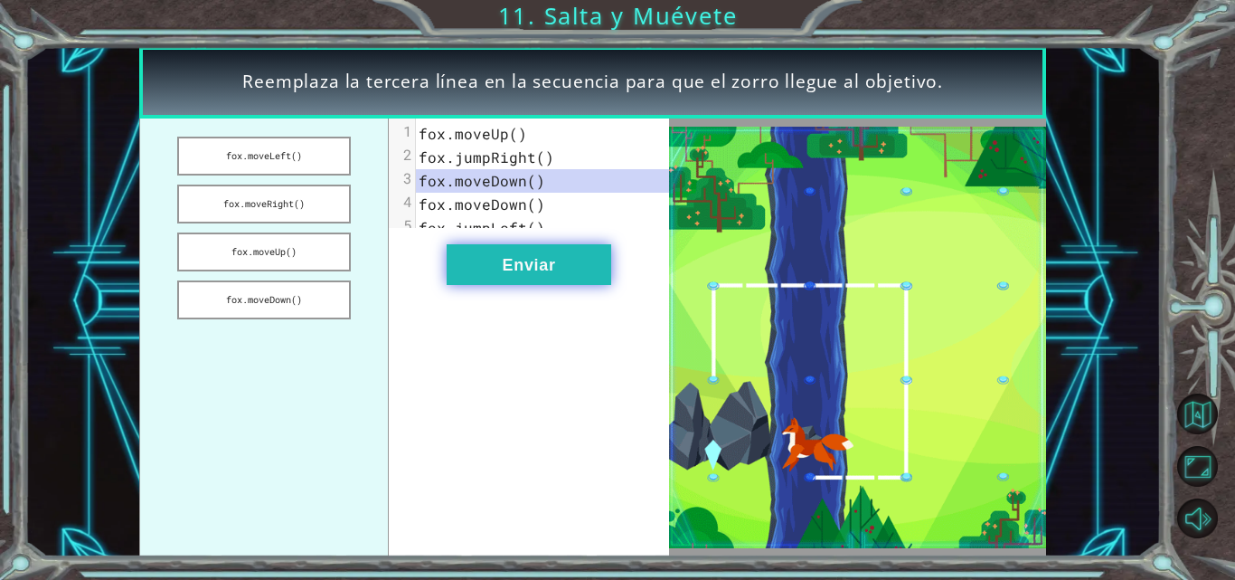
click at [488, 285] on button "Enviar" at bounding box center [529, 264] width 165 height 41
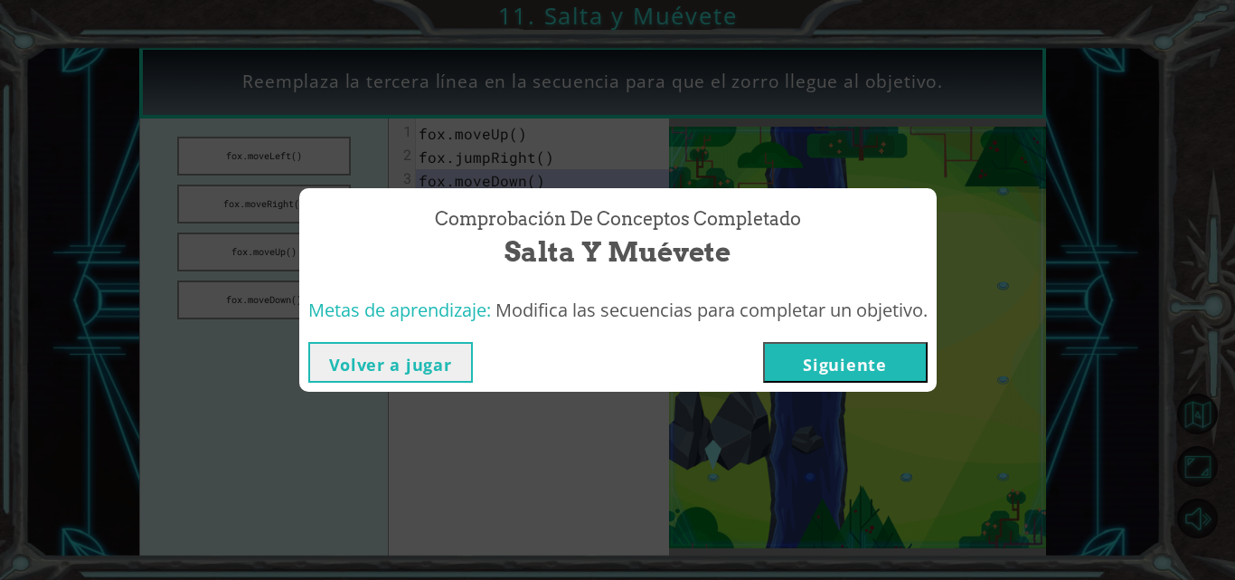
click at [825, 374] on button "Siguiente" at bounding box center [845, 362] width 165 height 41
